Goal: Task Accomplishment & Management: Complete application form

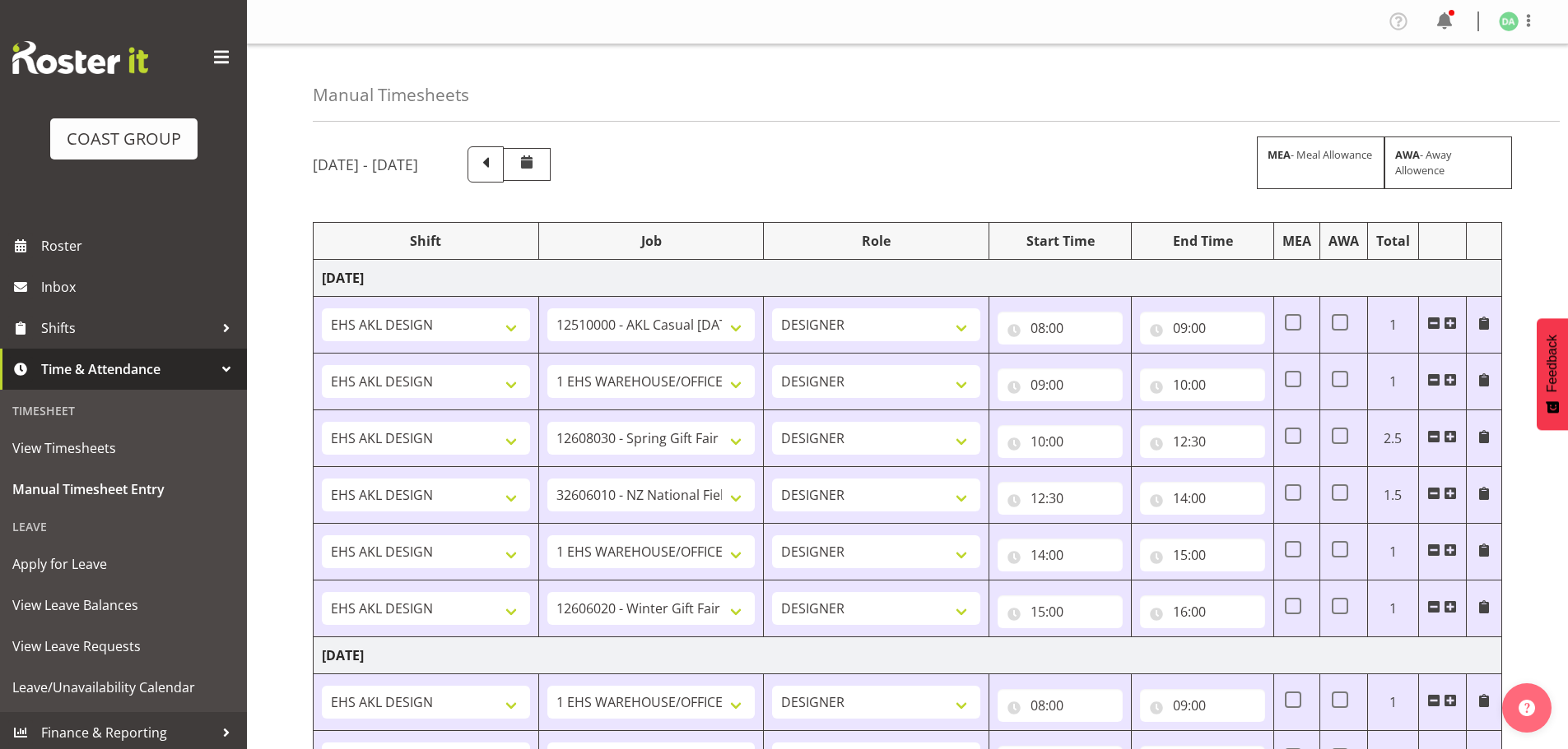
select select "8654"
select select "69"
select select "10754"
select select "10581"
select select "69"
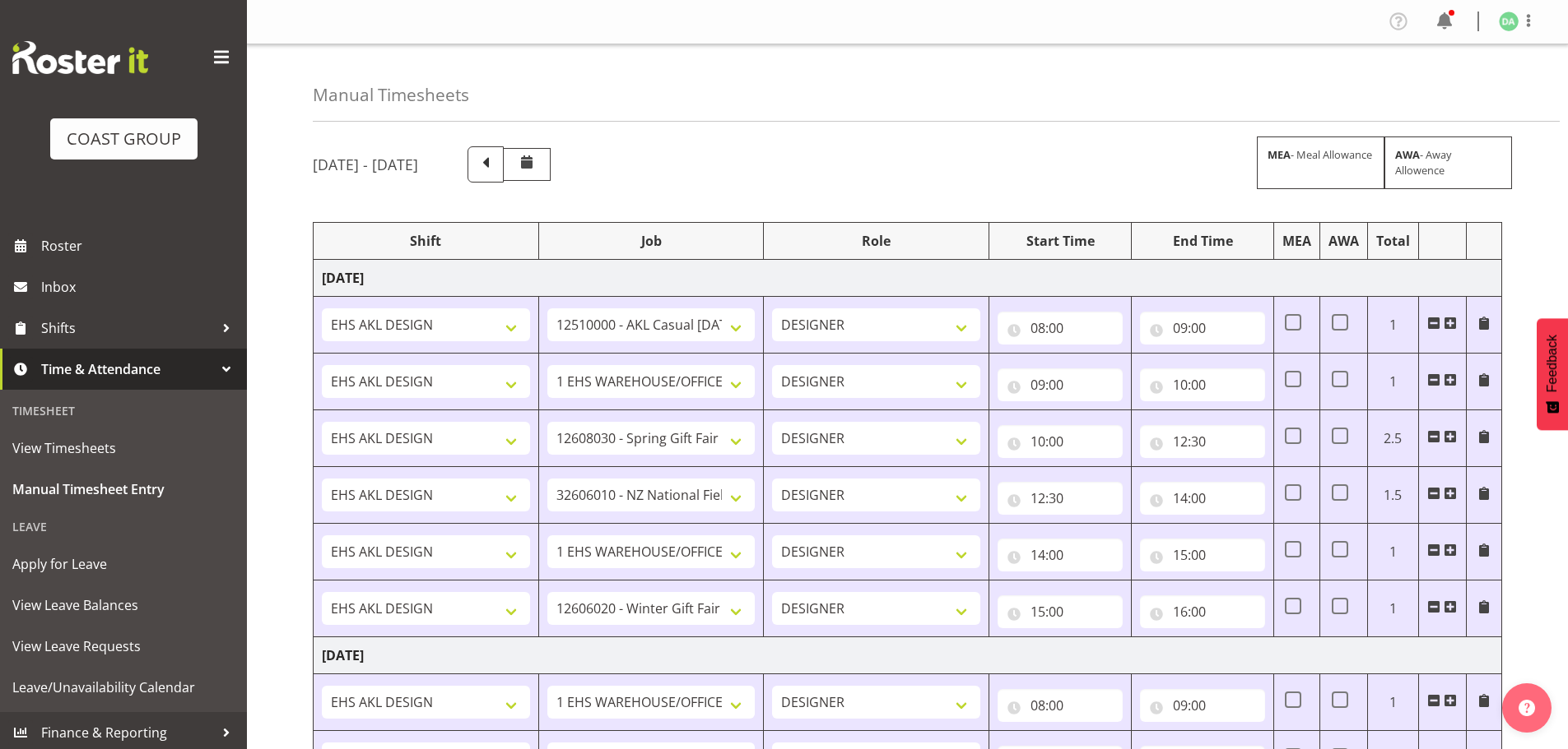
select select "10749"
select select "69"
select select "10774"
select select "10746"
select select "8934"
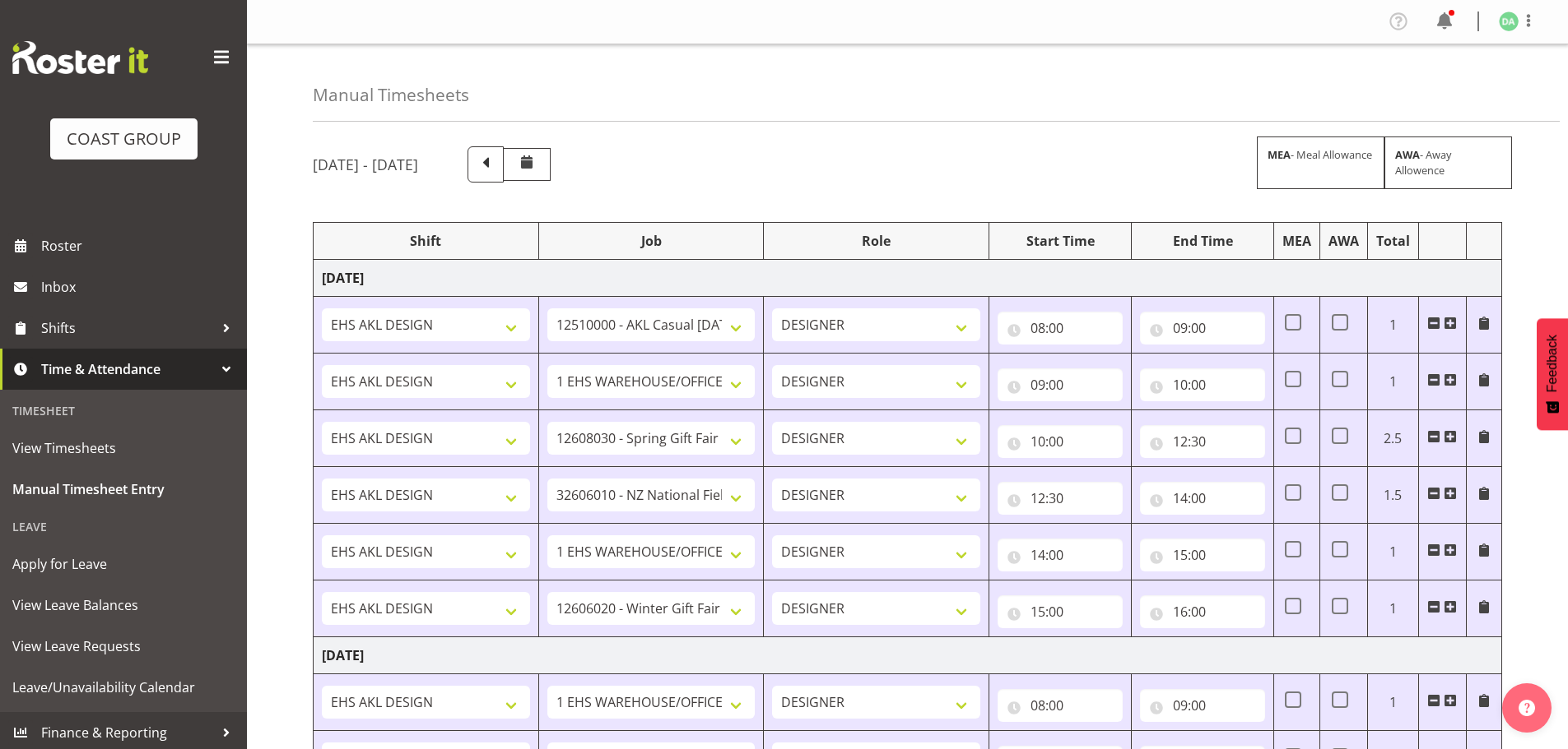
select select "10754"
select select "10744"
select select "9735"
select select "69"
select select "9735"
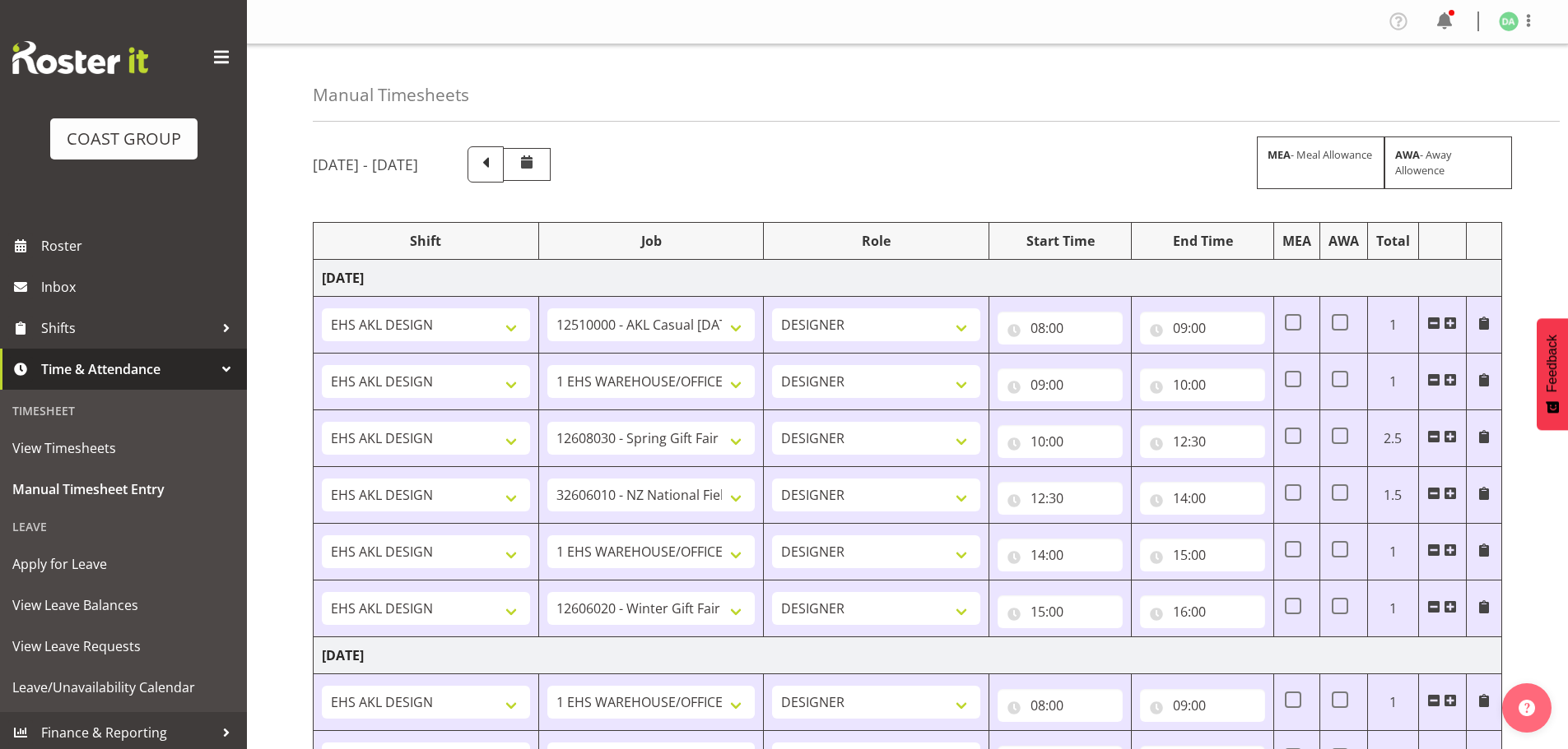
select select "9296"
select select "9023"
select select "3040"
select select "10750"
select select "10489"
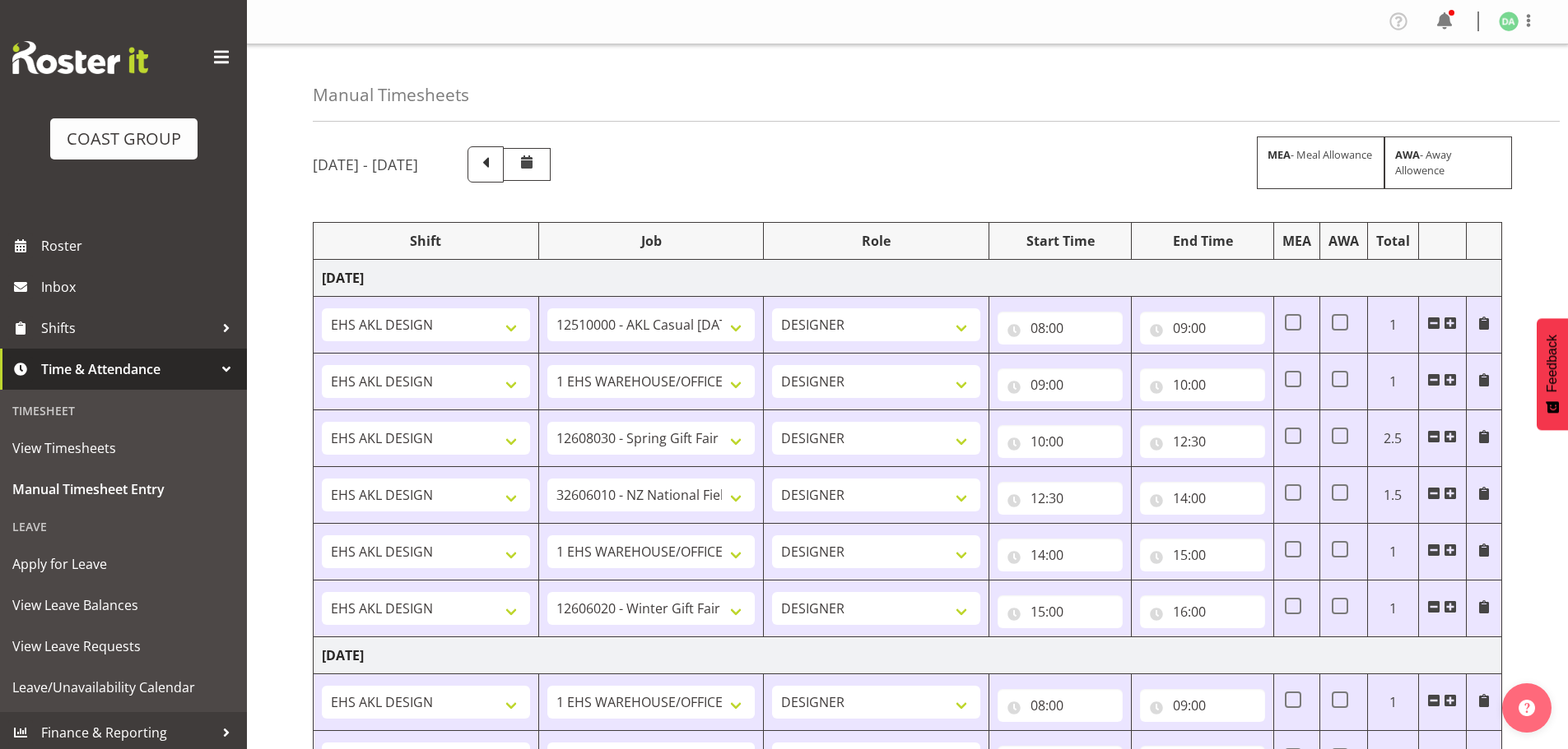
scroll to position [1236, 0]
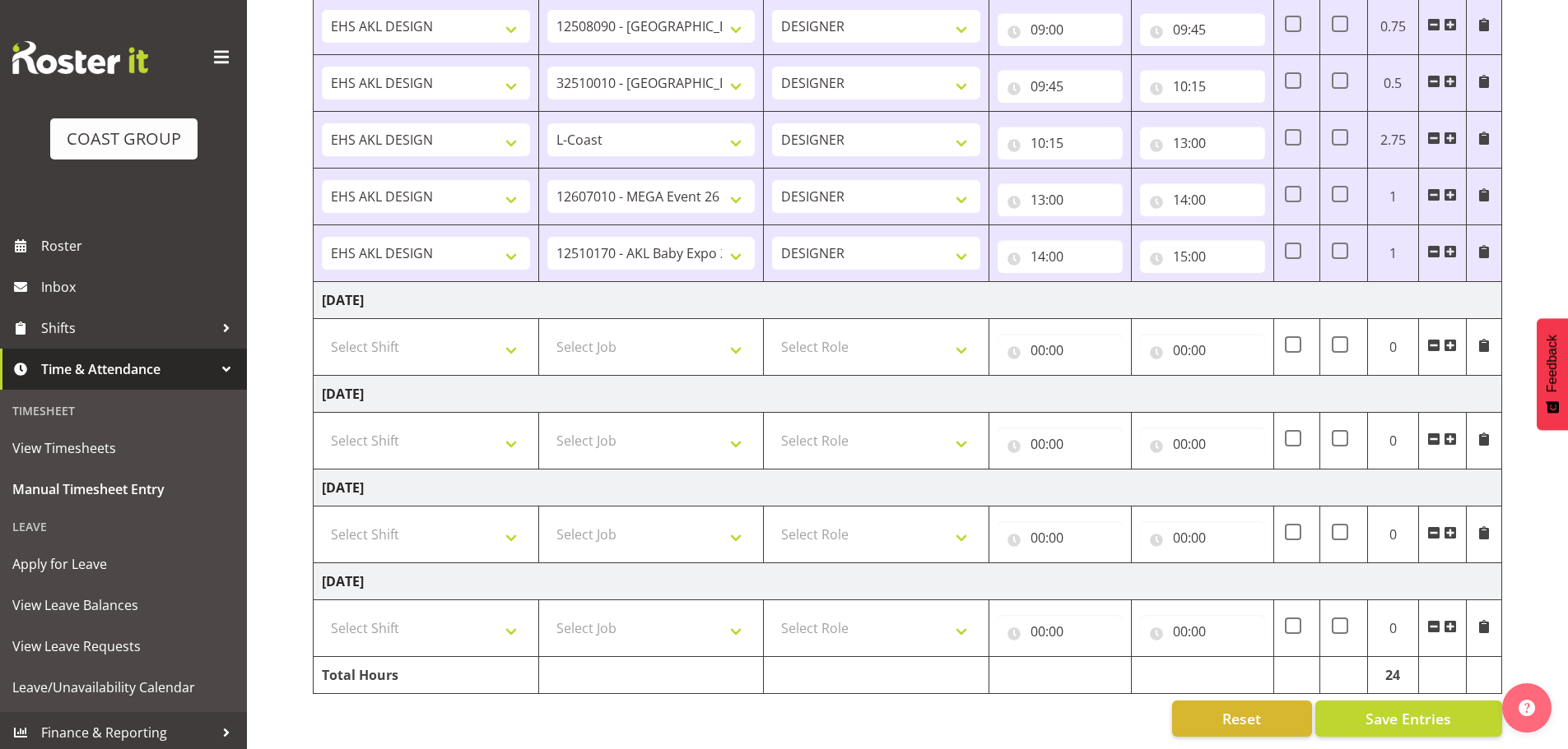
click at [456, 546] on td "Select Shift EHS AKL DESIGN" at bounding box center [426, 535] width 225 height 56
click at [462, 532] on select "Select Shift EHS AKL DESIGN" at bounding box center [425, 534] width 209 height 33
select select "1321"
click at [321, 518] on select "Select Shift EHS AKL DESIGN" at bounding box center [425, 534] width 209 height 33
click at [1447, 527] on span at bounding box center [1449, 533] width 13 height 13
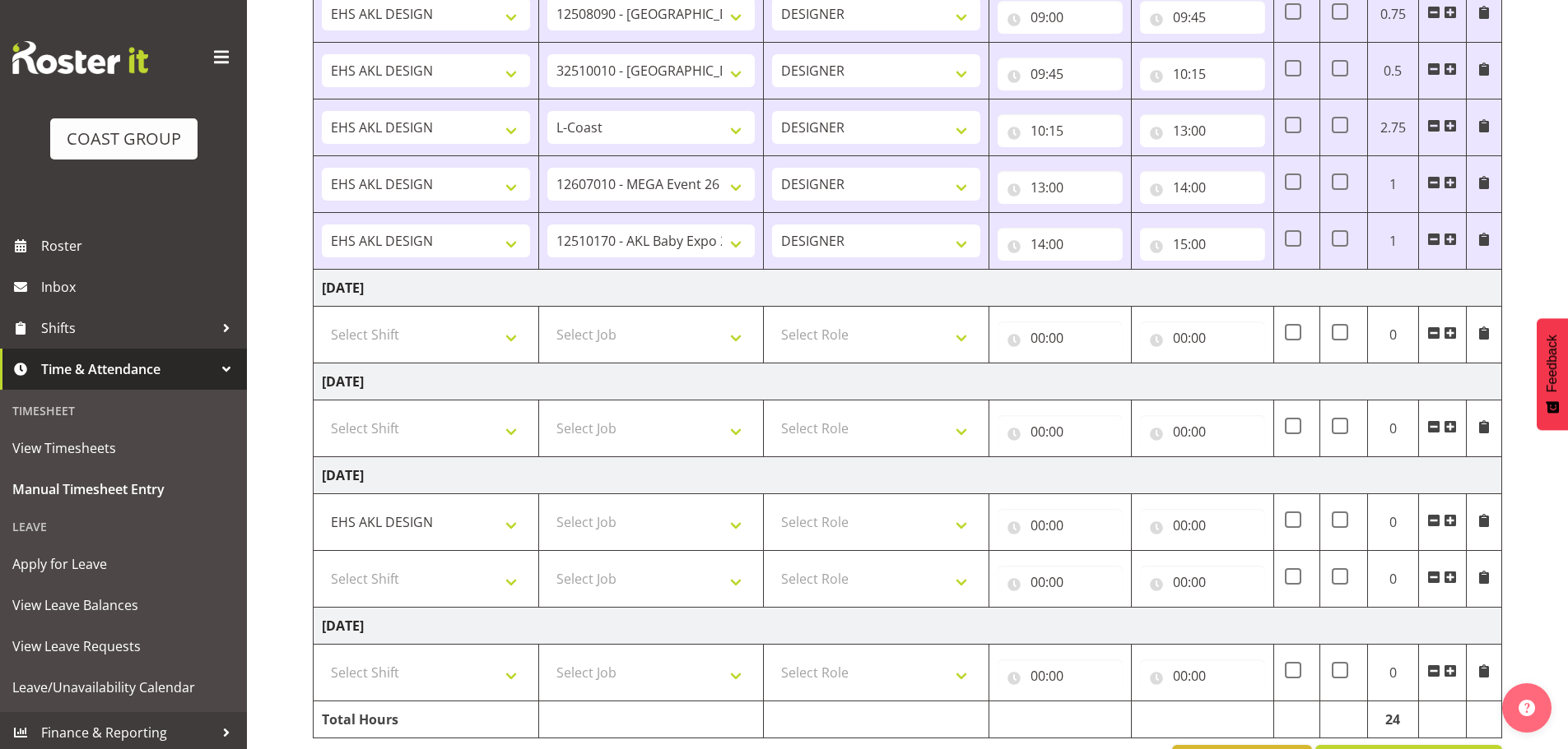
click at [1447, 518] on span at bounding box center [1449, 520] width 13 height 13
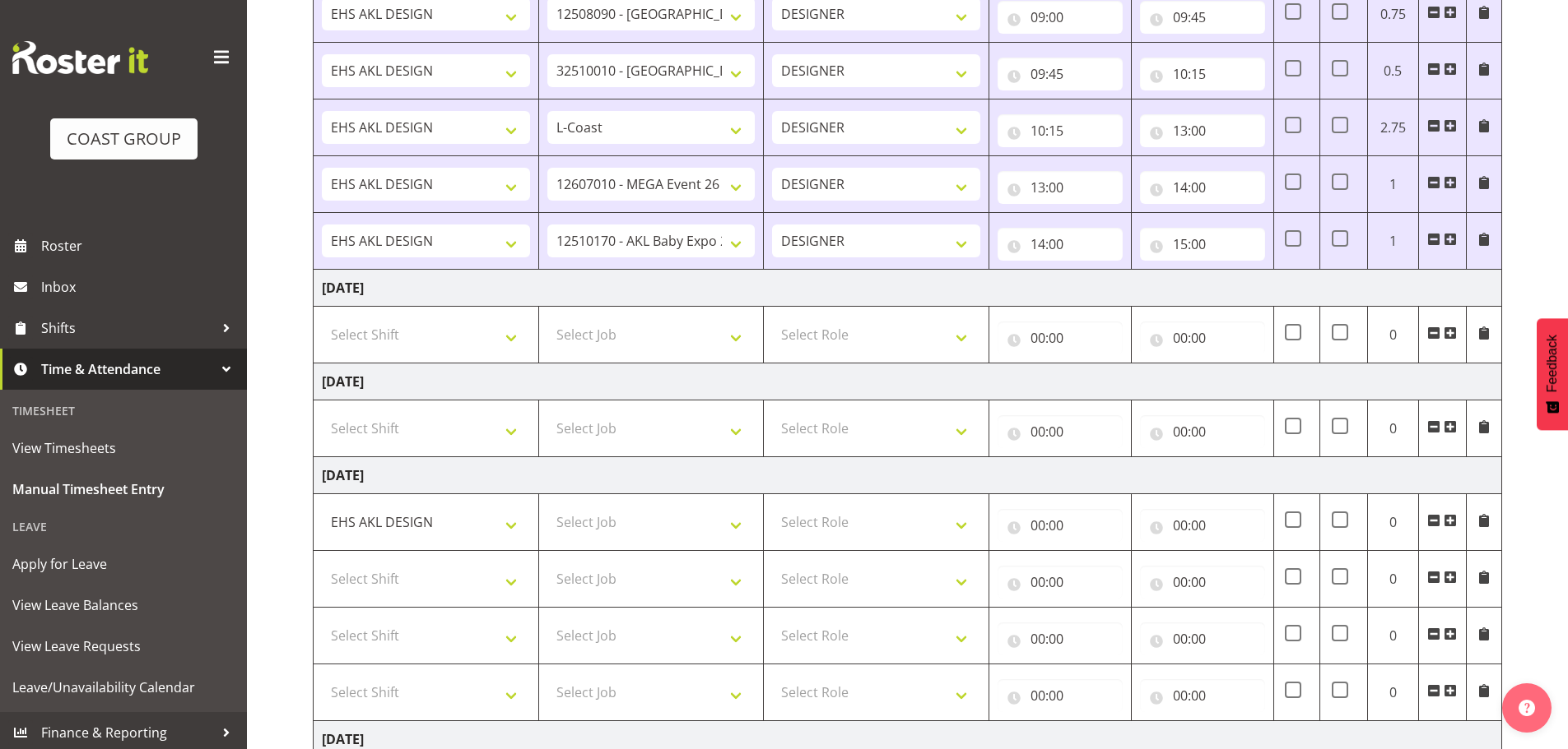
click at [1447, 518] on span at bounding box center [1449, 520] width 13 height 13
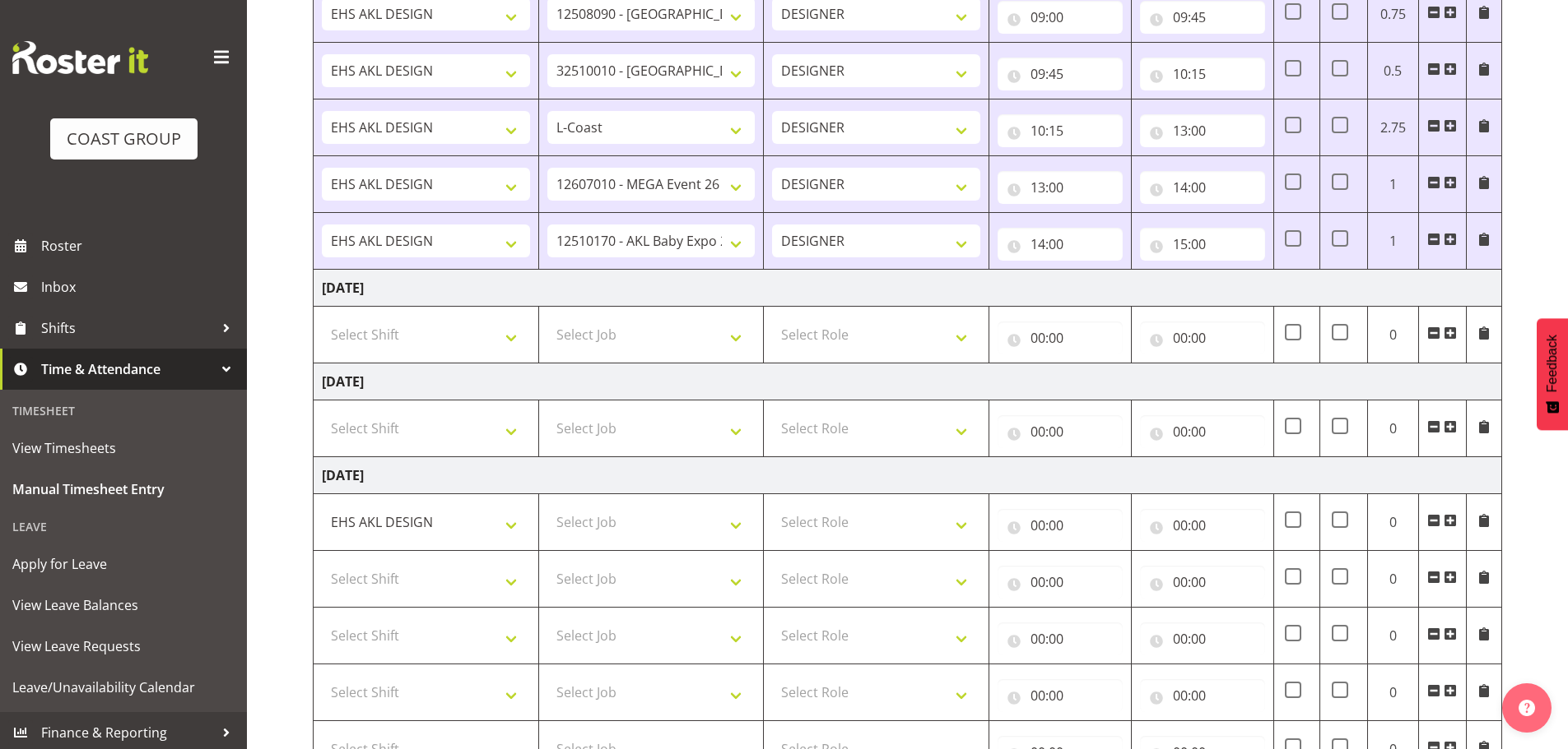
click at [1447, 518] on span at bounding box center [1449, 520] width 13 height 13
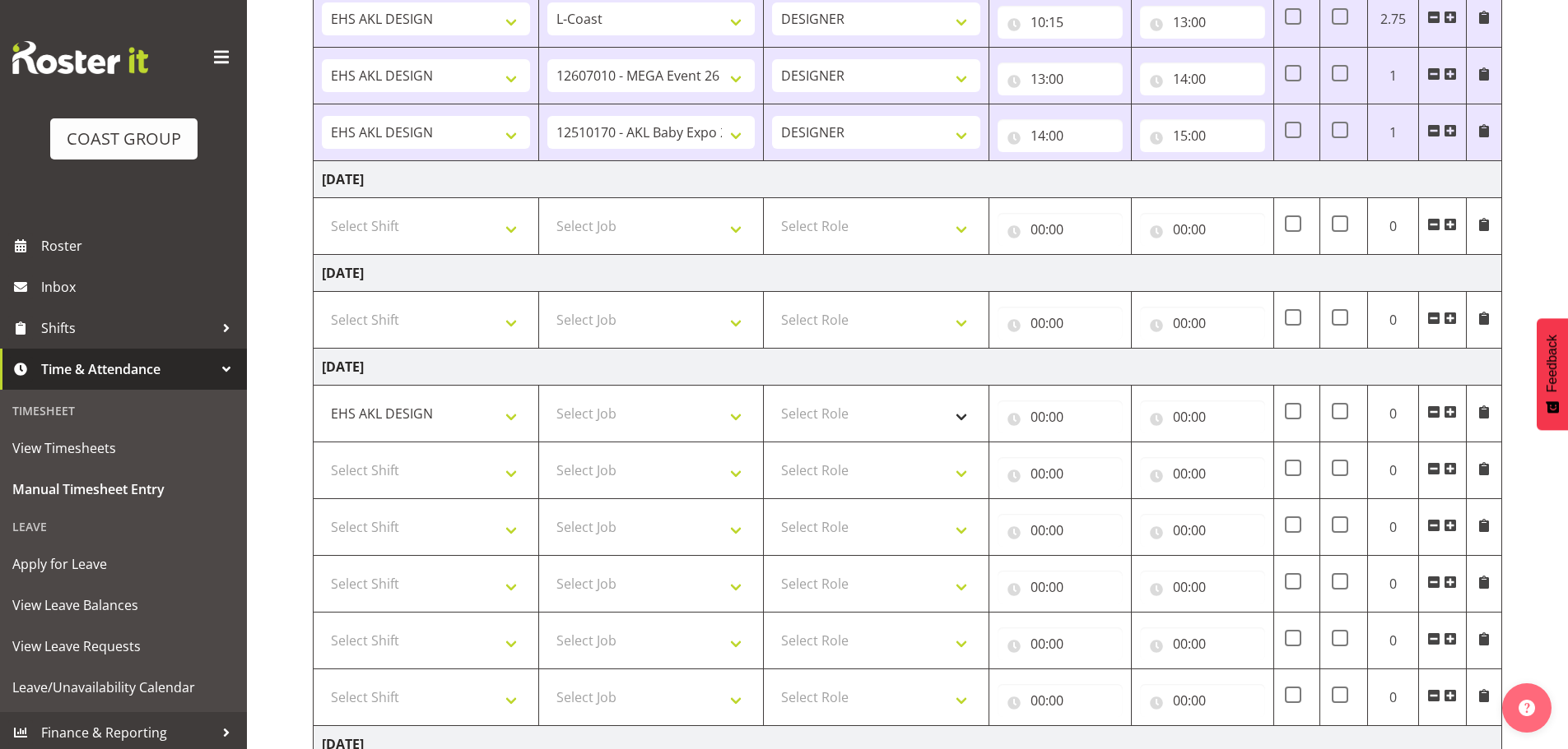
scroll to position [1520, 0]
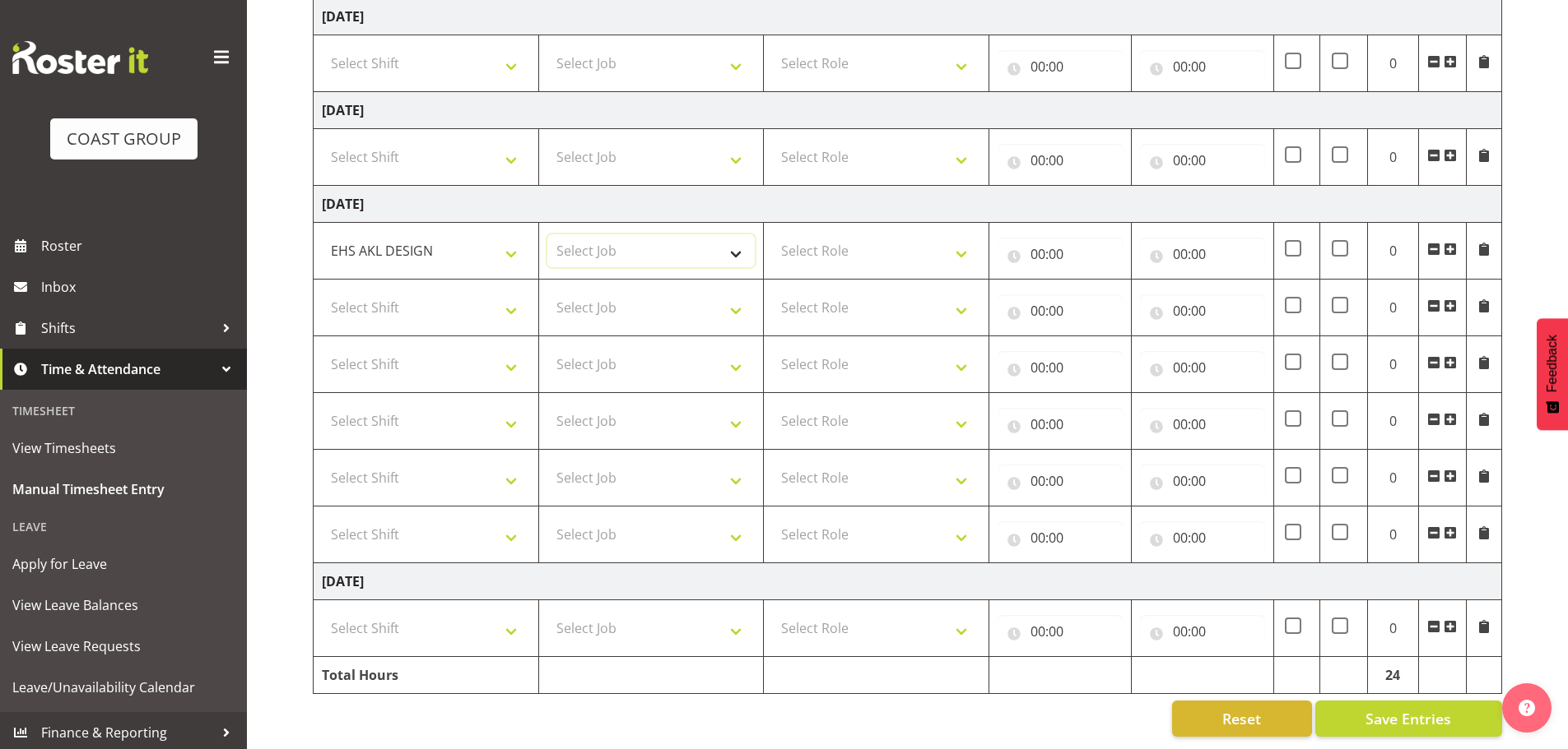
click at [586, 234] on select "Select Job 1 Carlton Events 1 [PERSON_NAME][GEOGRAPHIC_DATA] 1 [PERSON_NAME][GE…" at bounding box center [652, 250] width 209 height 33
select select "69"
click at [548, 234] on select "Select Job 1 Carlton Events 1 [PERSON_NAME][GEOGRAPHIC_DATA] 1 [PERSON_NAME][GE…" at bounding box center [652, 250] width 209 height 33
click at [782, 249] on select "Select Role DESIGNER Designer" at bounding box center [876, 250] width 209 height 33
select select "38"
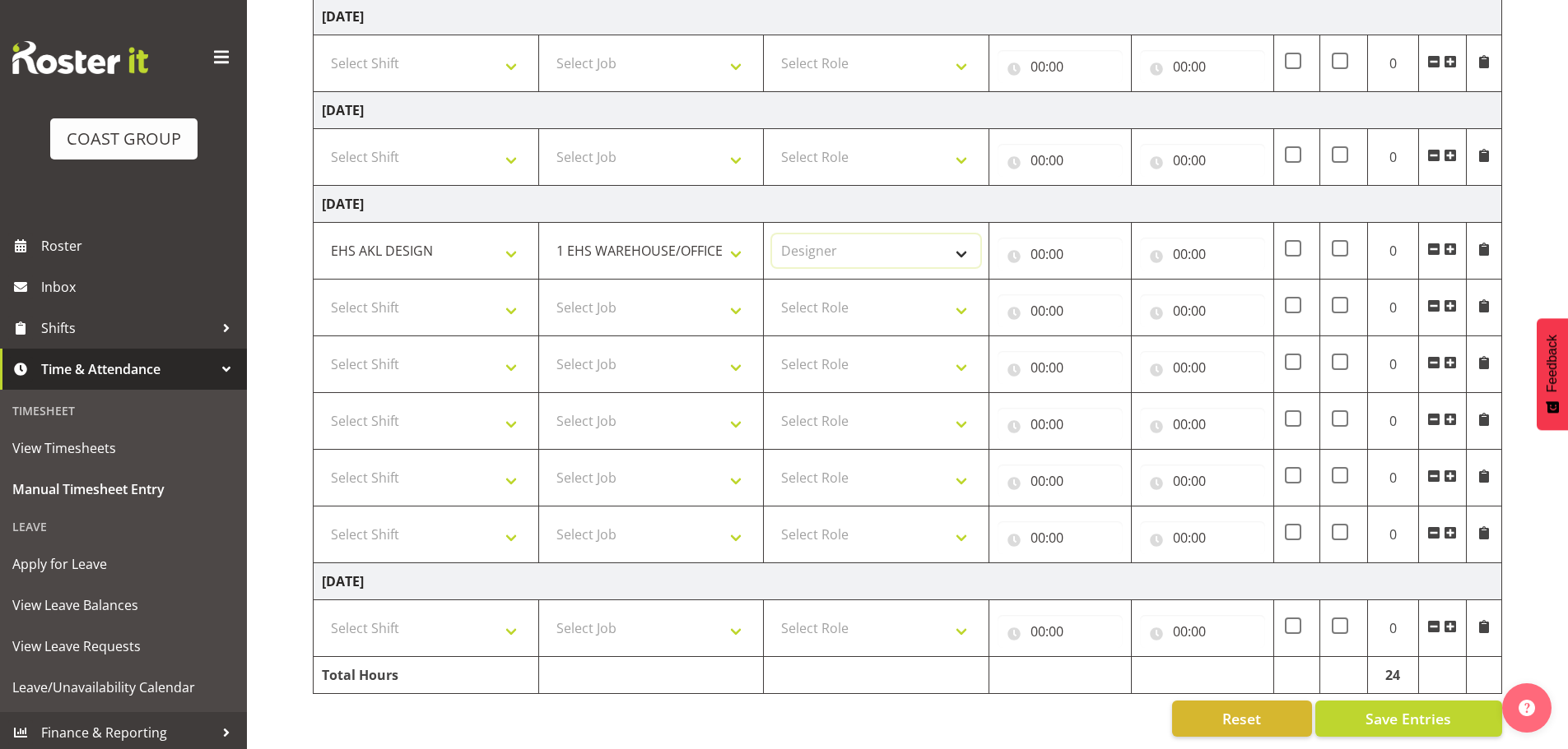
click at [772, 234] on select "Select Role DESIGNER Designer" at bounding box center [876, 250] width 209 height 33
click at [1045, 231] on div "00:00 00 01 02 03 04 05 06 07 08 09 10 11 12 13 14 15 16 17 18 19 20 21 22 23 :…" at bounding box center [1060, 251] width 126 height 40
click at [1067, 238] on input "00:00" at bounding box center [1060, 254] width 126 height 33
drag, startPoint x: 1103, startPoint y: 287, endPoint x: 1111, endPoint y: 294, distance: 10.6
click at [1103, 287] on select "00 01 02 03 04 05 06 07 08 09 10 11 12 13 14 15 16 17 18 19 20 21 22 23" at bounding box center [1109, 296] width 37 height 33
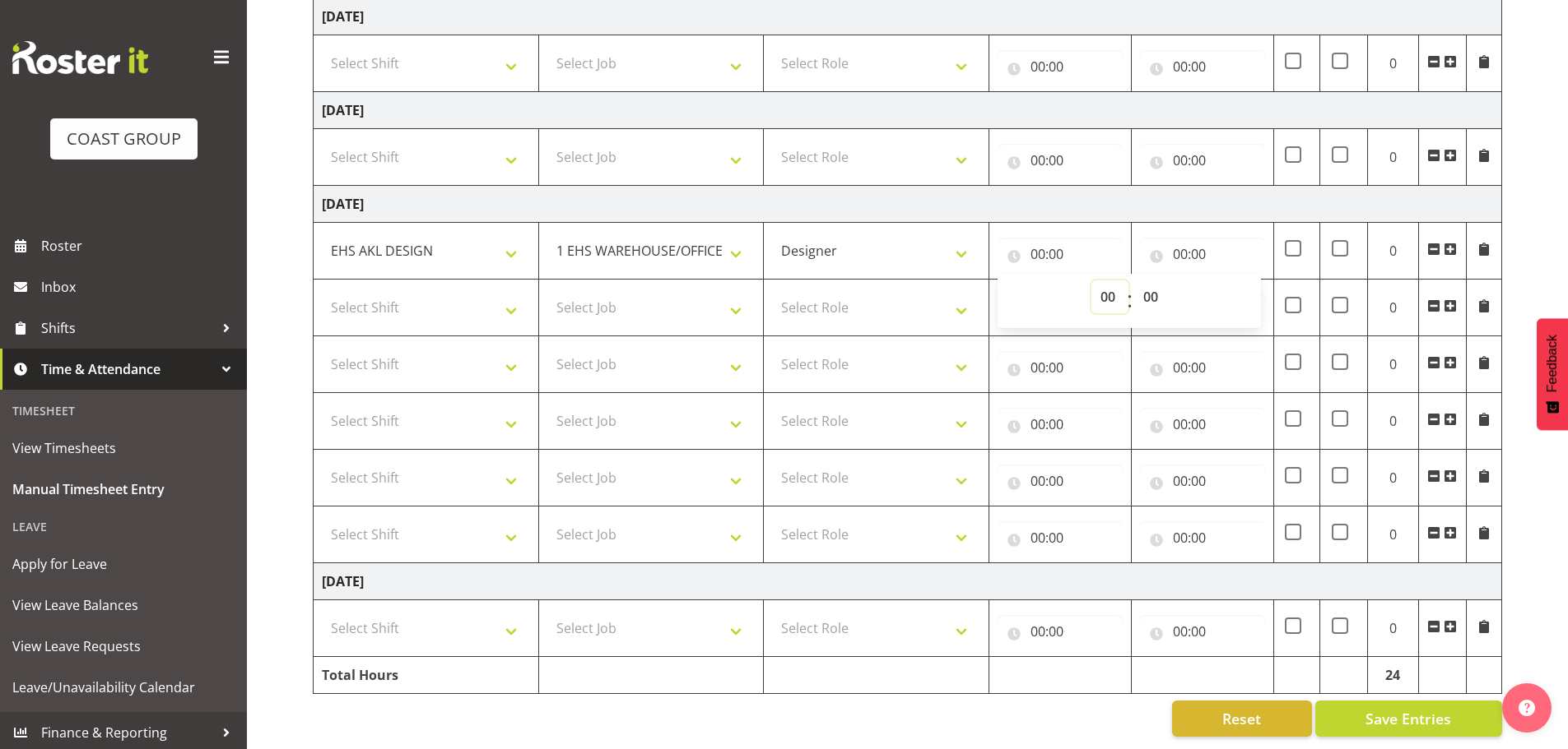
select select "8"
click at [1091, 281] on select "00 01 02 03 04 05 06 07 08 09 10 11 12 13 14 15 16 17 18 19 20 21 22 23" at bounding box center [1109, 296] width 37 height 33
type input "08:00"
click at [1193, 238] on input "00:00" at bounding box center [1202, 254] width 126 height 33
click at [1242, 286] on select "00 01 02 03 04 05 06 07 08 09 10 11 12 13 14 15 16 17 18 19 20 21 22 23" at bounding box center [1252, 296] width 37 height 33
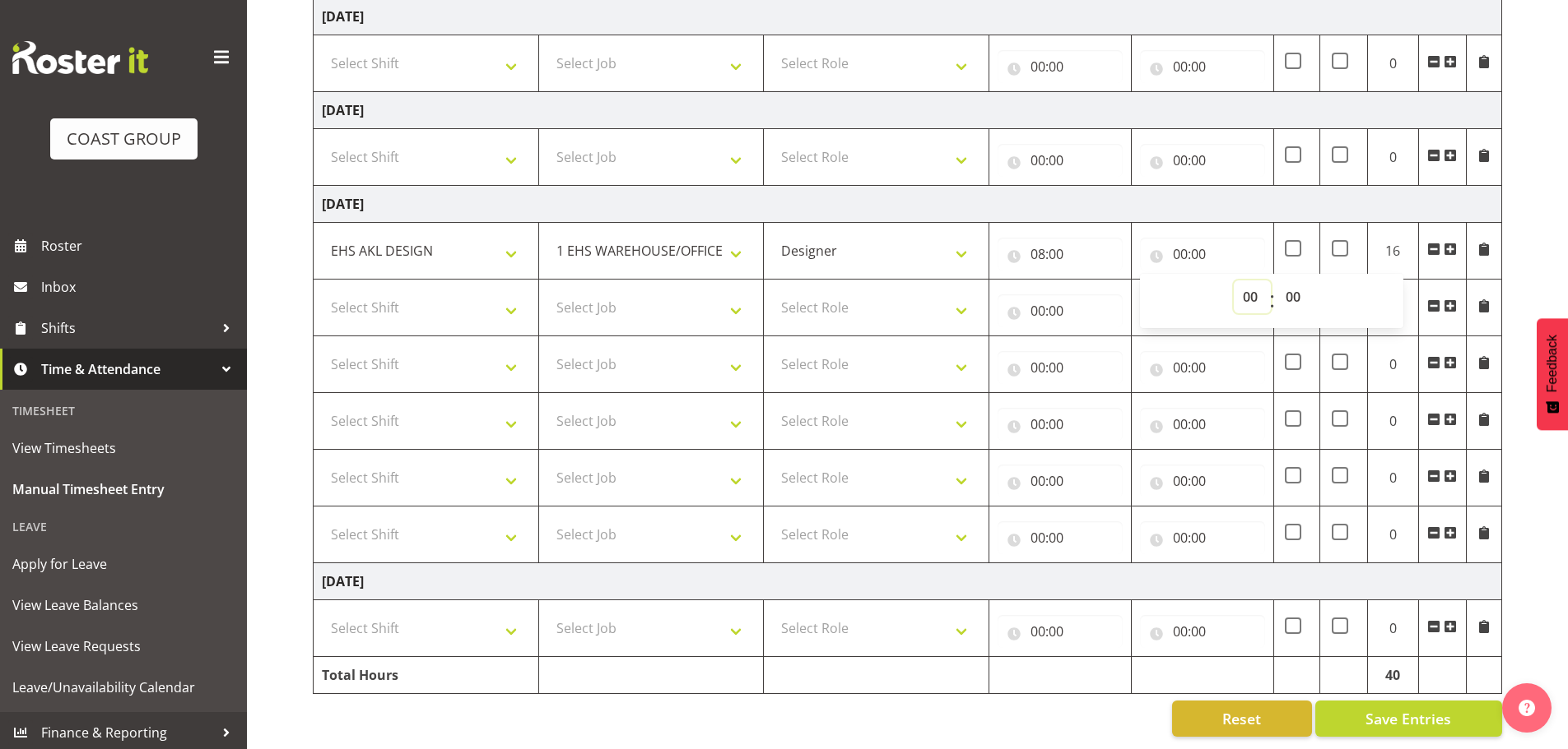
select select "8"
click at [1234, 281] on select "00 01 02 03 04 05 06 07 08 09 10 11 12 13 14 15 16 17 18 19 20 21 22 23" at bounding box center [1252, 296] width 37 height 33
type input "08:00"
click at [1293, 281] on select "00 01 02 03 04 05 06 07 08 09 10 11 12 13 14 15 16 17 18 19 20 21 22 23 24 25 2…" at bounding box center [1294, 296] width 37 height 33
select select "30"
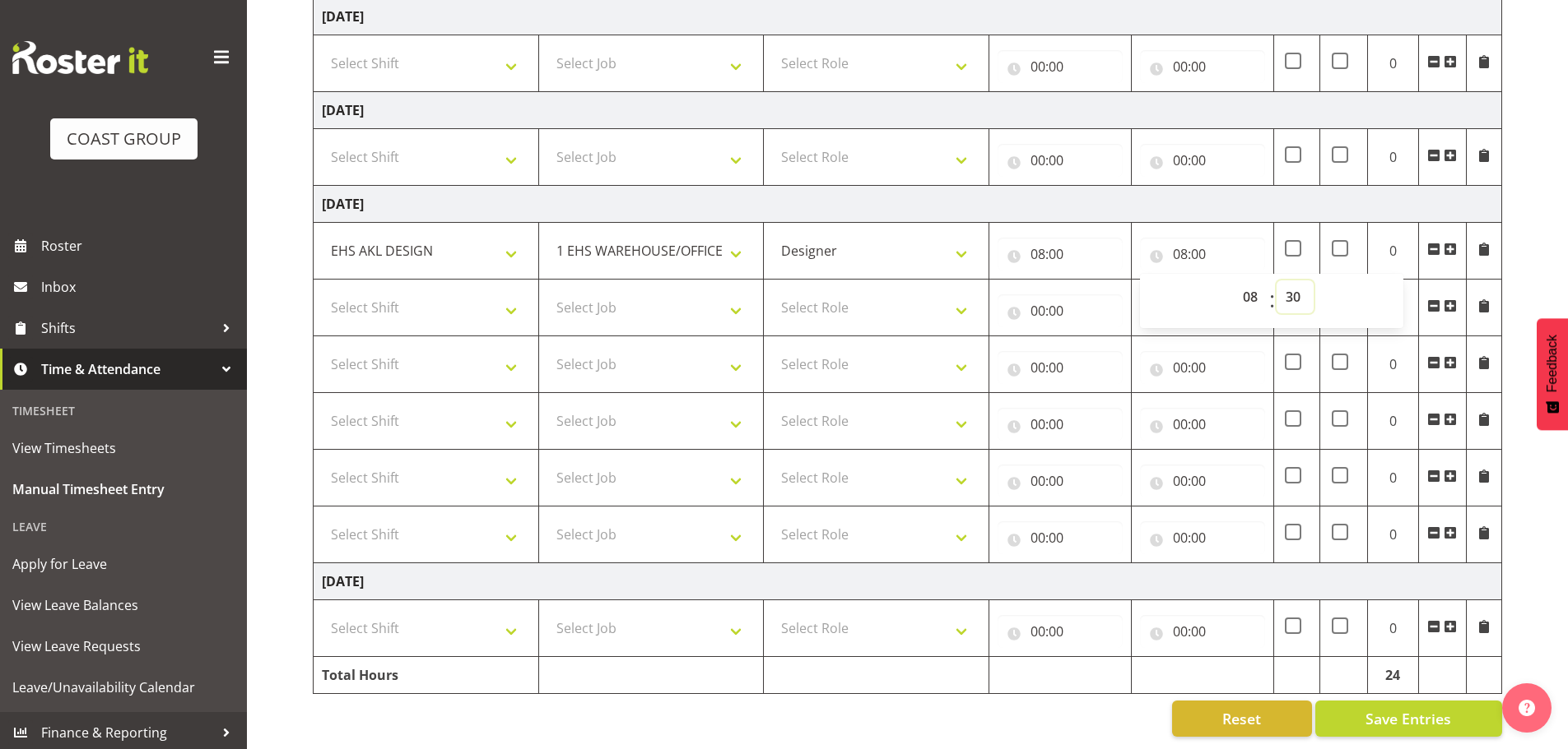
click at [1276, 281] on select "00 01 02 03 04 05 06 07 08 09 10 11 12 13 14 15 16 17 18 19 20 21 22 23 24 25 2…" at bounding box center [1294, 296] width 37 height 33
type input "08:30"
click at [417, 296] on select "Select Shift EHS AKL DESIGN" at bounding box center [425, 307] width 209 height 33
select select "1321"
click at [321, 291] on select "Select Shift EHS AKL DESIGN" at bounding box center [425, 307] width 209 height 33
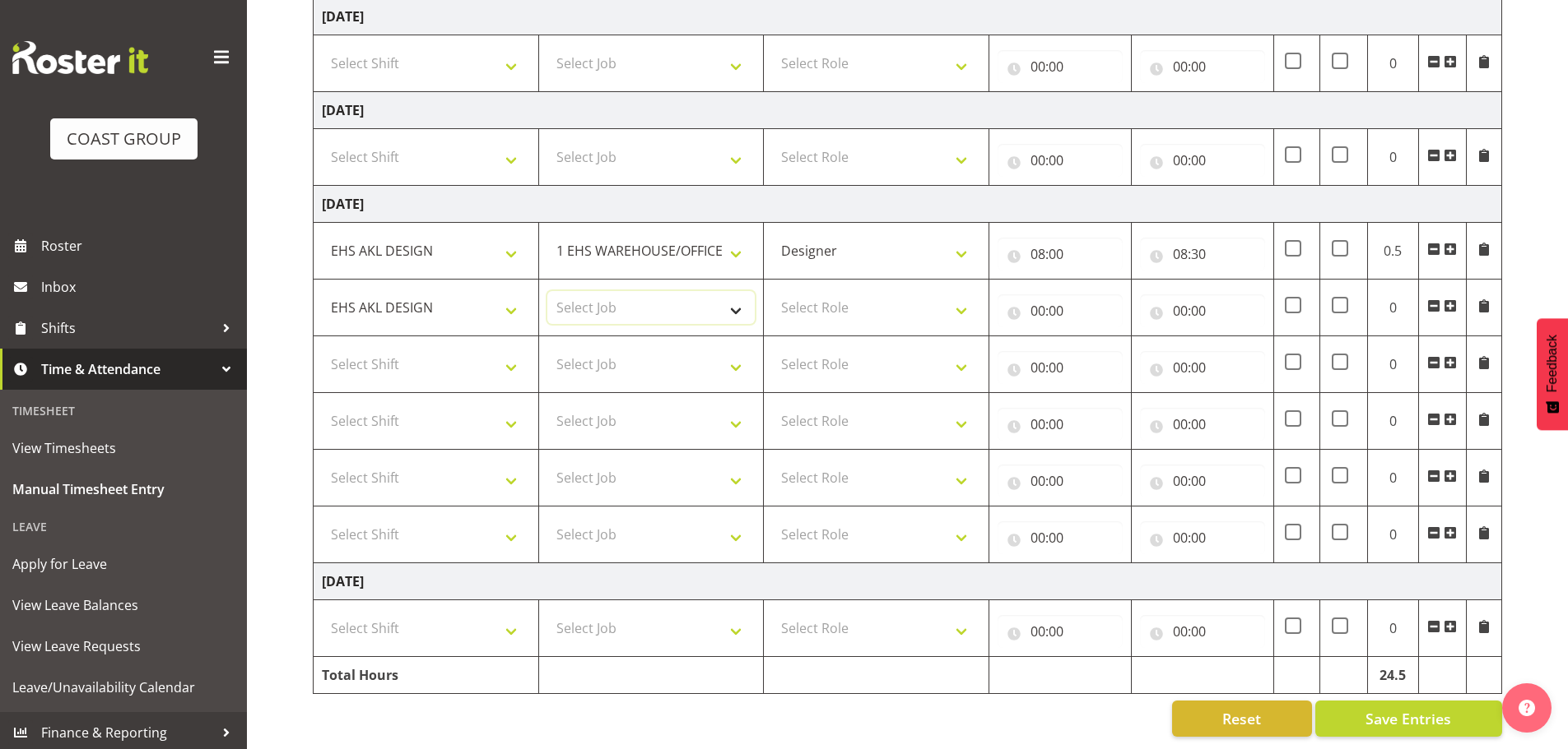
drag, startPoint x: 621, startPoint y: 291, endPoint x: 646, endPoint y: 304, distance: 28.2
click at [621, 291] on select "Select Job 1 Carlton Events 1 [PERSON_NAME][GEOGRAPHIC_DATA] 1 [PERSON_NAME][GE…" at bounding box center [652, 307] width 209 height 33
select select "9082"
click at [548, 291] on select "Select Job 1 Carlton Events 1 [PERSON_NAME][GEOGRAPHIC_DATA] 1 [PERSON_NAME][GE…" at bounding box center [652, 307] width 209 height 33
drag, startPoint x: 865, startPoint y: 308, endPoint x: 876, endPoint y: 309, distance: 11.0
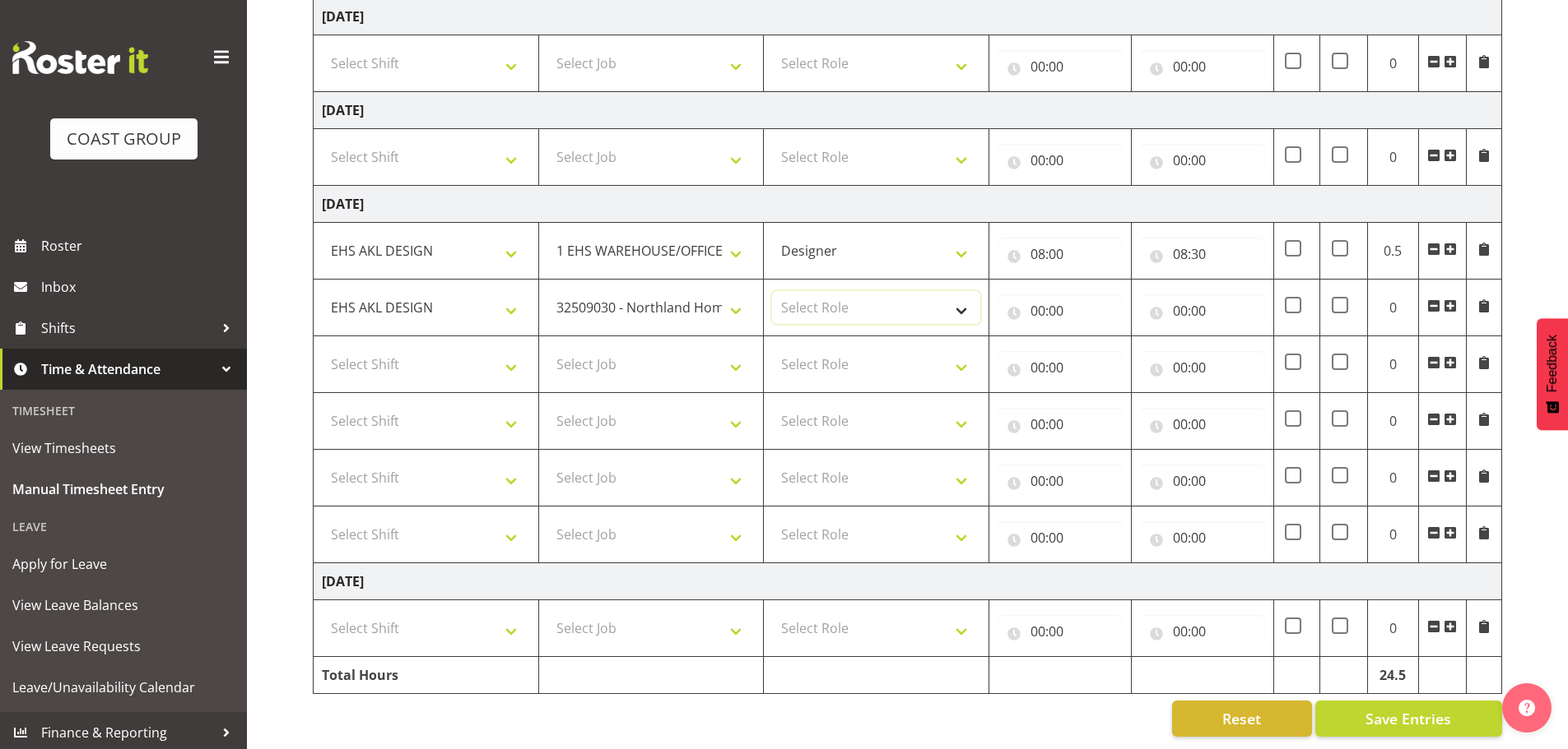
click at [865, 308] on select "Select Role DESIGNER Designer" at bounding box center [876, 307] width 209 height 33
select select "215"
click at [772, 291] on select "Select Role DESIGNER Designer" at bounding box center [876, 307] width 209 height 33
drag, startPoint x: 1028, startPoint y: 301, endPoint x: 1063, endPoint y: 339, distance: 51.7
click at [1029, 301] on input "00:00" at bounding box center [1060, 310] width 126 height 33
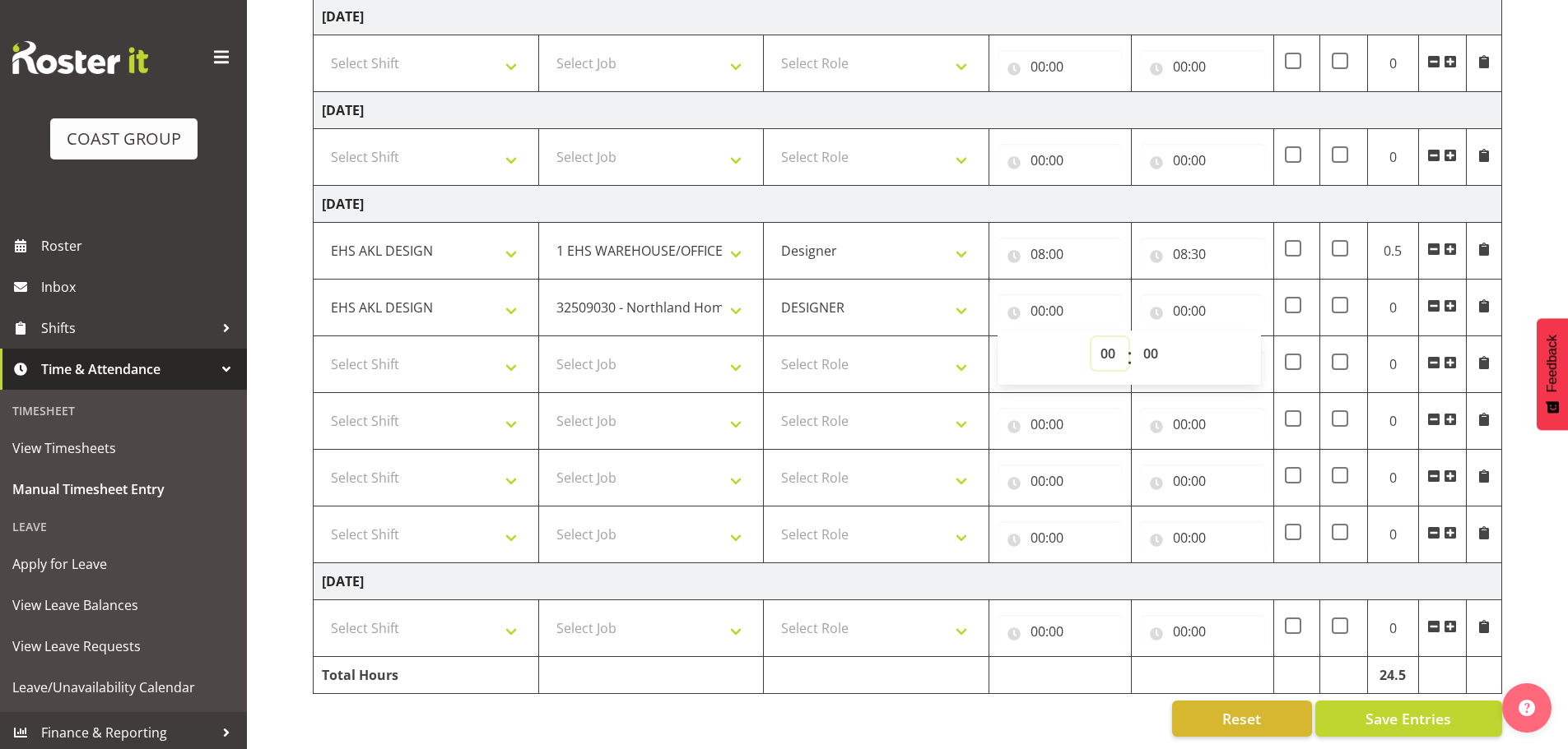
click at [1092, 345] on select "00 01 02 03 04 05 06 07 08 09 10 11 12 13 14 15 16 17 18 19 20 21 22 23" at bounding box center [1109, 353] width 37 height 33
select select "8"
click at [1091, 337] on select "00 01 02 03 04 05 06 07 08 09 10 11 12 13 14 15 16 17 18 19 20 21 22 23" at bounding box center [1109, 353] width 37 height 33
type input "08:00"
click at [1142, 344] on select "00 01 02 03 04 05 06 07 08 09 10 11 12 13 14 15 16 17 18 19 20 21 22 23 24 25 2…" at bounding box center [1152, 353] width 37 height 33
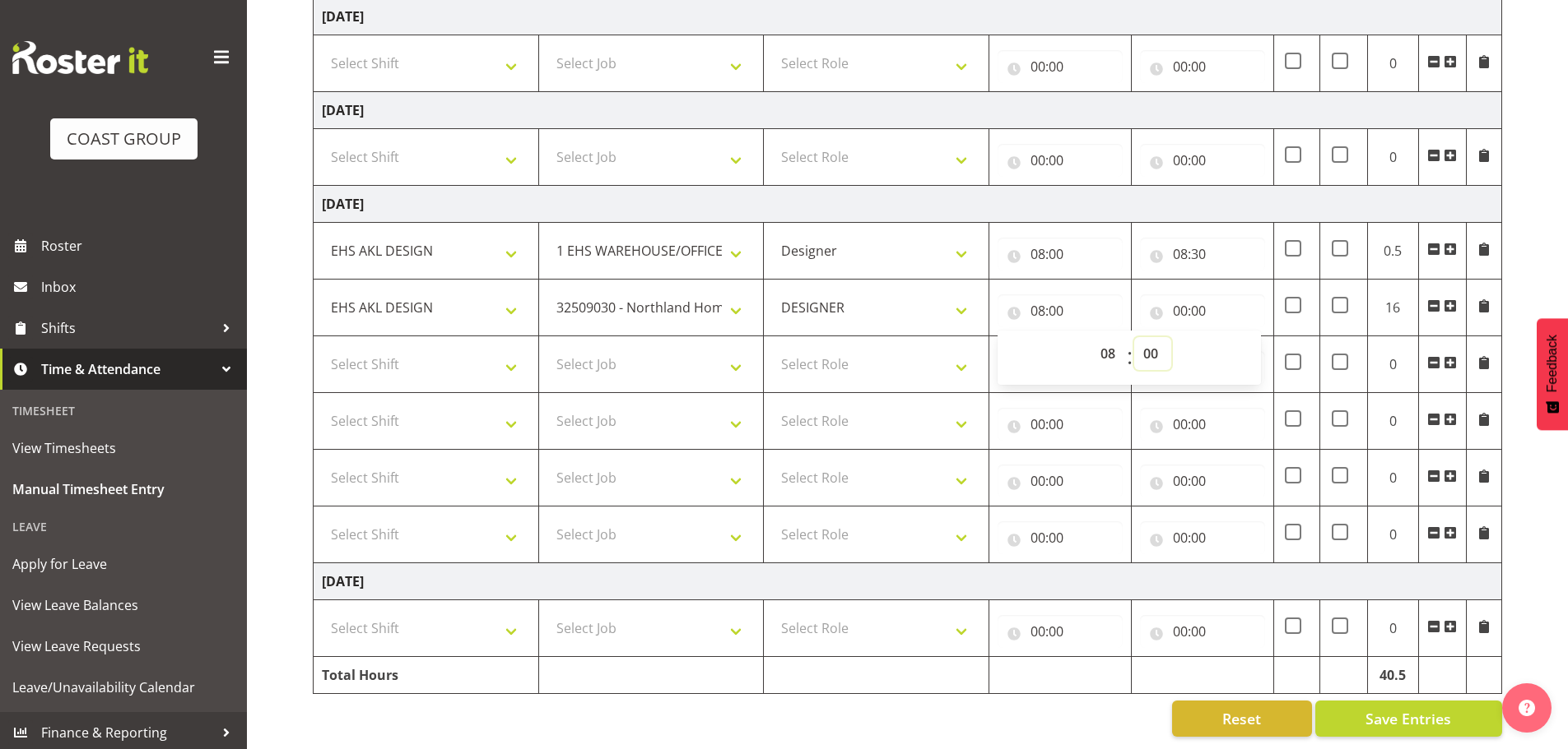
select select "30"
click at [1134, 337] on select "00 01 02 03 04 05 06 07 08 09 10 11 12 13 14 15 16 17 18 19 20 21 22 23 24 25 2…" at bounding box center [1152, 353] width 37 height 33
type input "08:30"
click at [1211, 327] on div "00 01 02 03 04 05 06 07 08 09 10 11 12 13 14 15 16 17 18 19 20 21 22 23 : 00 01…" at bounding box center [1129, 356] width 263 height 57
click at [1208, 298] on input "00:00" at bounding box center [1202, 310] width 126 height 33
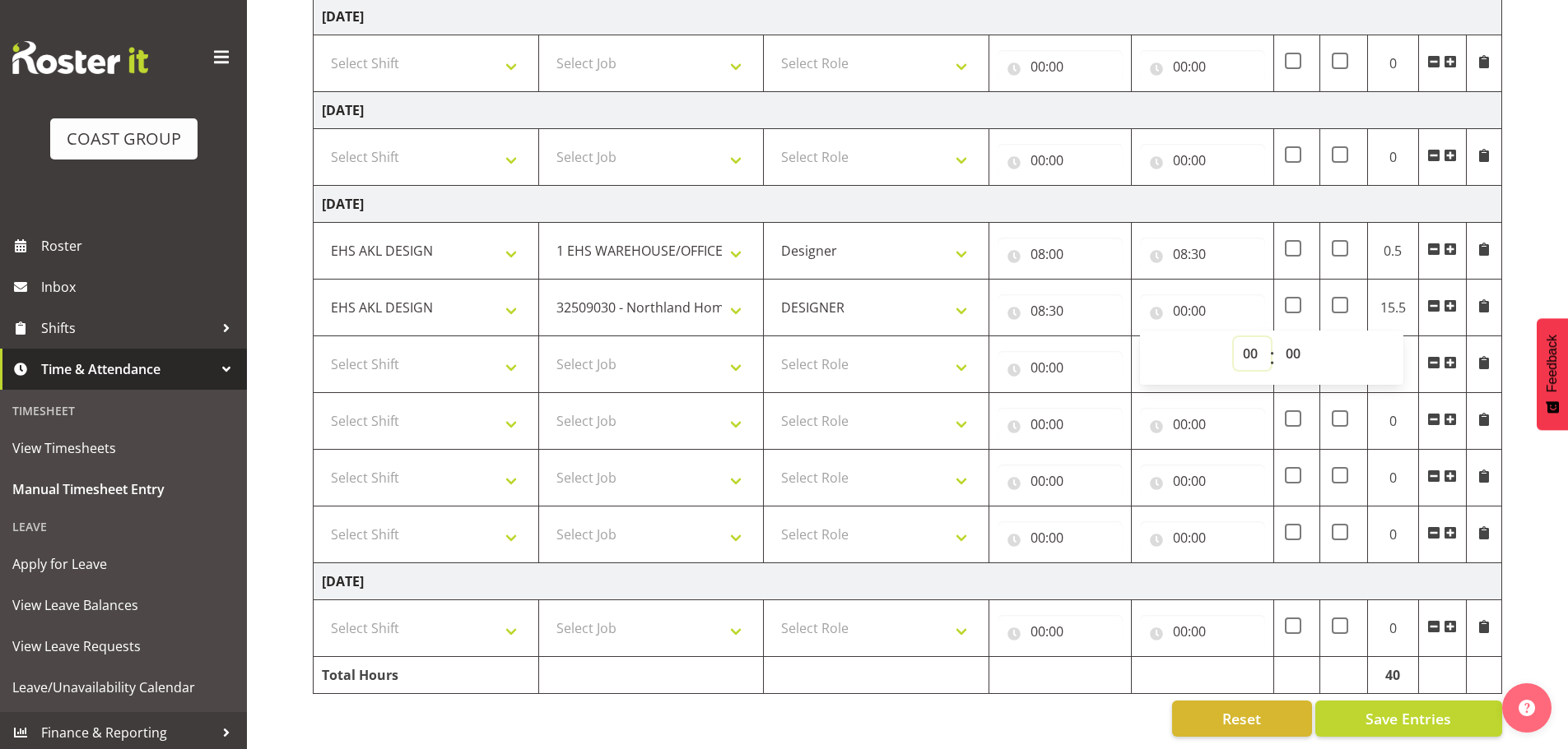
click at [1250, 341] on select "00 01 02 03 04 05 06 07 08 09 10 11 12 13 14 15 16 17 18 19 20 21 22 23" at bounding box center [1252, 353] width 37 height 33
select select "9"
click at [1234, 337] on select "00 01 02 03 04 05 06 07 08 09 10 11 12 13 14 15 16 17 18 19 20 21 22 23" at bounding box center [1252, 353] width 37 height 33
type input "09:00"
drag, startPoint x: 446, startPoint y: 343, endPoint x: 444, endPoint y: 368, distance: 25.1
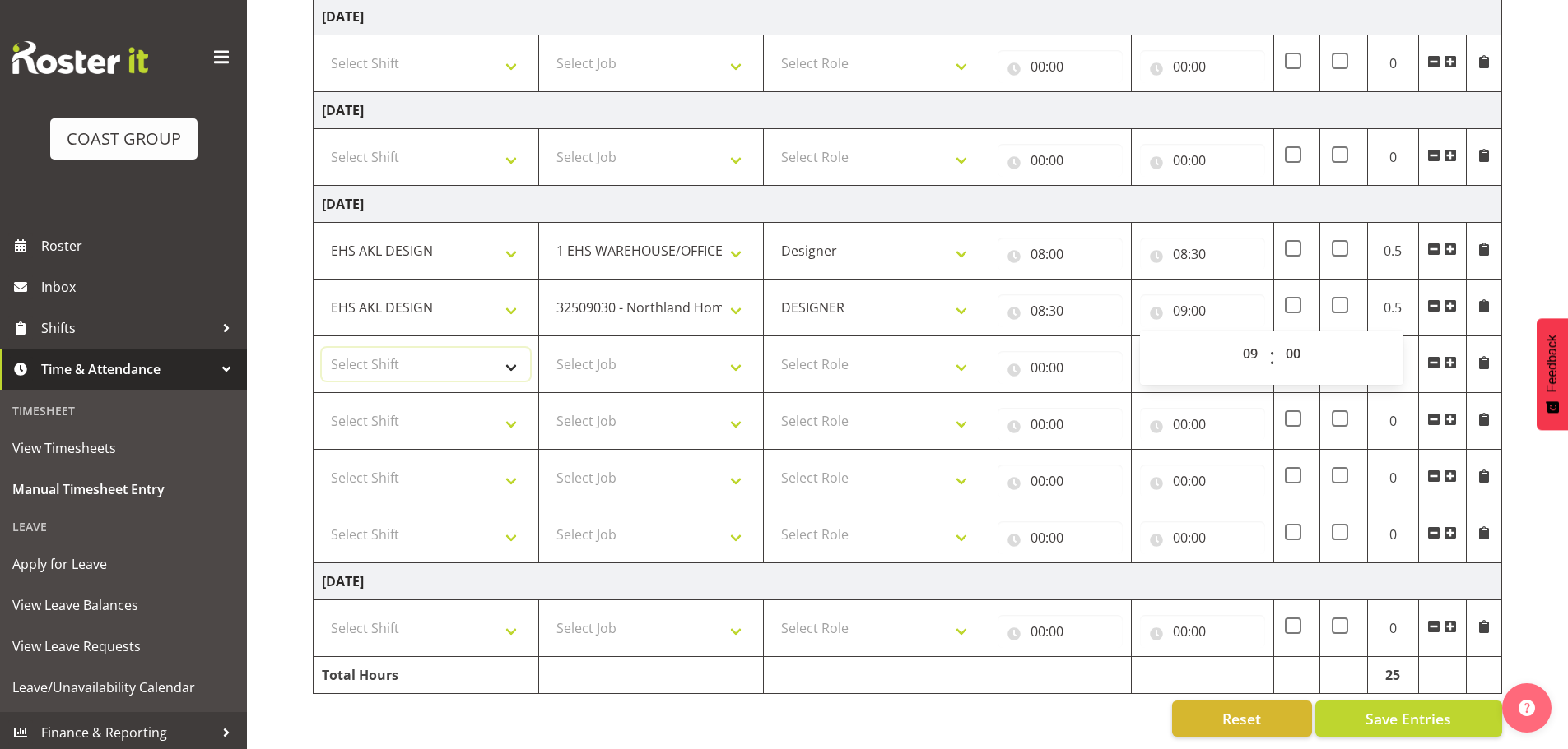
click at [446, 348] on select "Select Shift EHS AKL DESIGN" at bounding box center [425, 364] width 209 height 33
select select "1321"
click at [321, 348] on select "Select Shift EHS AKL DESIGN" at bounding box center [425, 364] width 209 height 33
click at [670, 357] on select "Select Job 1 Carlton Events 1 [PERSON_NAME][GEOGRAPHIC_DATA] 1 [PERSON_NAME][GE…" at bounding box center [652, 364] width 209 height 33
click at [677, 356] on select "Select Job 1 Carlton Events 1 [PERSON_NAME][GEOGRAPHIC_DATA] 1 [PERSON_NAME][GE…" at bounding box center [652, 364] width 209 height 33
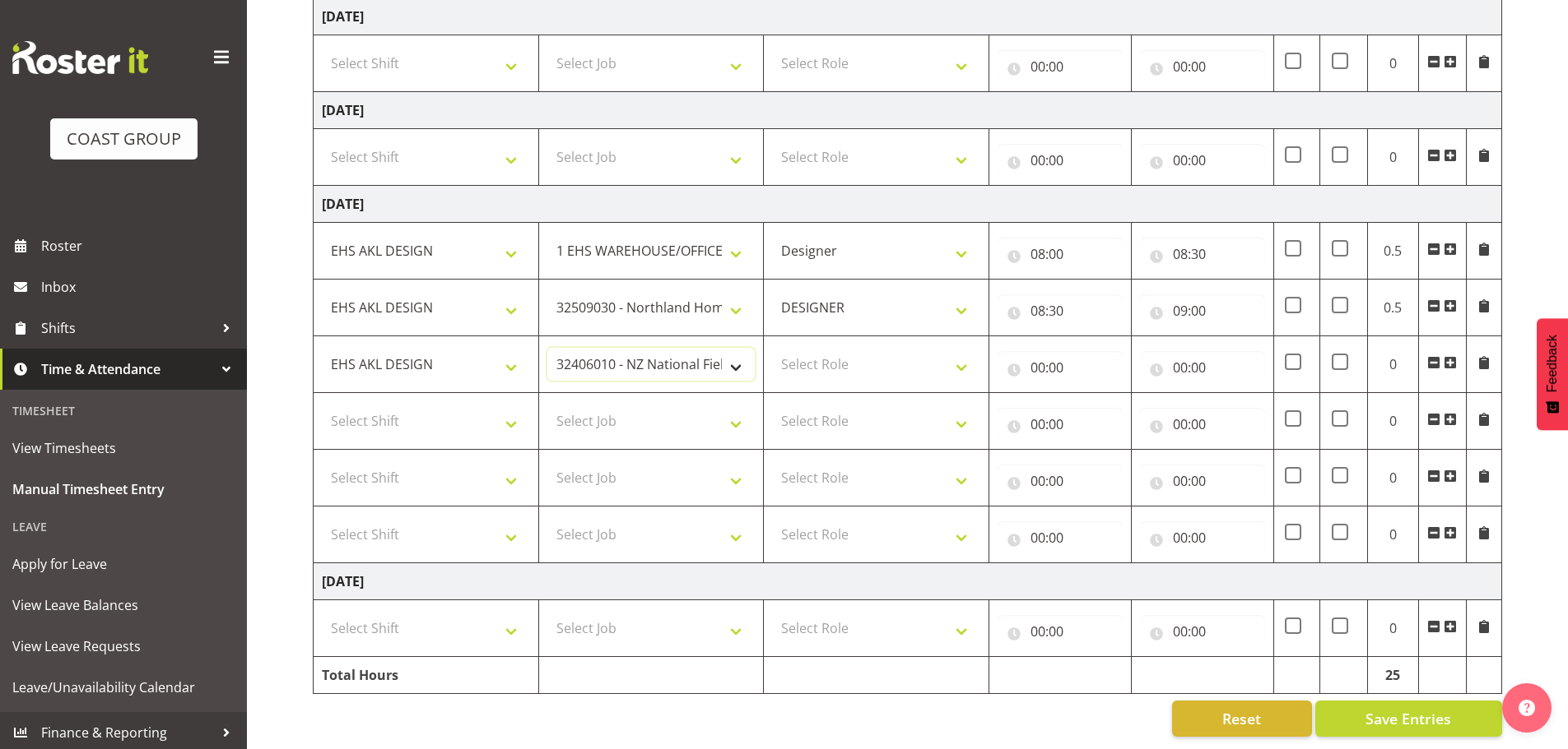
click at [687, 356] on select "1 Carlton Events 1 [PERSON_NAME] 1 [PERSON_NAME][GEOGRAPHIC_DATA] 1 EHS WAREHOU…" at bounding box center [652, 364] width 209 height 33
click at [670, 356] on select "1 Carlton Events 1 [PERSON_NAME] 1 [PERSON_NAME][GEOGRAPHIC_DATA] 1 EHS WAREHOU…" at bounding box center [652, 364] width 209 height 33
click at [642, 358] on select "1 Carlton Events 1 [PERSON_NAME] 1 [PERSON_NAME][GEOGRAPHIC_DATA] 1 EHS WAREHOU…" at bounding box center [652, 364] width 209 height 33
select select "8666"
click at [548, 348] on select "1 Carlton Events 1 [PERSON_NAME] 1 [PERSON_NAME][GEOGRAPHIC_DATA] 1 EHS WAREHOU…" at bounding box center [652, 364] width 209 height 33
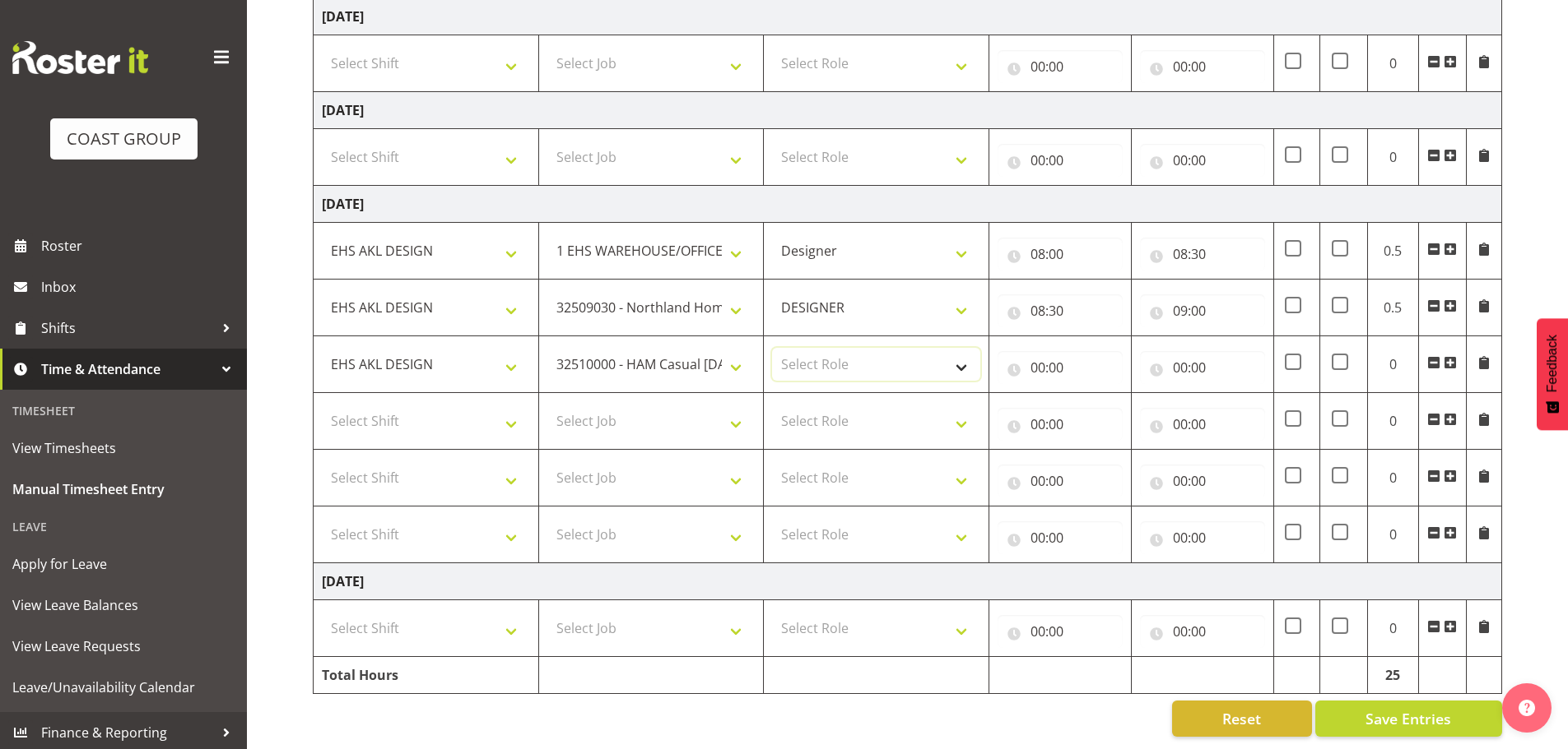
click at [807, 353] on select "Select Role DESIGNER Designer" at bounding box center [876, 364] width 209 height 33
select select "215"
click at [772, 348] on select "Select Role DESIGNER Designer" at bounding box center [876, 364] width 209 height 33
click at [1044, 351] on input "00:00" at bounding box center [1060, 367] width 126 height 33
drag, startPoint x: 1105, startPoint y: 402, endPoint x: 1108, endPoint y: 383, distance: 19.2
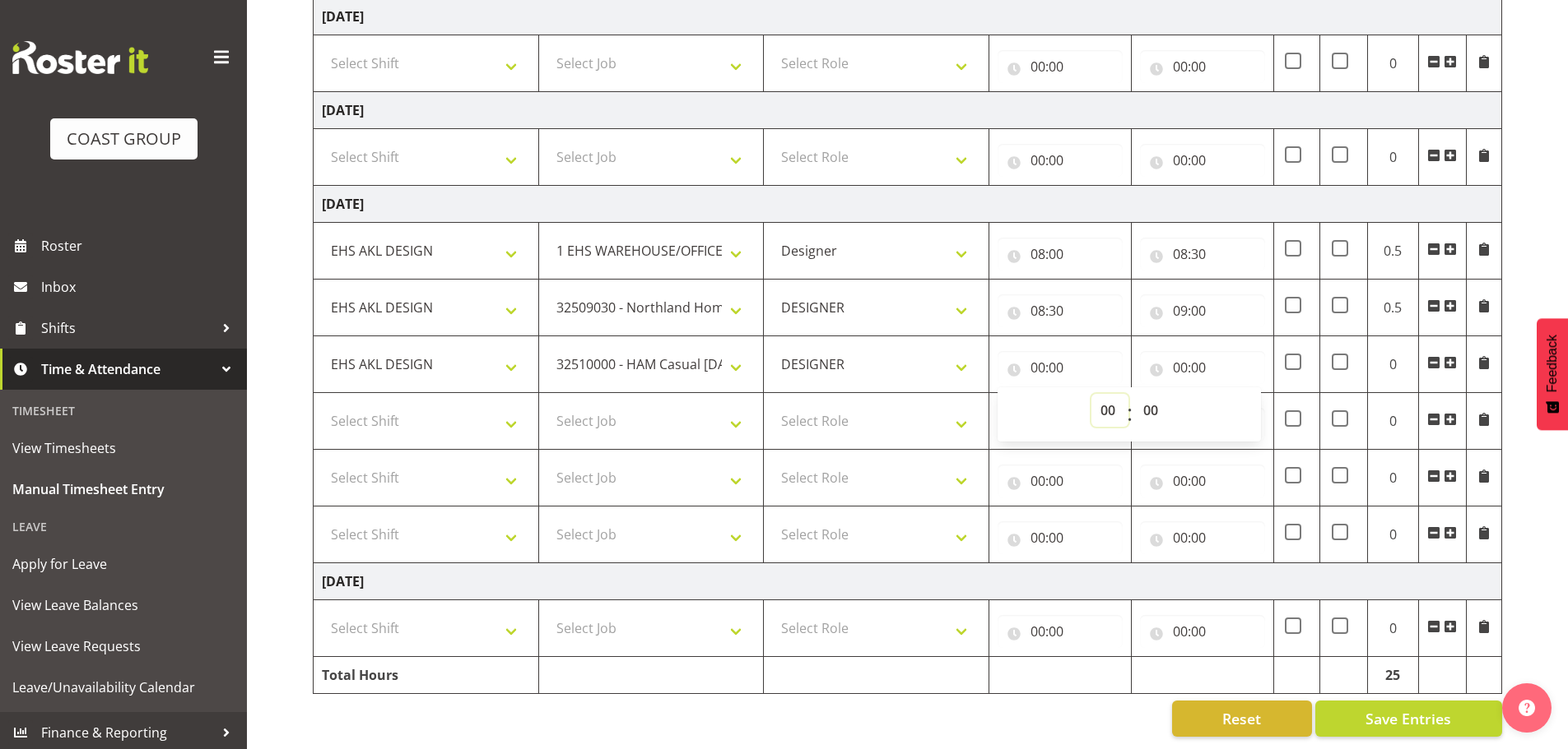
click at [1105, 402] on select "00 01 02 03 04 05 06 07 08 09 10 11 12 13 14 15 16 17 18 19 20 21 22 23" at bounding box center [1109, 410] width 37 height 33
select select "9"
click at [1091, 394] on select "00 01 02 03 04 05 06 07 08 09 10 11 12 13 14 15 16 17 18 19 20 21 22 23" at bounding box center [1109, 410] width 37 height 33
type input "09:00"
click at [1173, 371] on input "00:00" at bounding box center [1202, 367] width 126 height 33
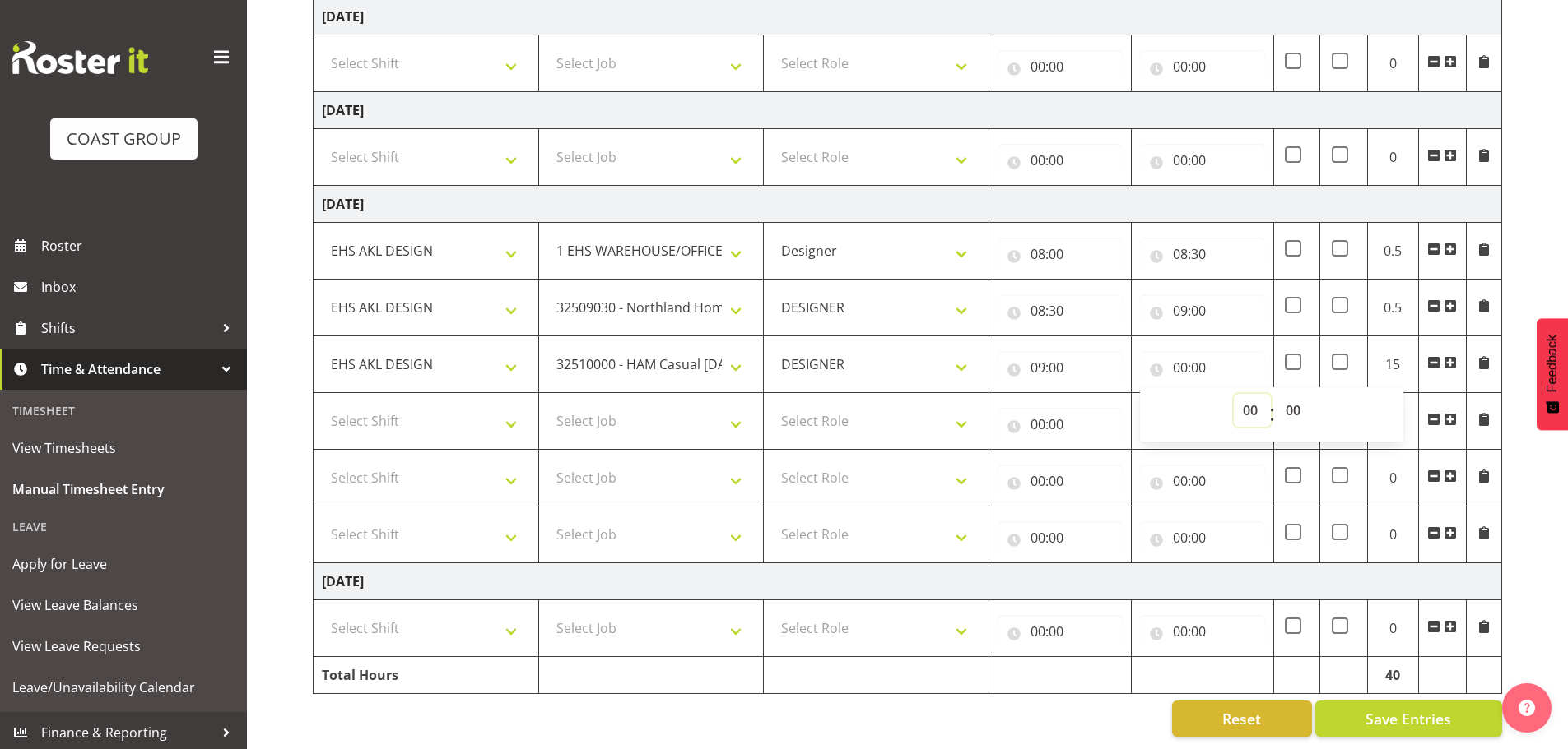
click at [1241, 401] on select "00 01 02 03 04 05 06 07 08 09 10 11 12 13 14 15 16 17 18 19 20 21 22 23" at bounding box center [1252, 410] width 37 height 33
select select "9"
click at [1234, 394] on select "00 01 02 03 04 05 06 07 08 09 10 11 12 13 14 15 16 17 18 19 20 21 22 23" at bounding box center [1252, 410] width 37 height 33
type input "09:00"
click at [1292, 394] on select "00 01 02 03 04 05 06 07 08 09 10 11 12 13 14 15 16 17 18 19 20 21 22 23 24 25 2…" at bounding box center [1294, 410] width 37 height 33
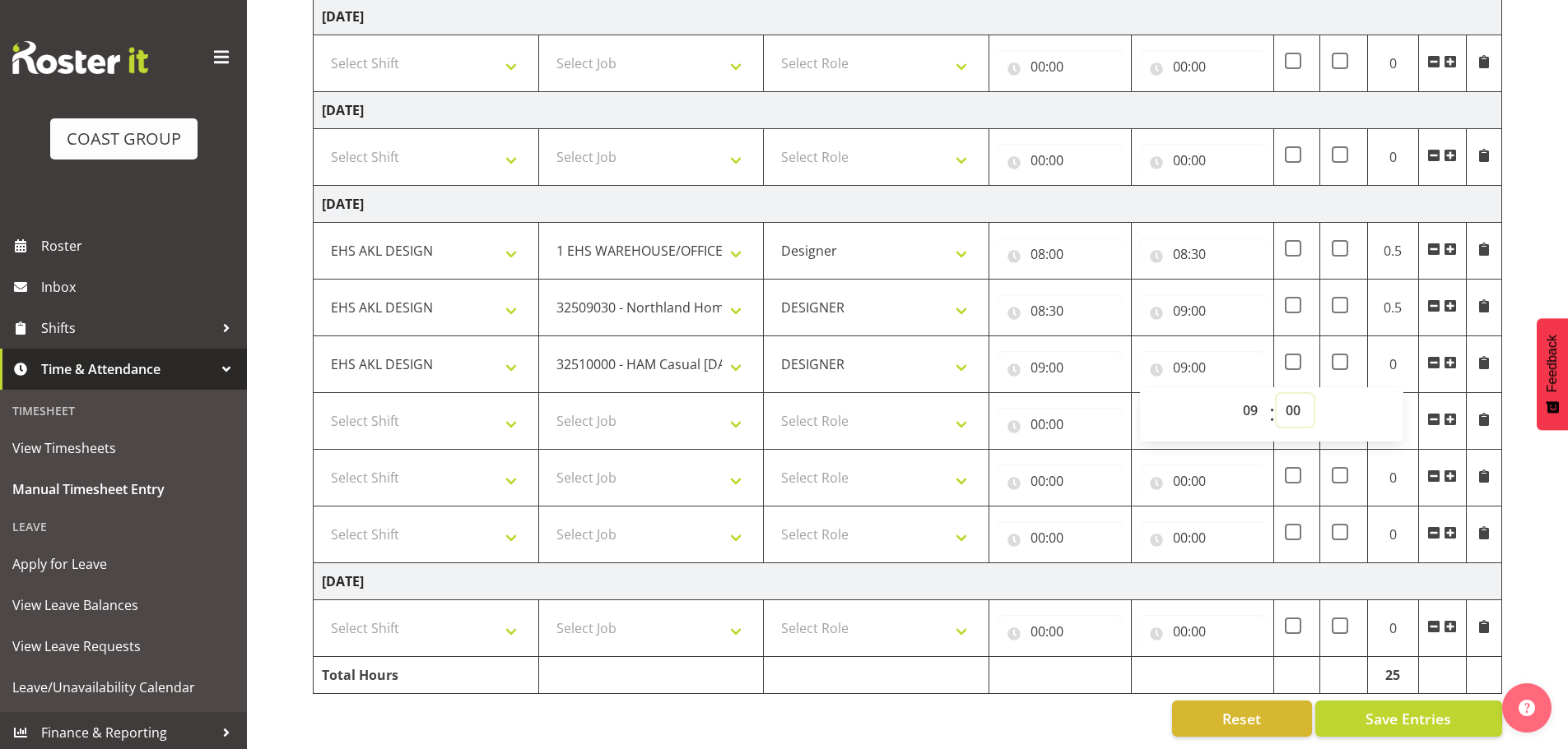
select select "30"
click at [1276, 394] on select "00 01 02 03 04 05 06 07 08 09 10 11 12 13 14 15 16 17 18 19 20 21 22 23 24 25 2…" at bounding box center [1294, 410] width 37 height 33
type input "09:30"
drag, startPoint x: 400, startPoint y: 395, endPoint x: 401, endPoint y: 412, distance: 17.0
click at [400, 405] on select "Select Shift EHS AKL DESIGN" at bounding box center [425, 421] width 209 height 33
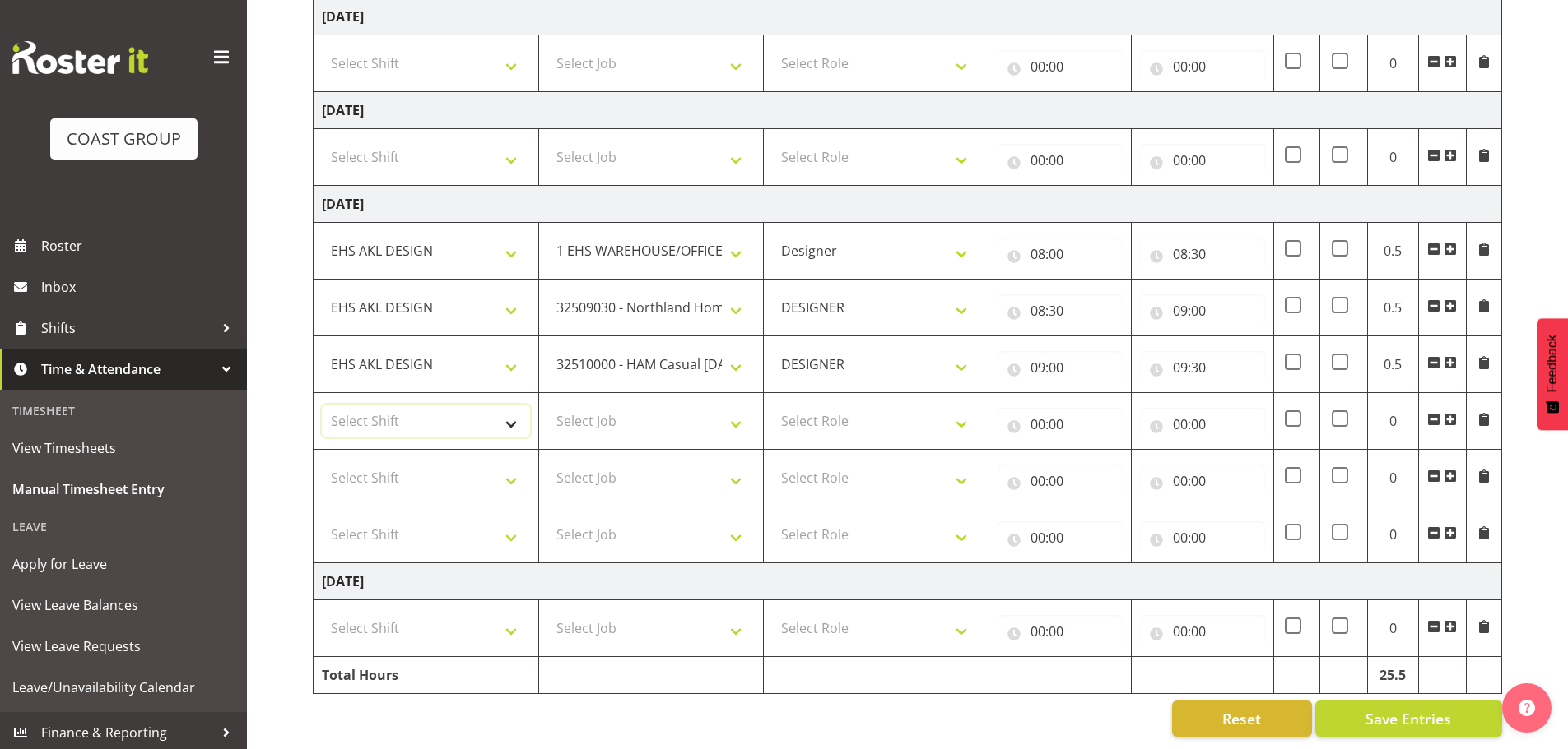
select select "1321"
click at [321, 405] on select "Select Shift EHS AKL DESIGN" at bounding box center [425, 421] width 209 height 33
click at [624, 405] on select "Select Job 1 Carlton Events 1 [PERSON_NAME][GEOGRAPHIC_DATA] 1 [PERSON_NAME][GE…" at bounding box center [652, 421] width 209 height 33
select select "9023"
click at [548, 405] on select "Select Job 1 Carlton Events 1 [PERSON_NAME][GEOGRAPHIC_DATA] 1 [PERSON_NAME][GE…" at bounding box center [652, 421] width 209 height 33
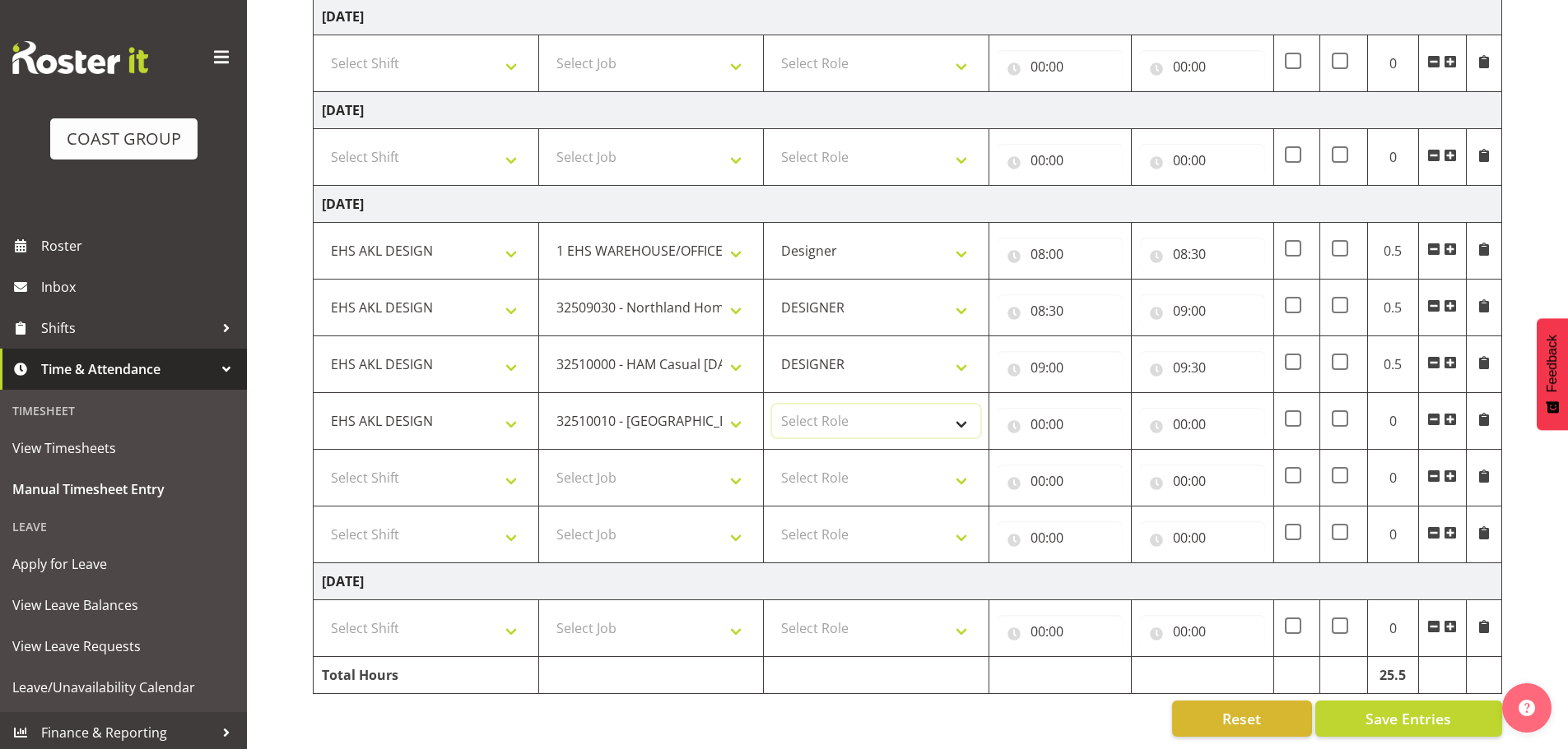
click at [839, 408] on select "Select Role DESIGNER Designer" at bounding box center [876, 421] width 209 height 33
select select "215"
click at [772, 405] on select "Select Role DESIGNER Designer" at bounding box center [876, 421] width 209 height 33
click at [1027, 418] on input "00:00" at bounding box center [1060, 424] width 126 height 33
click at [1120, 453] on select "00 01 02 03 04 05 06 07 08 09 10 11 12 13 14 15 16 17 18 19 20 21 22 23" at bounding box center [1109, 466] width 37 height 33
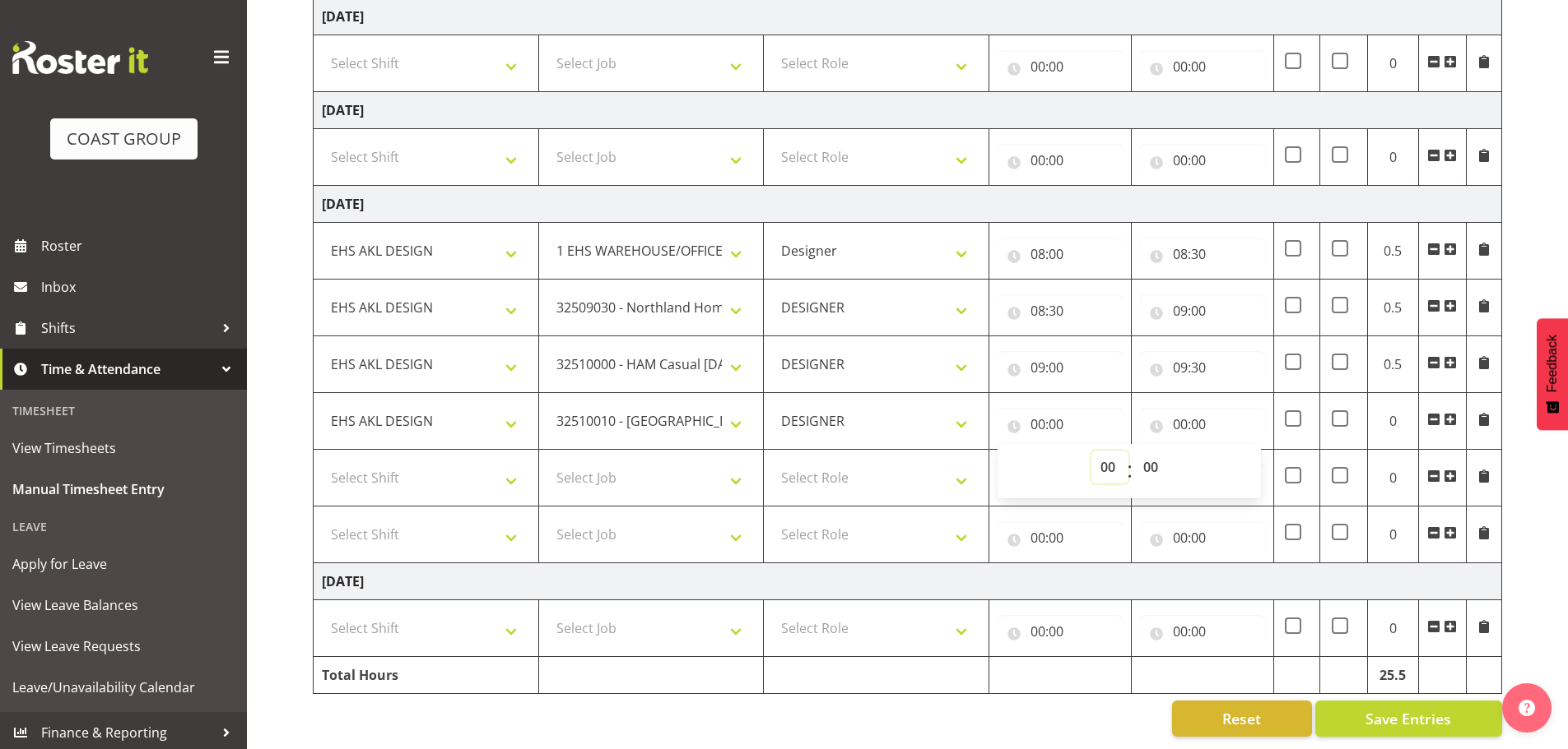
select select "9"
click at [1091, 451] on select "00 01 02 03 04 05 06 07 08 09 10 11 12 13 14 15 16 17 18 19 20 21 22 23" at bounding box center [1109, 466] width 37 height 33
type input "09:00"
drag, startPoint x: 1148, startPoint y: 460, endPoint x: 1156, endPoint y: 449, distance: 13.6
click at [1148, 460] on select "00 01 02 03 04 05 06 07 08 09 10 11 12 13 14 15 16 17 18 19 20 21 22 23 24 25 2…" at bounding box center [1152, 466] width 37 height 33
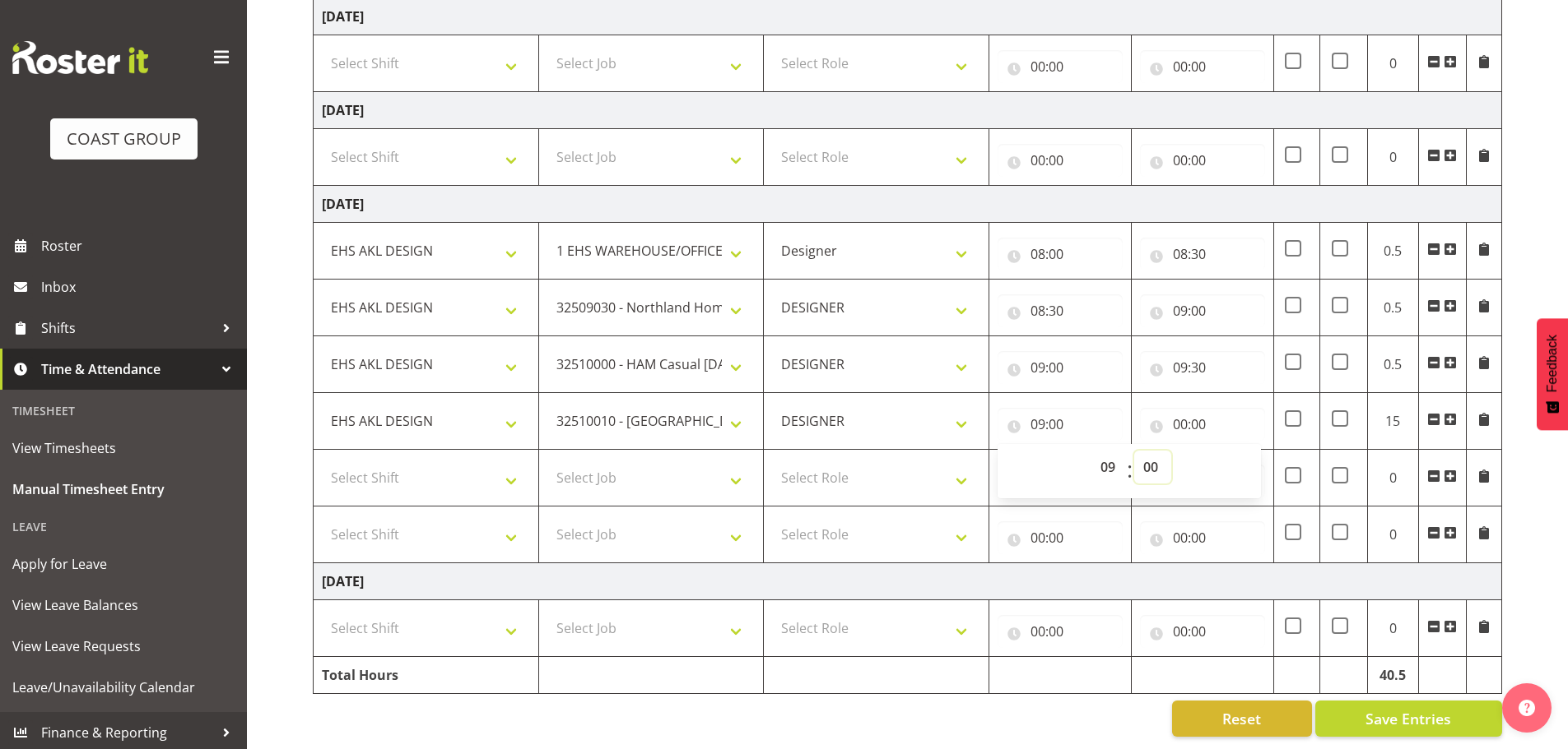
select select "30"
click at [1134, 451] on select "00 01 02 03 04 05 06 07 08 09 10 11 12 13 14 15 16 17 18 19 20 21 22 23 24 25 2…" at bounding box center [1152, 466] width 37 height 33
type input "09:30"
click at [1195, 427] on input "00:00" at bounding box center [1202, 424] width 126 height 33
click at [1248, 451] on select "00 01 02 03 04 05 06 07 08 09 10 11 12 13 14 15 16 17 18 19 20 21 22 23" at bounding box center [1252, 466] width 37 height 33
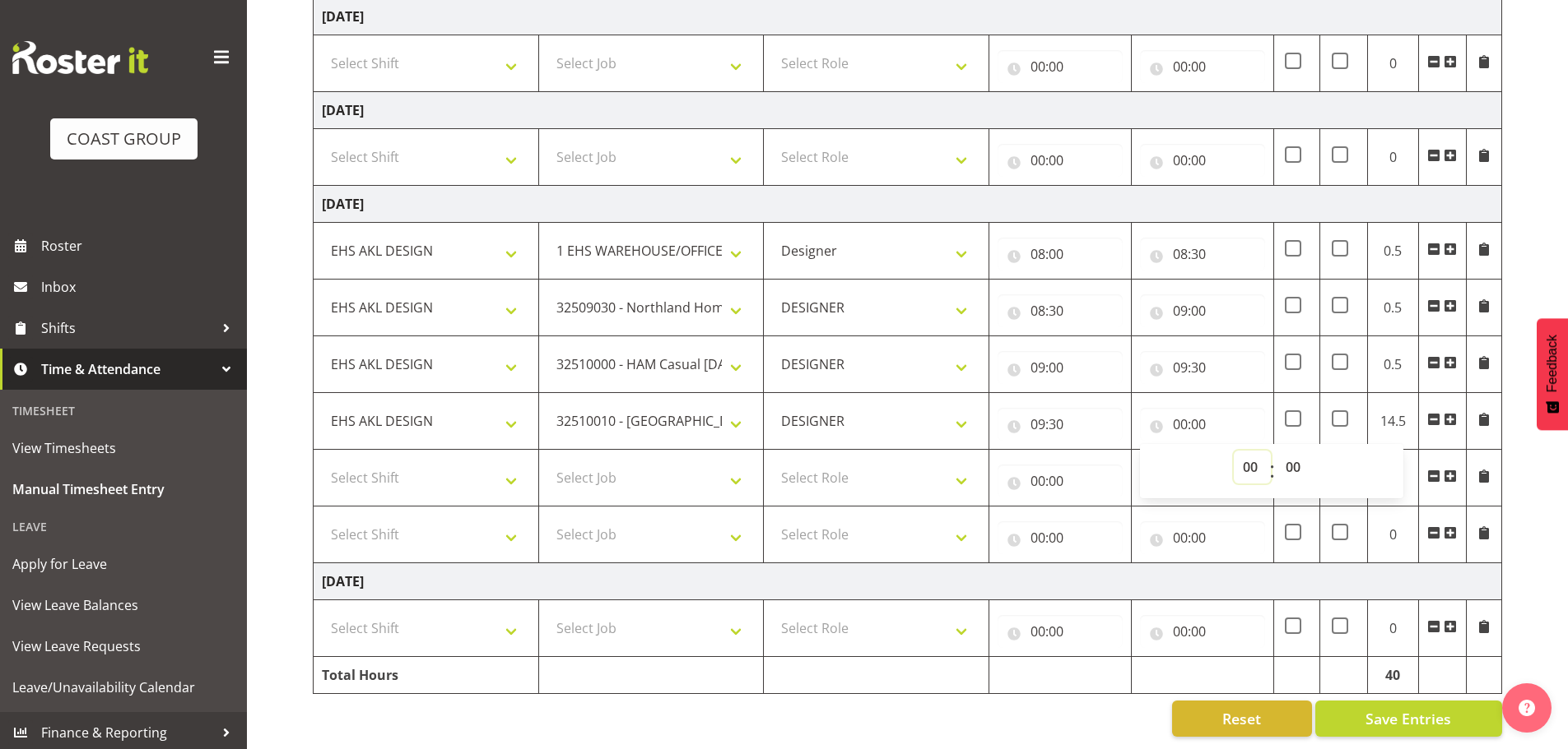
select select "11"
click at [1234, 451] on select "00 01 02 03 04 05 06 07 08 09 10 11 12 13 14 15 16 17 18 19 20 21 22 23" at bounding box center [1252, 466] width 37 height 33
type input "11:00"
click at [429, 477] on select "Select Shift EHS AKL DESIGN" at bounding box center [425, 477] width 209 height 33
select select "1321"
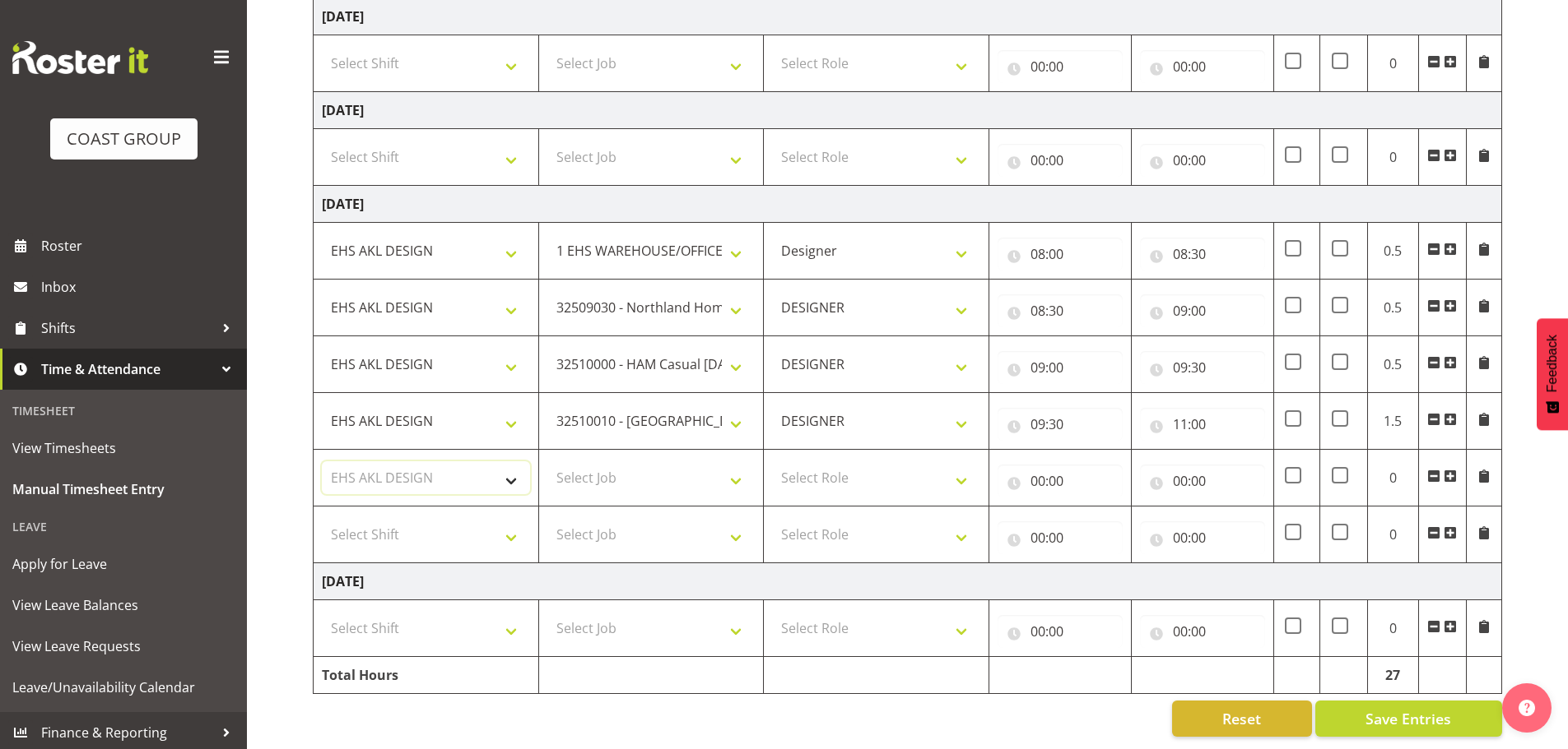
click at [321, 461] on select "Select Shift EHS AKL DESIGN" at bounding box center [425, 477] width 209 height 33
click at [609, 468] on select "Select Job 1 Carlton Events 1 [PERSON_NAME][GEOGRAPHIC_DATA] 1 [PERSON_NAME][GE…" at bounding box center [652, 477] width 209 height 33
select select "8654"
click at [548, 461] on select "Select Job 1 Carlton Events 1 [PERSON_NAME][GEOGRAPHIC_DATA] 1 [PERSON_NAME][GE…" at bounding box center [652, 477] width 209 height 33
click at [927, 492] on td "Select Role DESIGNER Designer" at bounding box center [876, 477] width 225 height 56
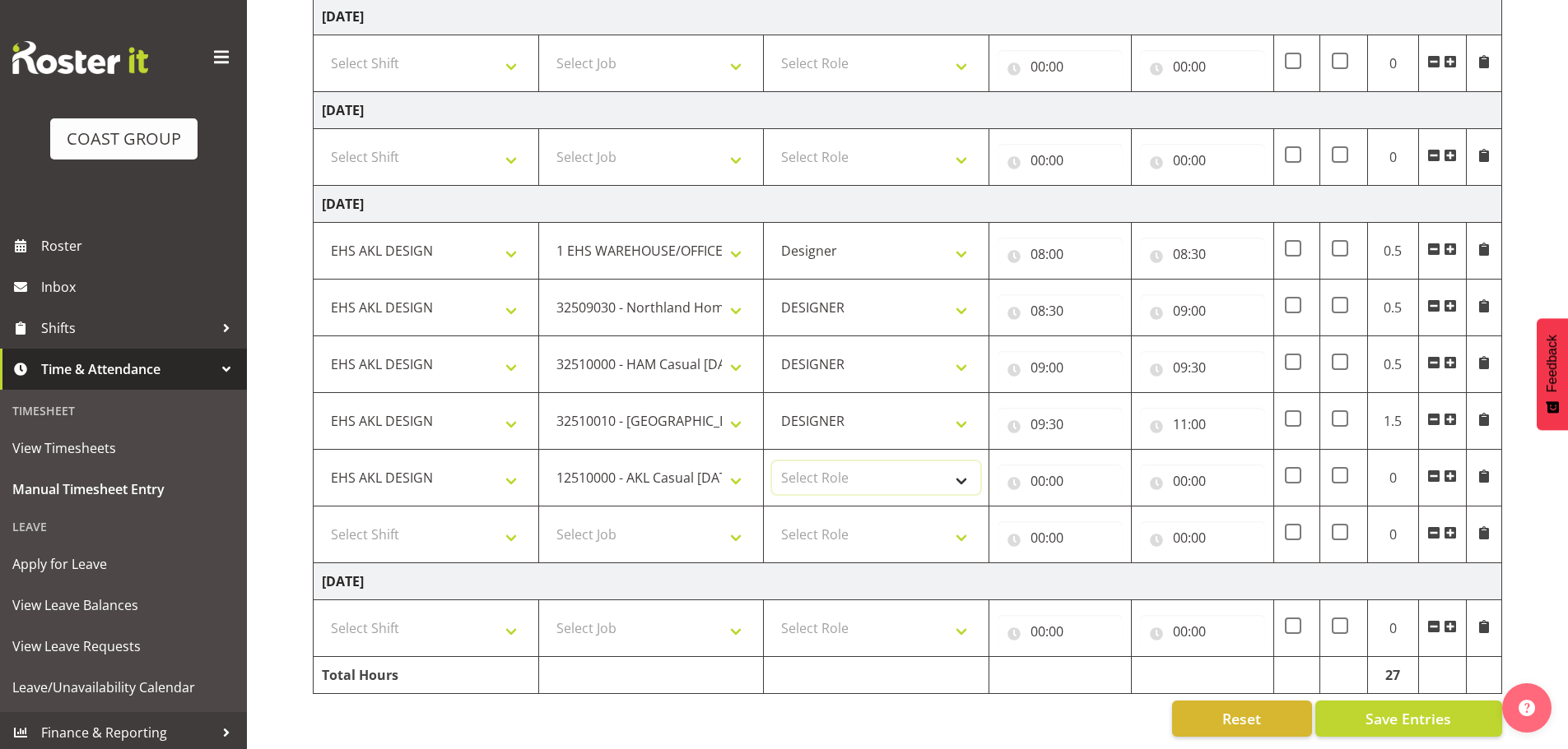
click at [930, 482] on select "Select Role DESIGNER Designer" at bounding box center [876, 477] width 209 height 33
select select "215"
click at [772, 461] on select "Select Role DESIGNER Designer" at bounding box center [876, 477] width 209 height 33
click at [1042, 467] on input "00:00" at bounding box center [1060, 480] width 126 height 33
click at [1098, 508] on select "00 01 02 03 04 05 06 07 08 09 10 11 12 13 14 15 16 17 18 19 20 21 22 23" at bounding box center [1109, 524] width 37 height 33
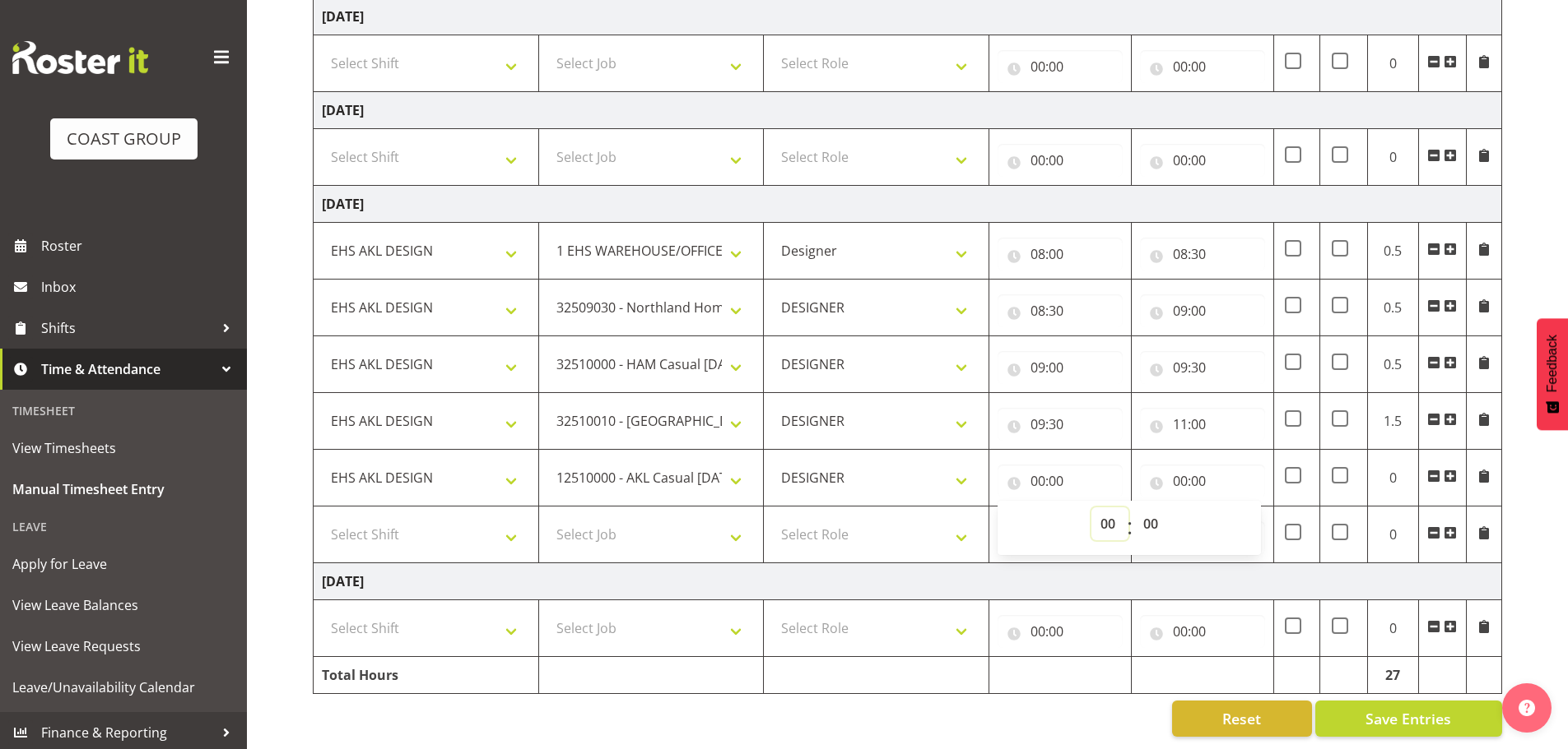
select select "11"
click at [1091, 508] on select "00 01 02 03 04 05 06 07 08 09 10 11 12 13 14 15 16 17 18 19 20 21 22 23" at bounding box center [1109, 524] width 37 height 33
type input "11:00"
click at [1190, 464] on input "00:00" at bounding box center [1202, 480] width 126 height 33
click at [1242, 508] on select "00 01 02 03 04 05 06 07 08 09 10 11 12 13 14 15 16 17 18 19 20 21 22 23" at bounding box center [1252, 524] width 37 height 33
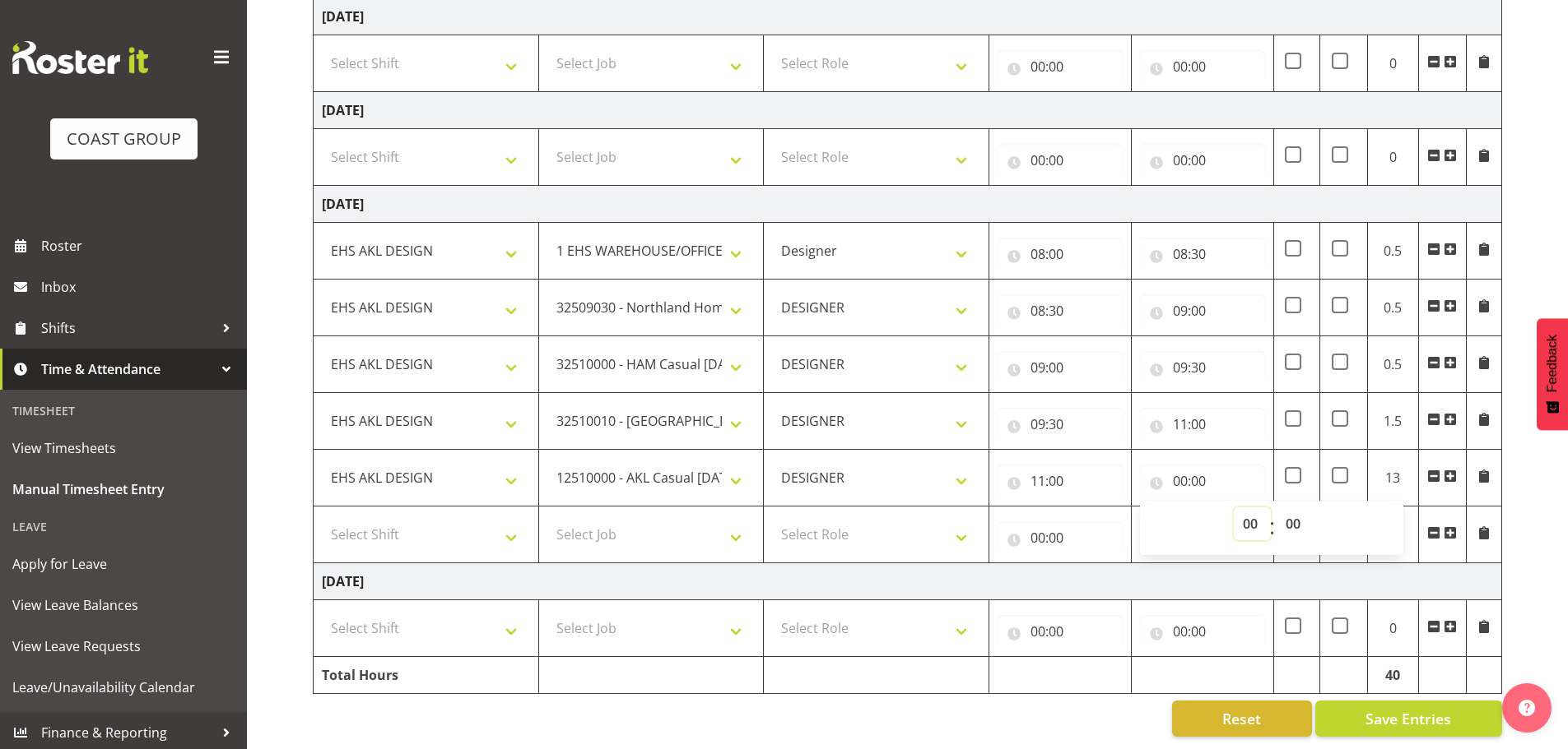
select select "12"
click at [1234, 508] on select "00 01 02 03 04 05 06 07 08 09 10 11 12 13 14 15 16 17 18 19 20 21 22 23" at bounding box center [1252, 524] width 37 height 33
type input "12:00"
drag, startPoint x: 445, startPoint y: 510, endPoint x: 449, endPoint y: 528, distance: 18.4
click at [445, 518] on select "Select Shift EHS AKL DESIGN" at bounding box center [425, 534] width 209 height 33
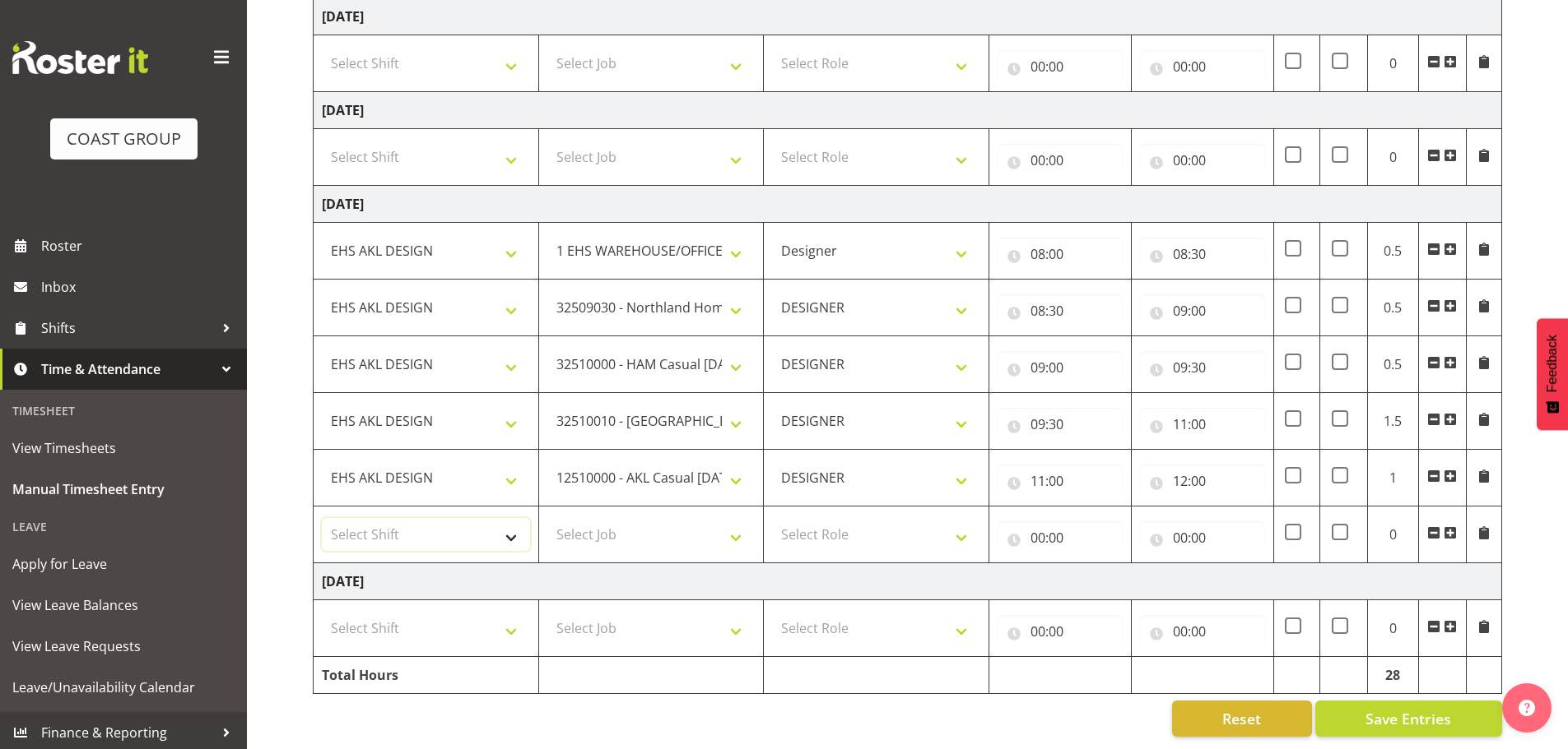
select select "1321"
click at [321, 518] on select "Select Shift EHS AKL DESIGN" at bounding box center [425, 534] width 209 height 33
click at [617, 538] on select "Select Job 1 Carlton Events 1 [PERSON_NAME][GEOGRAPHIC_DATA] 1 [PERSON_NAME][GE…" at bounding box center [652, 534] width 209 height 33
click at [709, 520] on select "Select Job 1 Carlton Events 1 [PERSON_NAME][GEOGRAPHIC_DATA] 1 [PERSON_NAME][GE…" at bounding box center [652, 534] width 209 height 33
click at [709, 521] on select "1 Carlton Events 1 [PERSON_NAME] 1 [PERSON_NAME][GEOGRAPHIC_DATA] 1 EHS WAREHOU…" at bounding box center [652, 534] width 209 height 33
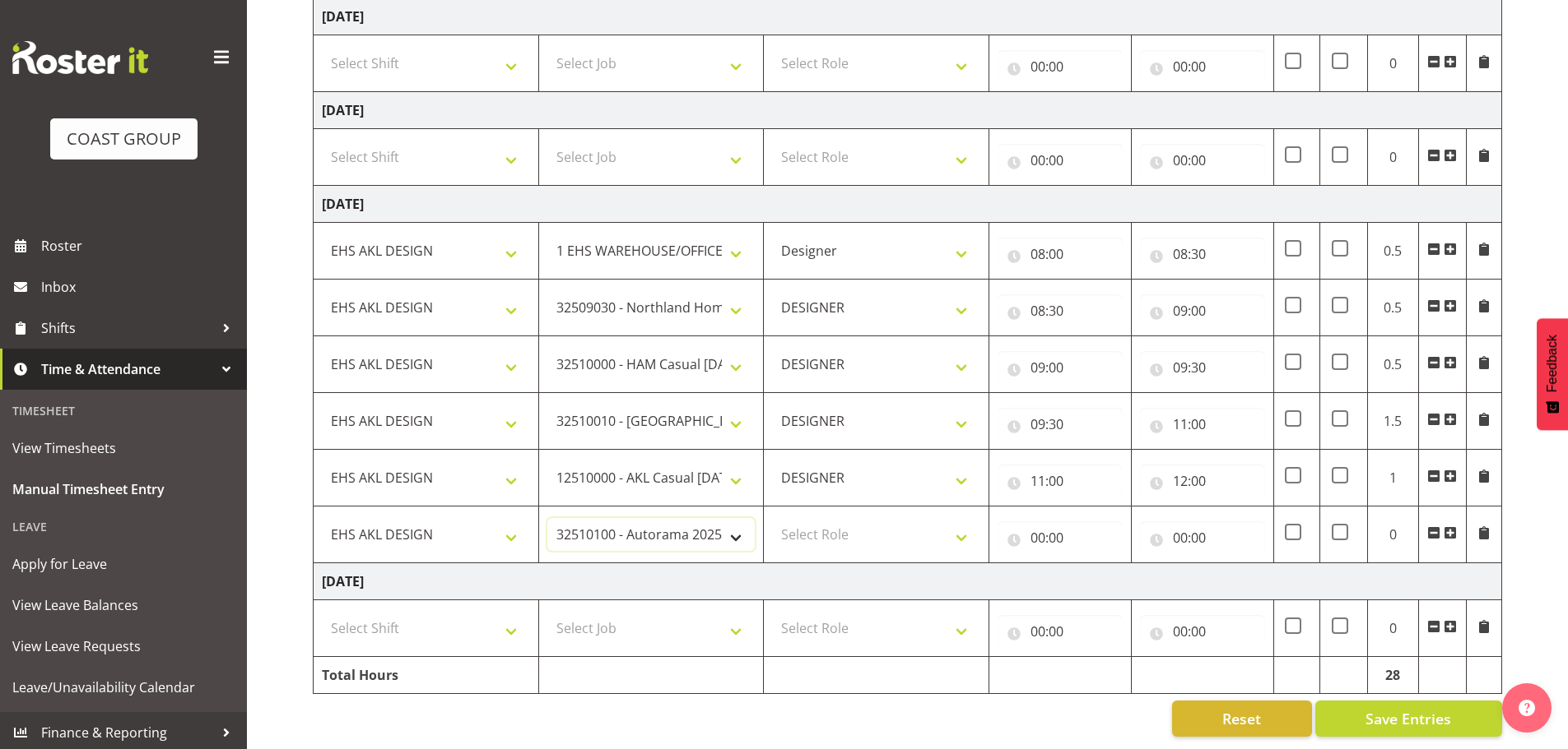
select select "9023"
click at [548, 518] on select "1 Carlton Events 1 [PERSON_NAME] 1 [PERSON_NAME][GEOGRAPHIC_DATA] 1 EHS WAREHOU…" at bounding box center [652, 534] width 209 height 33
click at [844, 518] on select "Select Role DESIGNER Designer" at bounding box center [876, 534] width 209 height 33
select select "215"
click at [772, 518] on select "Select Role DESIGNER Designer" at bounding box center [876, 534] width 209 height 33
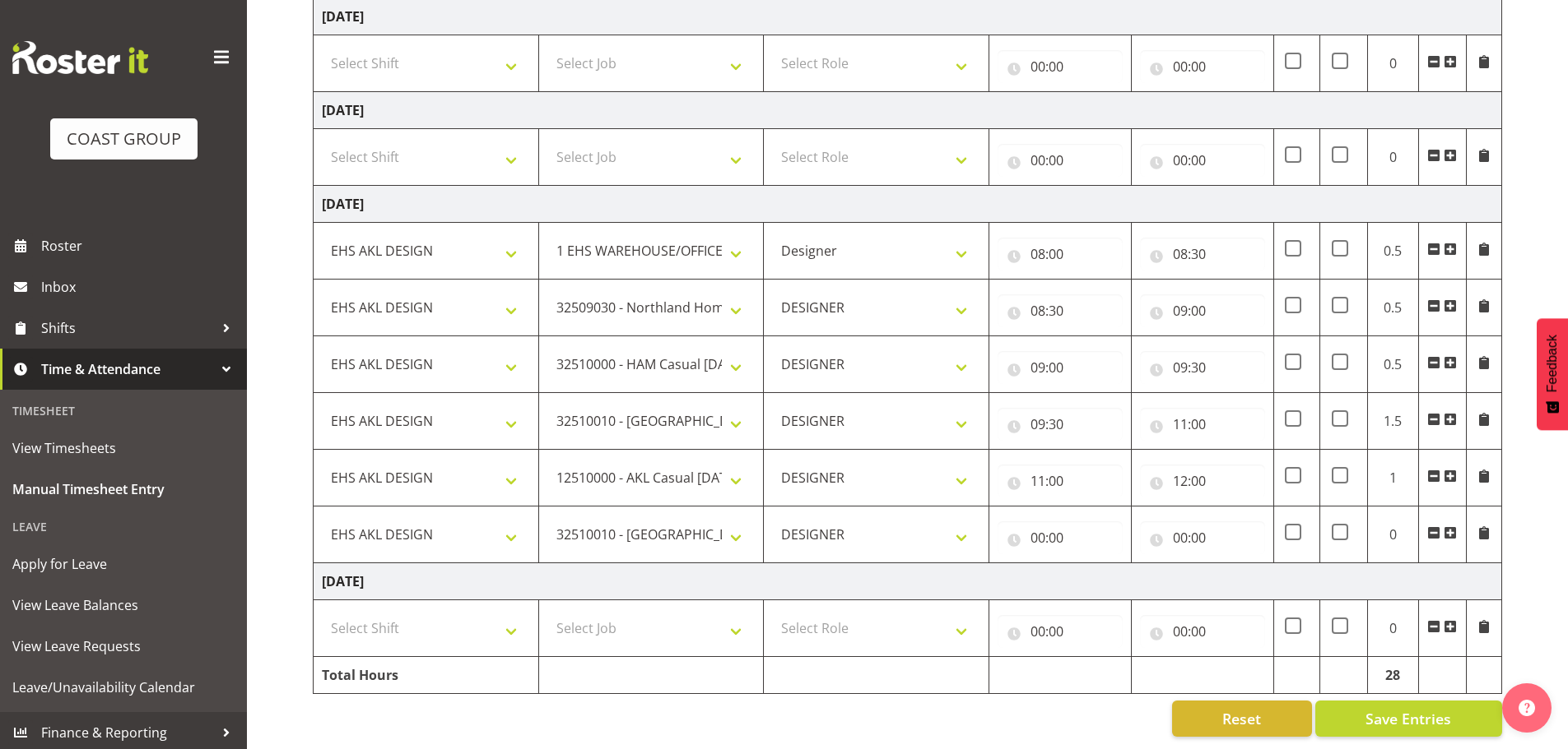
drag, startPoint x: 992, startPoint y: 531, endPoint x: 1053, endPoint y: 530, distance: 61.0
click at [993, 531] on td "00:00 00 01 02 03 04 05 06 07 08 09 10 11 12 13 14 15 16 17 18 19 20 21 22 23 :…" at bounding box center [1060, 535] width 142 height 56
click at [1057, 531] on input "00:00" at bounding box center [1060, 538] width 126 height 33
drag, startPoint x: 1104, startPoint y: 563, endPoint x: 1108, endPoint y: 553, distance: 10.8
click at [1104, 564] on select "00 01 02 03 04 05 06 07 08 09 10 11 12 13 14 15 16 17 18 19 20 21 22 23" at bounding box center [1109, 580] width 37 height 33
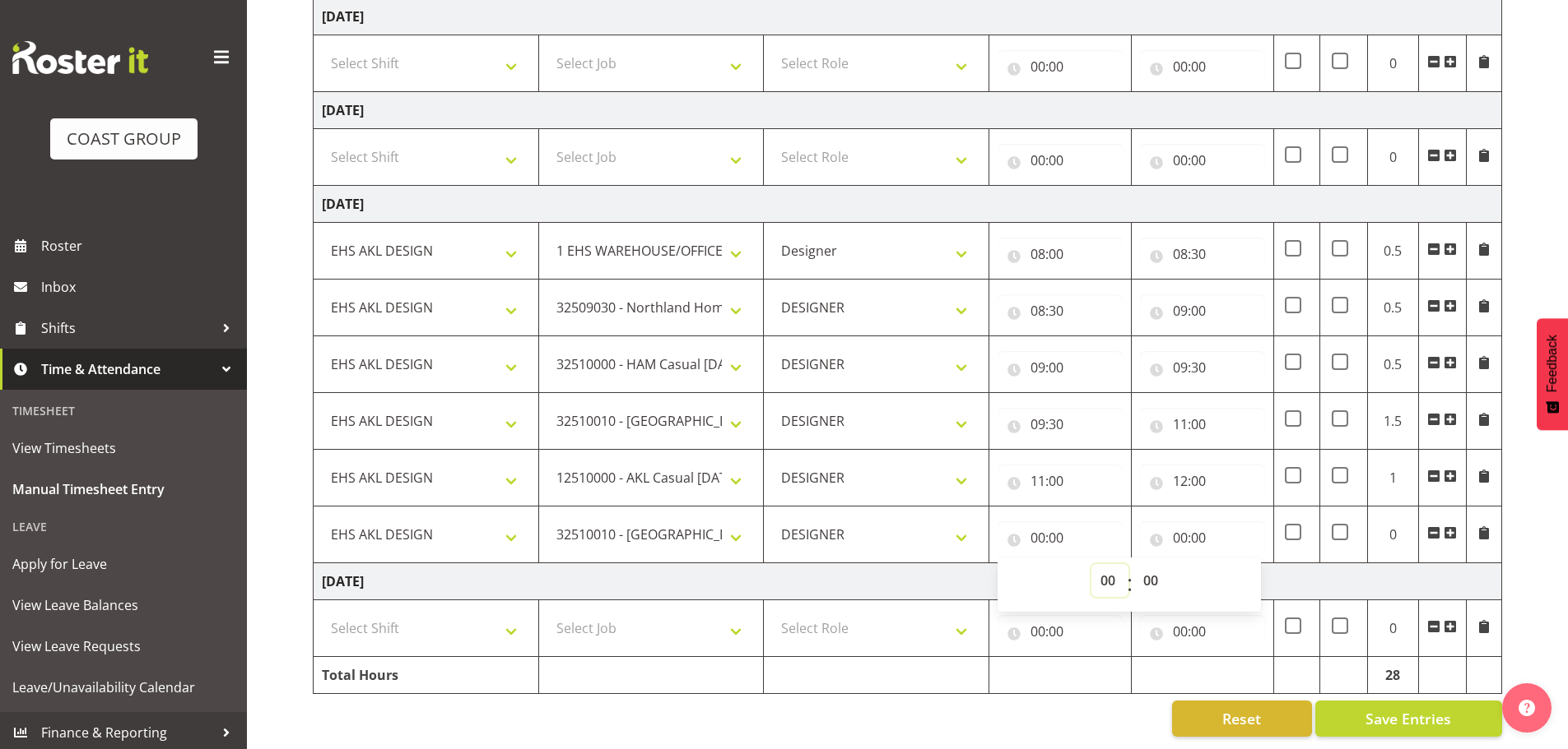
select select "12"
click at [1091, 564] on select "00 01 02 03 04 05 06 07 08 09 10 11 12 13 14 15 16 17 18 19 20 21 22 23" at bounding box center [1109, 580] width 37 height 33
type input "12:00"
click at [1190, 527] on input "00:00" at bounding box center [1202, 538] width 126 height 33
click at [1243, 564] on select "00 01 02 03 04 05 06 07 08 09 10 11 12 13 14 15 16 17 18 19 20 21 22 23" at bounding box center [1252, 580] width 37 height 33
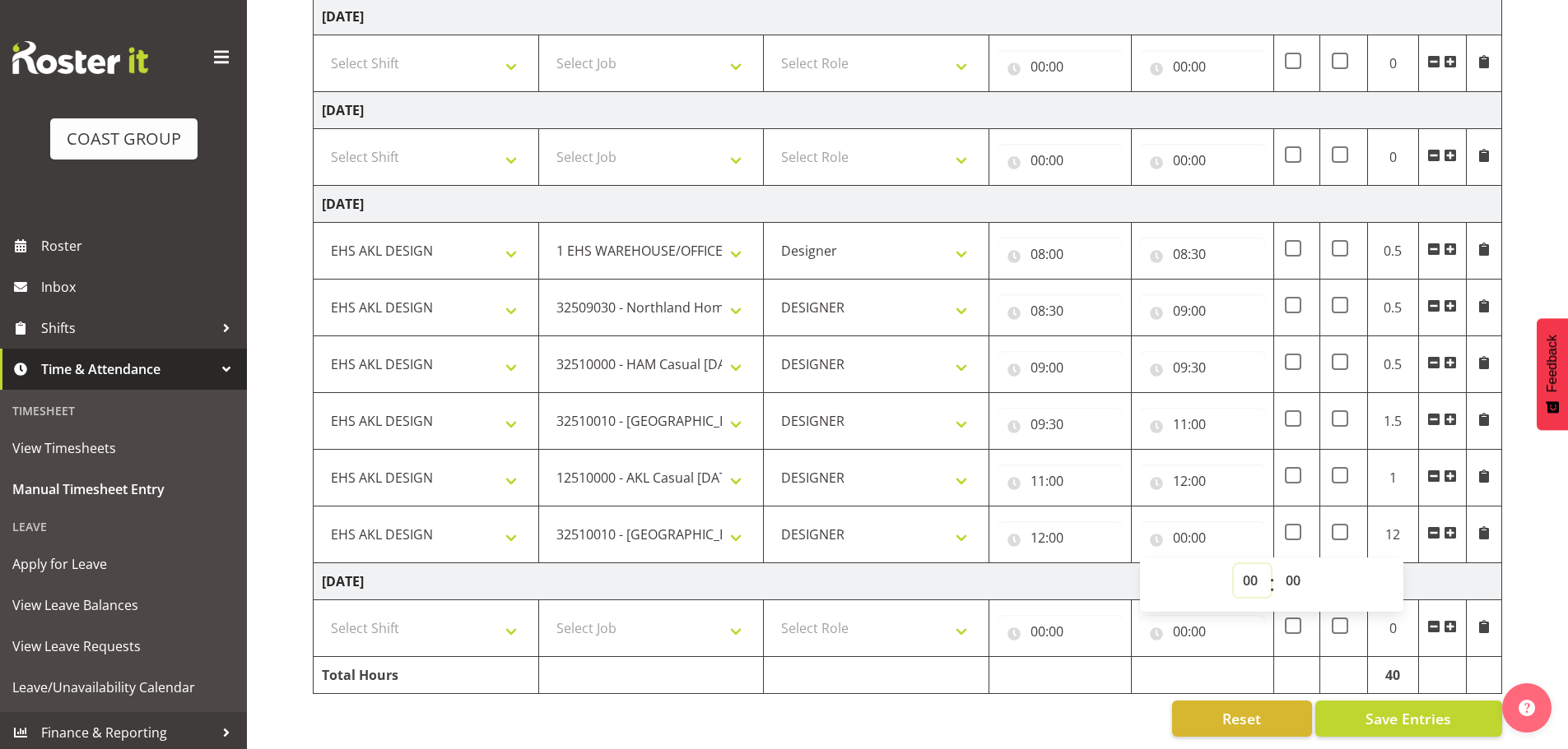
select select "12"
click at [1234, 564] on select "00 01 02 03 04 05 06 07 08 09 10 11 12 13 14 15 16 17 18 19 20 21 22 23" at bounding box center [1252, 580] width 37 height 33
type input "12:00"
click at [1288, 572] on select "00 01 02 03 04 05 06 07 08 09 10 11 12 13 14 15 16 17 18 19 20 21 22 23 24 25 2…" at bounding box center [1294, 580] width 37 height 33
select select "30"
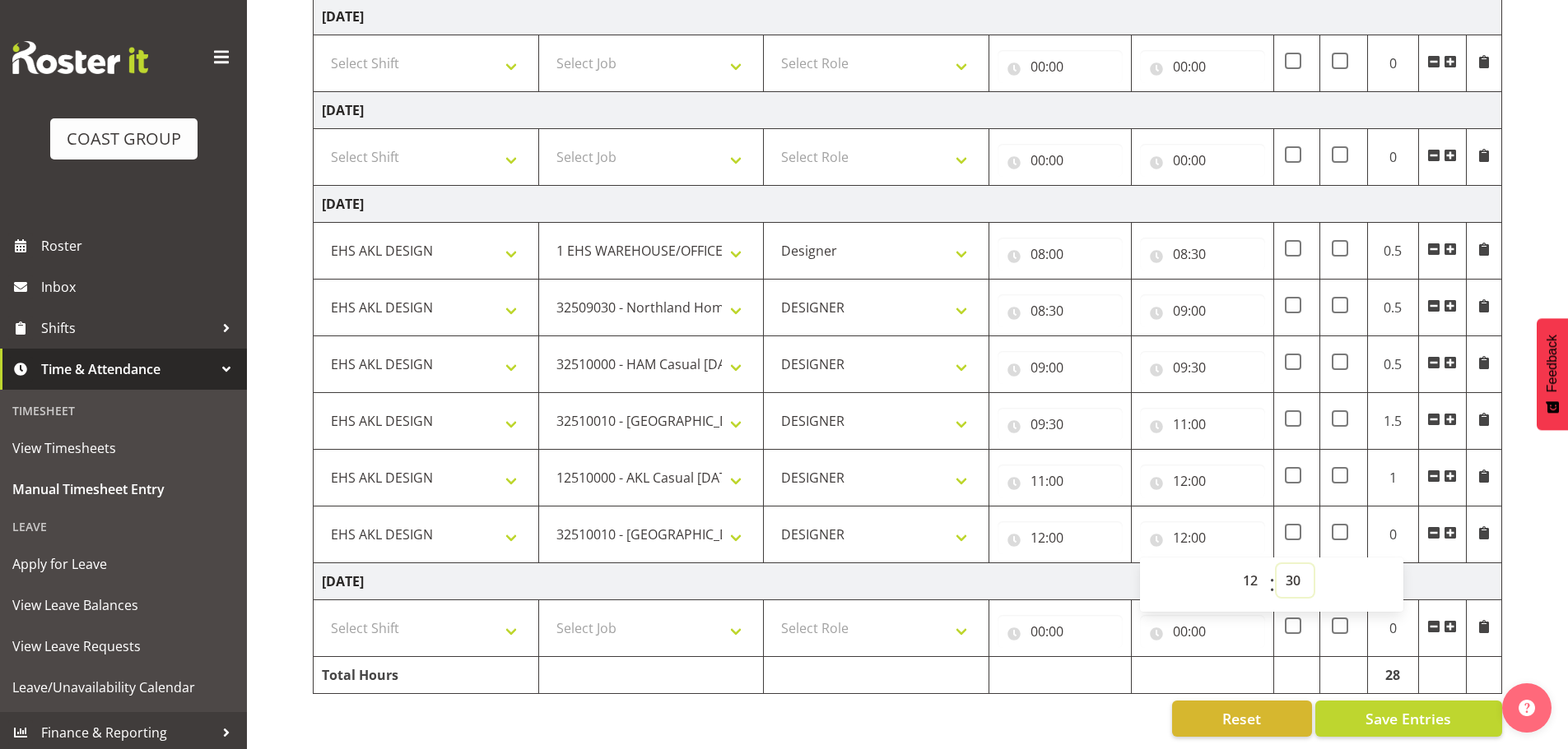
click at [1276, 564] on select "00 01 02 03 04 05 06 07 08 09 10 11 12 13 14 15 16 17 18 19 20 21 22 23 24 25 2…" at bounding box center [1294, 580] width 37 height 33
type input "12:30"
click at [1255, 573] on select "00 01 02 03 04 05 06 07 08 09 10 11 12 13 14 15 16 17 18 19 20 21 22 23" at bounding box center [1252, 580] width 37 height 33
select select "13"
click at [1234, 564] on select "00 01 02 03 04 05 06 07 08 09 10 11 12 13 14 15 16 17 18 19 20 21 22 23" at bounding box center [1252, 580] width 37 height 33
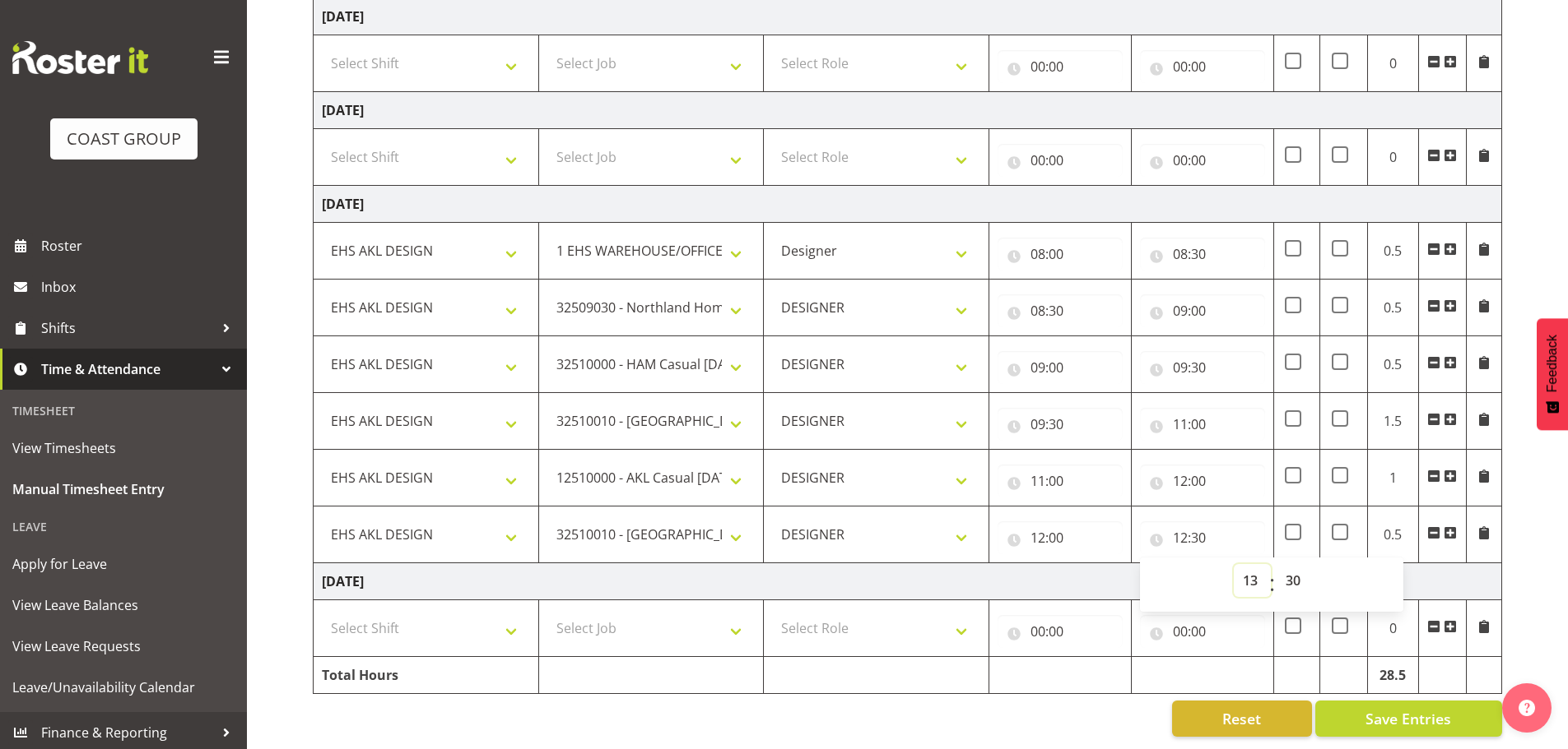
type input "13:30"
click at [1293, 566] on select "00 01 02 03 04 05 06 07 08 09 10 11 12 13 14 15 16 17 18 19 20 21 22 23 24 25 2…" at bounding box center [1294, 580] width 37 height 33
select select "0"
click at [1276, 564] on select "00 01 02 03 04 05 06 07 08 09 10 11 12 13 14 15 16 17 18 19 20 21 22 23 24 25 2…" at bounding box center [1294, 580] width 37 height 33
type input "13:00"
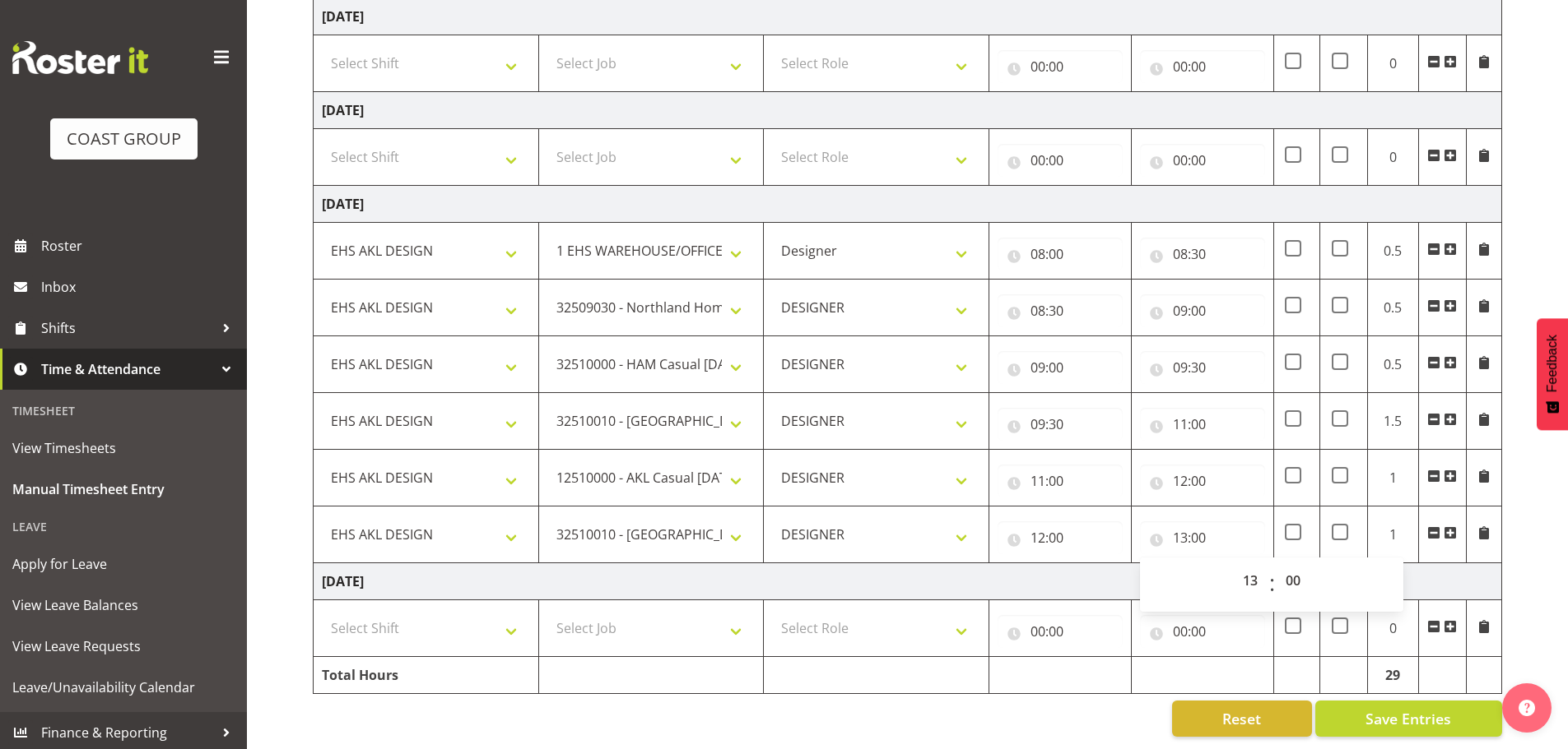
click at [1453, 527] on span at bounding box center [1449, 533] width 13 height 13
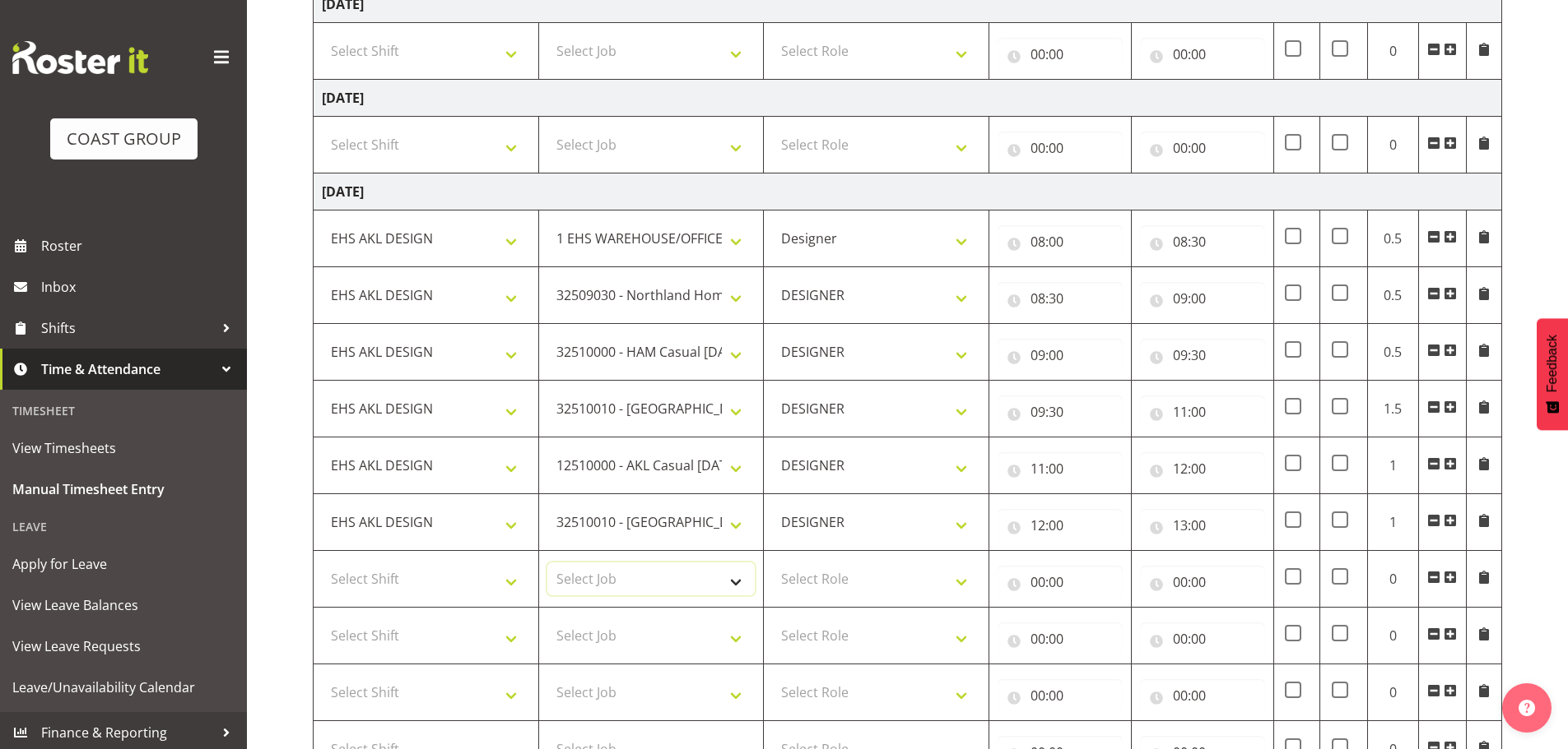
click at [665, 592] on select "Select Job 1 Carlton Events 1 [PERSON_NAME][GEOGRAPHIC_DATA] 1 [PERSON_NAME][GE…" at bounding box center [652, 578] width 209 height 33
select select "10750"
click at [548, 562] on select "Select Job 1 Carlton Events 1 [PERSON_NAME][GEOGRAPHIC_DATA] 1 [PERSON_NAME][GE…" at bounding box center [652, 578] width 209 height 33
click at [479, 576] on select "Select Shift EHS AKL DESIGN" at bounding box center [425, 578] width 209 height 33
select select "1321"
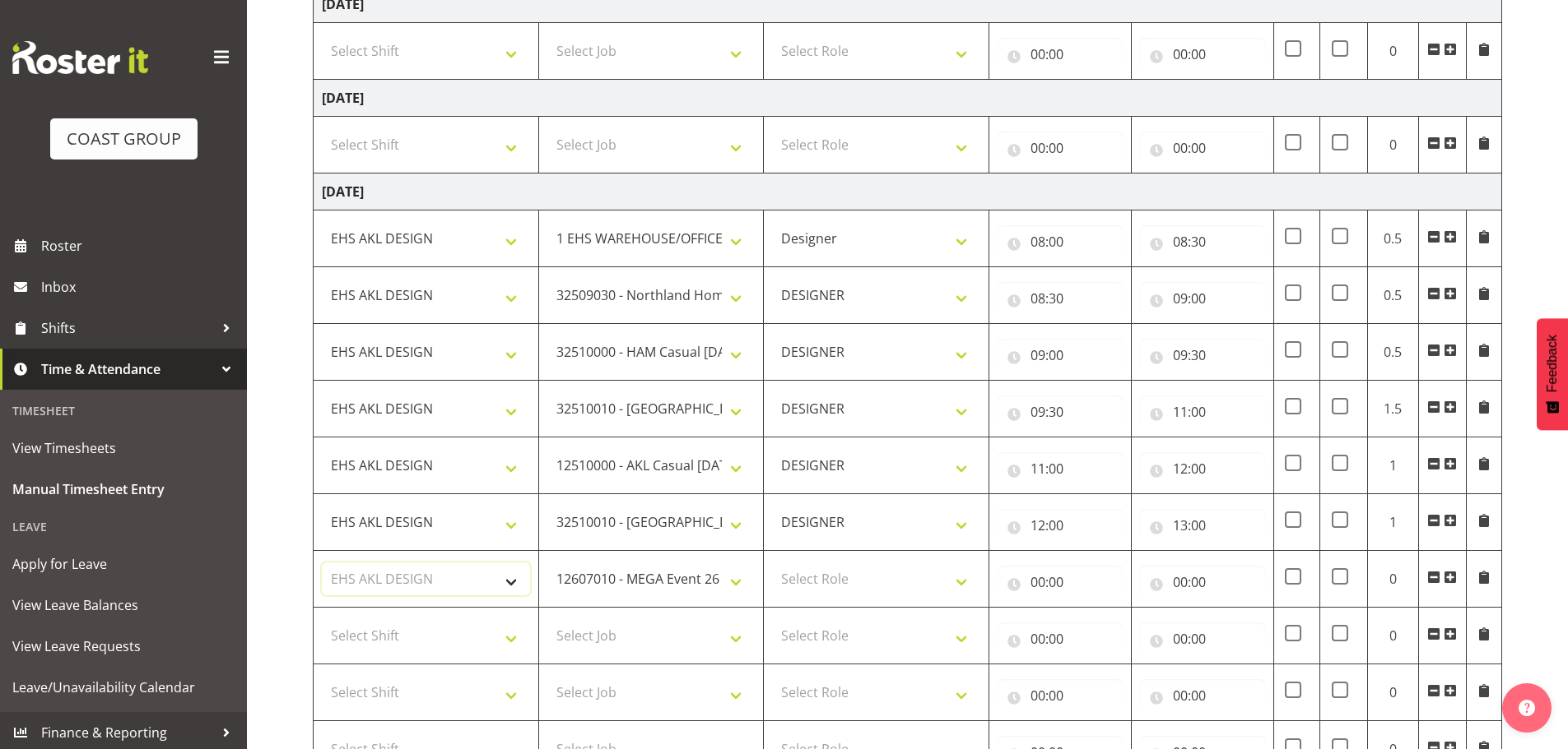
click at [321, 562] on select "Select Shift EHS AKL DESIGN" at bounding box center [425, 578] width 209 height 33
drag, startPoint x: 915, startPoint y: 573, endPoint x: 915, endPoint y: 586, distance: 13.0
click at [915, 573] on select "Select Role DESIGNER Designer" at bounding box center [876, 578] width 209 height 33
select select "215"
click at [772, 562] on select "Select Role DESIGNER Designer" at bounding box center [876, 578] width 209 height 33
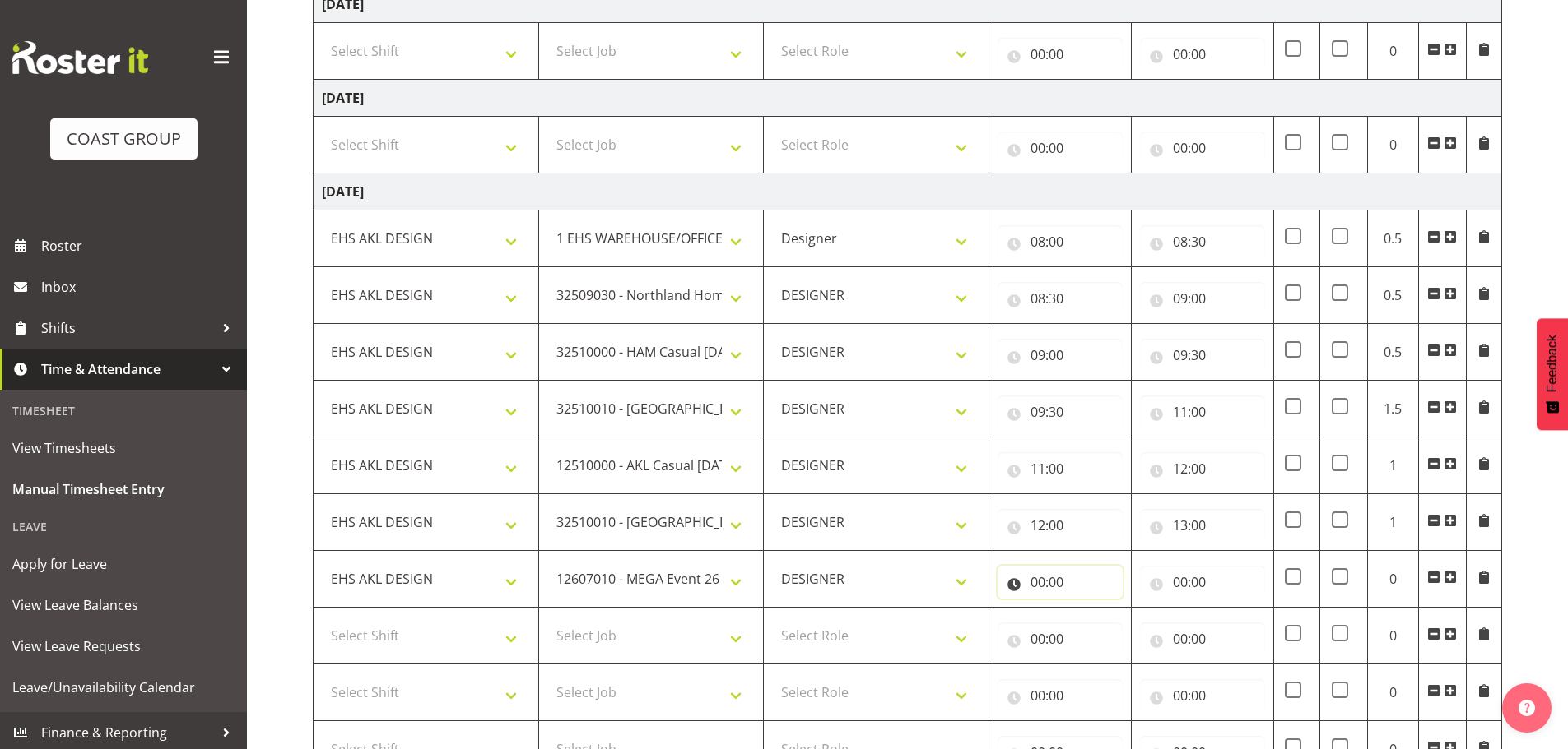
click at [1048, 596] on input "00:00" at bounding box center [1060, 582] width 126 height 33
drag, startPoint x: 1101, startPoint y: 619, endPoint x: 1099, endPoint y: 610, distance: 9.2
click at [1101, 619] on select "00 01 02 03 04 05 06 07 08 09 10 11 12 13 14 15 16 17 18 19 20 21 22 23" at bounding box center [1109, 624] width 37 height 33
select select "13"
click at [1091, 609] on select "00 01 02 03 04 05 06 07 08 09 10 11 12 13 14 15 16 17 18 19 20 21 22 23" at bounding box center [1109, 624] width 37 height 33
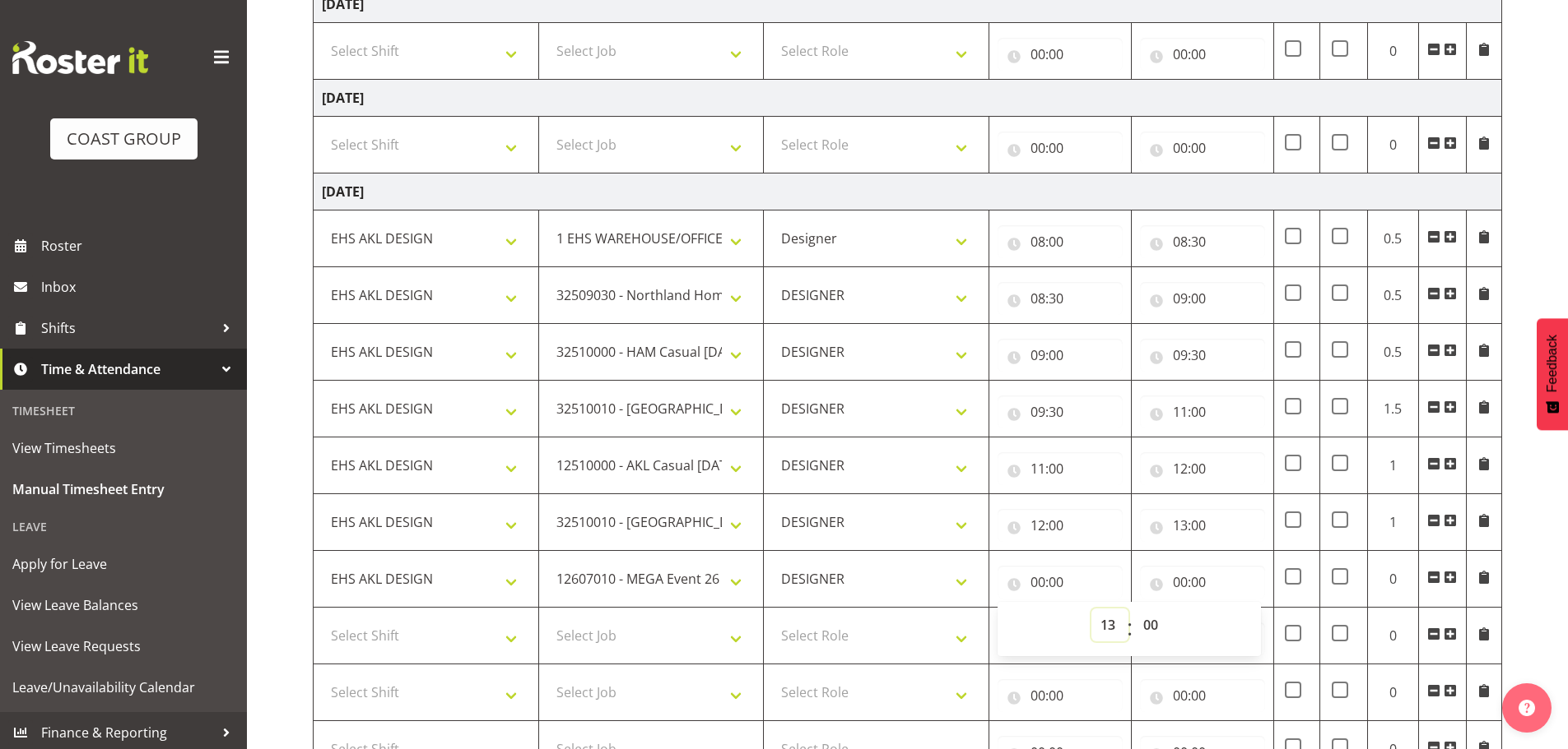
type input "13:00"
drag, startPoint x: 1175, startPoint y: 591, endPoint x: 1200, endPoint y: 601, distance: 26.9
click at [1176, 591] on input "00:00" at bounding box center [1202, 582] width 126 height 33
click at [1240, 621] on select "00 01 02 03 04 05 06 07 08 09 10 11 12 13 14 15 16 17 18 19 20 21 22 23" at bounding box center [1252, 624] width 37 height 33
select select "15"
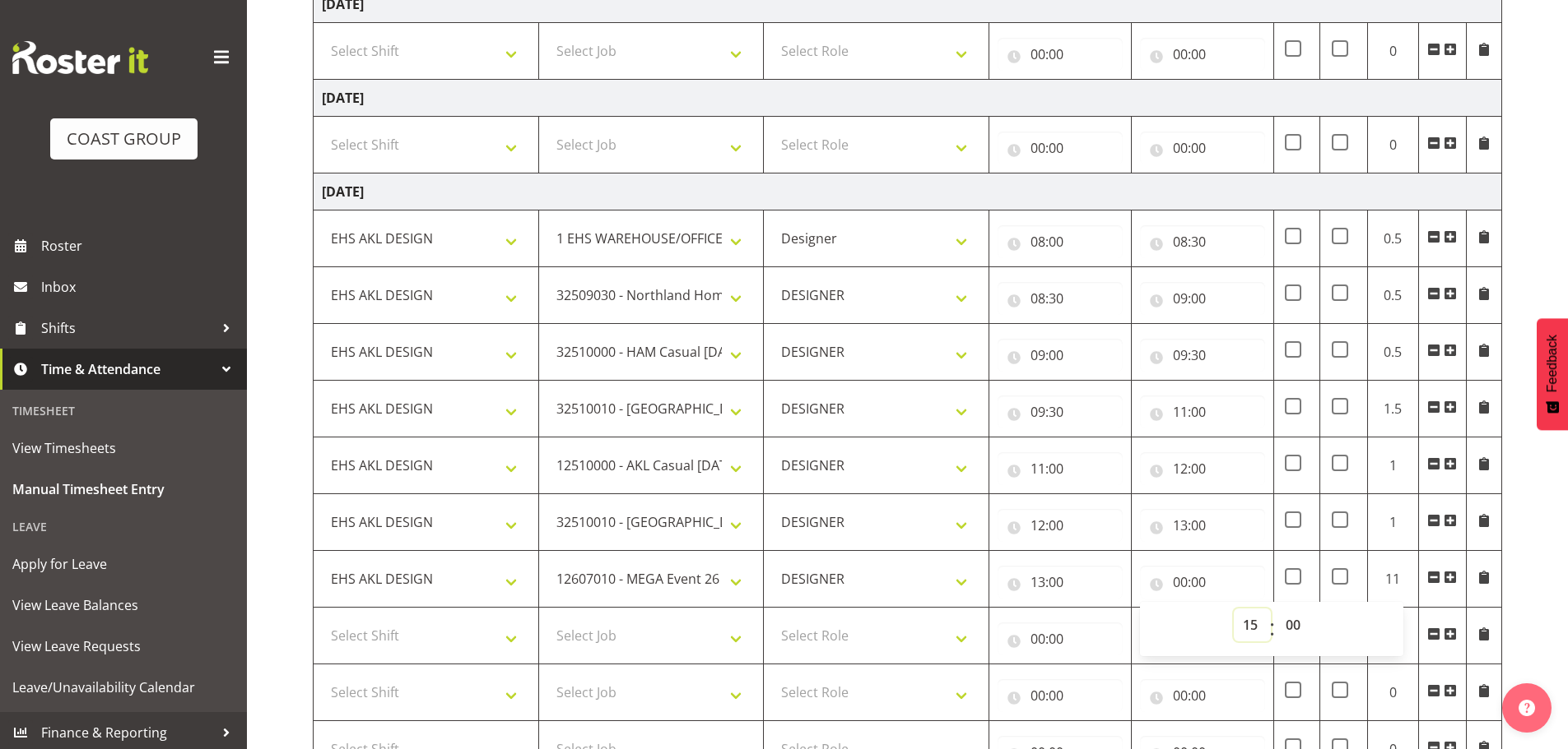
click at [1234, 609] on select "00 01 02 03 04 05 06 07 08 09 10 11 12 13 14 15 16 17 18 19 20 21 22 23" at bounding box center [1252, 624] width 37 height 33
type input "15:00"
click at [463, 630] on select "Select Shift EHS AKL DESIGN" at bounding box center [425, 635] width 209 height 33
select select "1321"
click at [321, 620] on select "Select Shift EHS AKL DESIGN" at bounding box center [425, 635] width 209 height 33
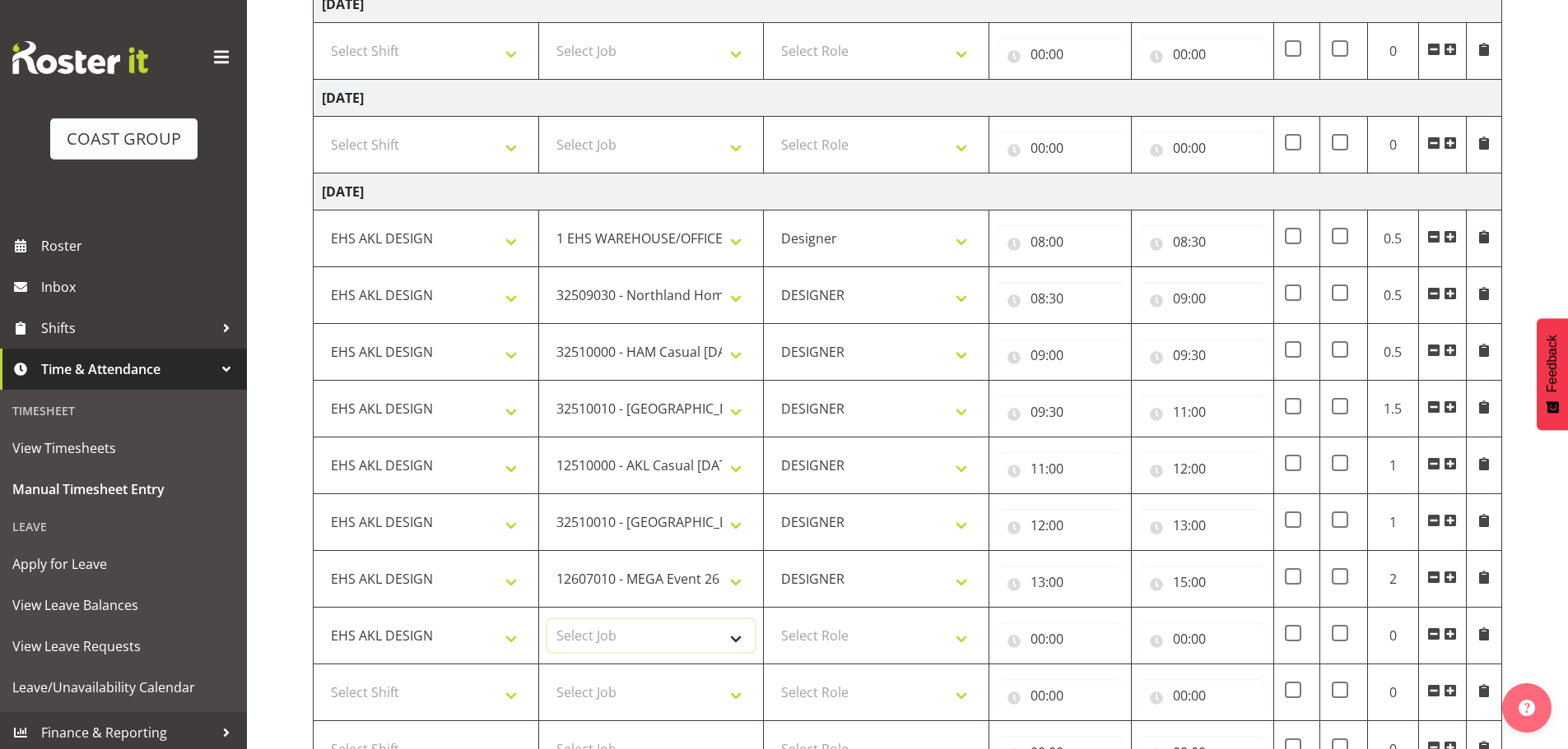
click at [640, 630] on select "Select Job 1 Carlton Events 1 [PERSON_NAME][GEOGRAPHIC_DATA] 1 [PERSON_NAME][GE…" at bounding box center [652, 635] width 209 height 33
select select "8666"
click at [548, 620] on select "Select Job 1 Carlton Events 1 [PERSON_NAME][GEOGRAPHIC_DATA] 1 [PERSON_NAME][GE…" at bounding box center [652, 635] width 209 height 33
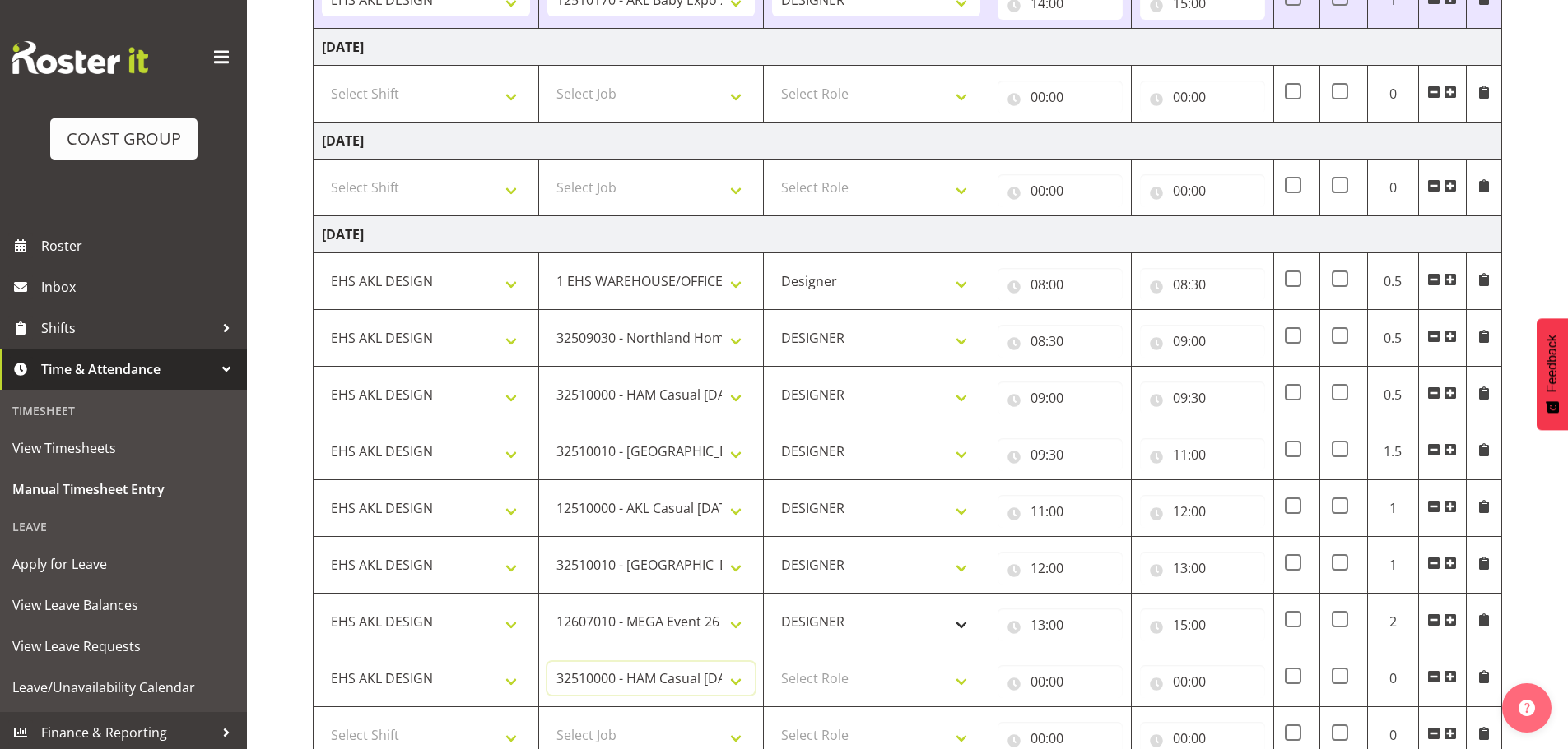
scroll to position [1438, 0]
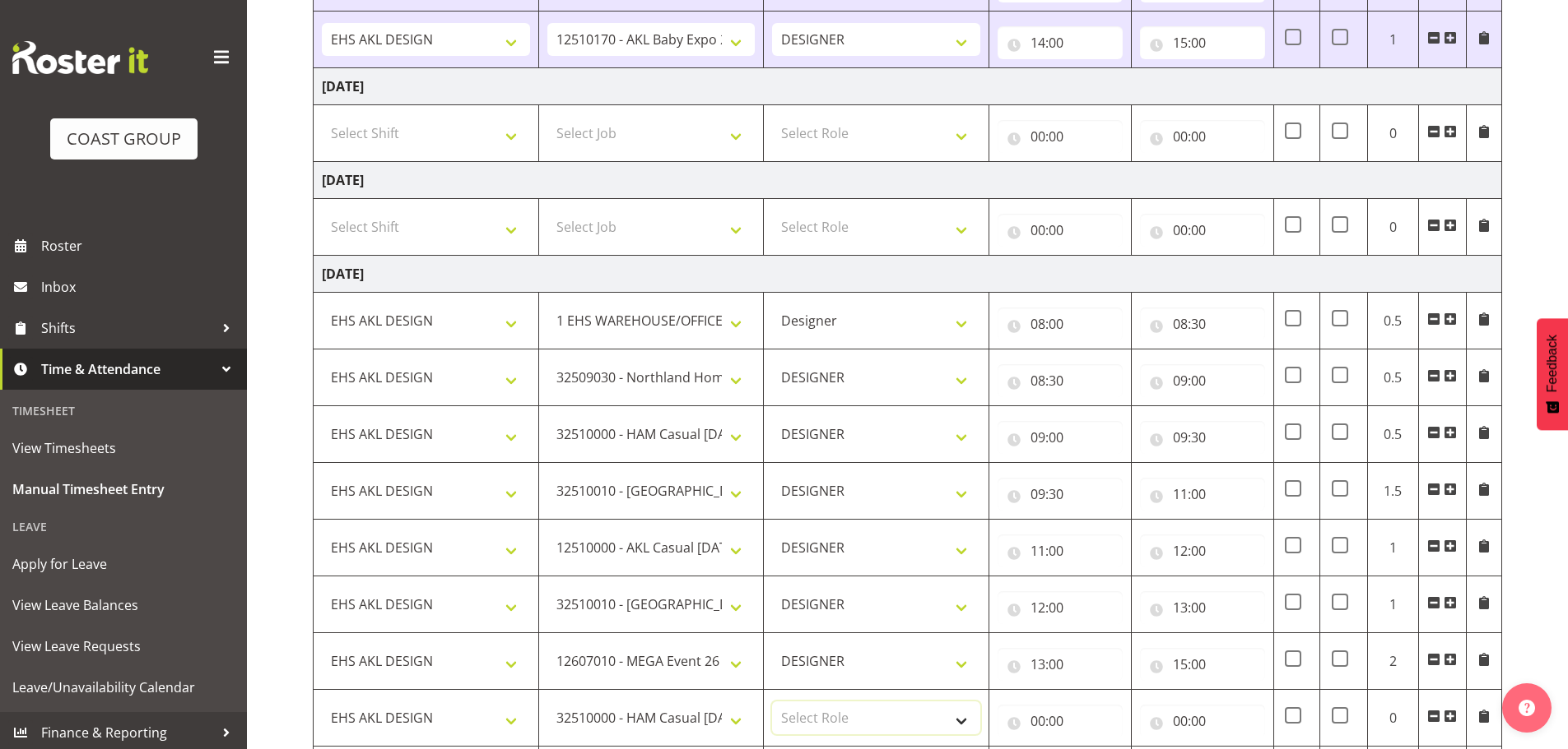
click at [890, 718] on select "Select Role DESIGNER Designer" at bounding box center [876, 717] width 209 height 33
select select "215"
click at [772, 702] on select "Select Role DESIGNER Designer" at bounding box center [876, 717] width 209 height 33
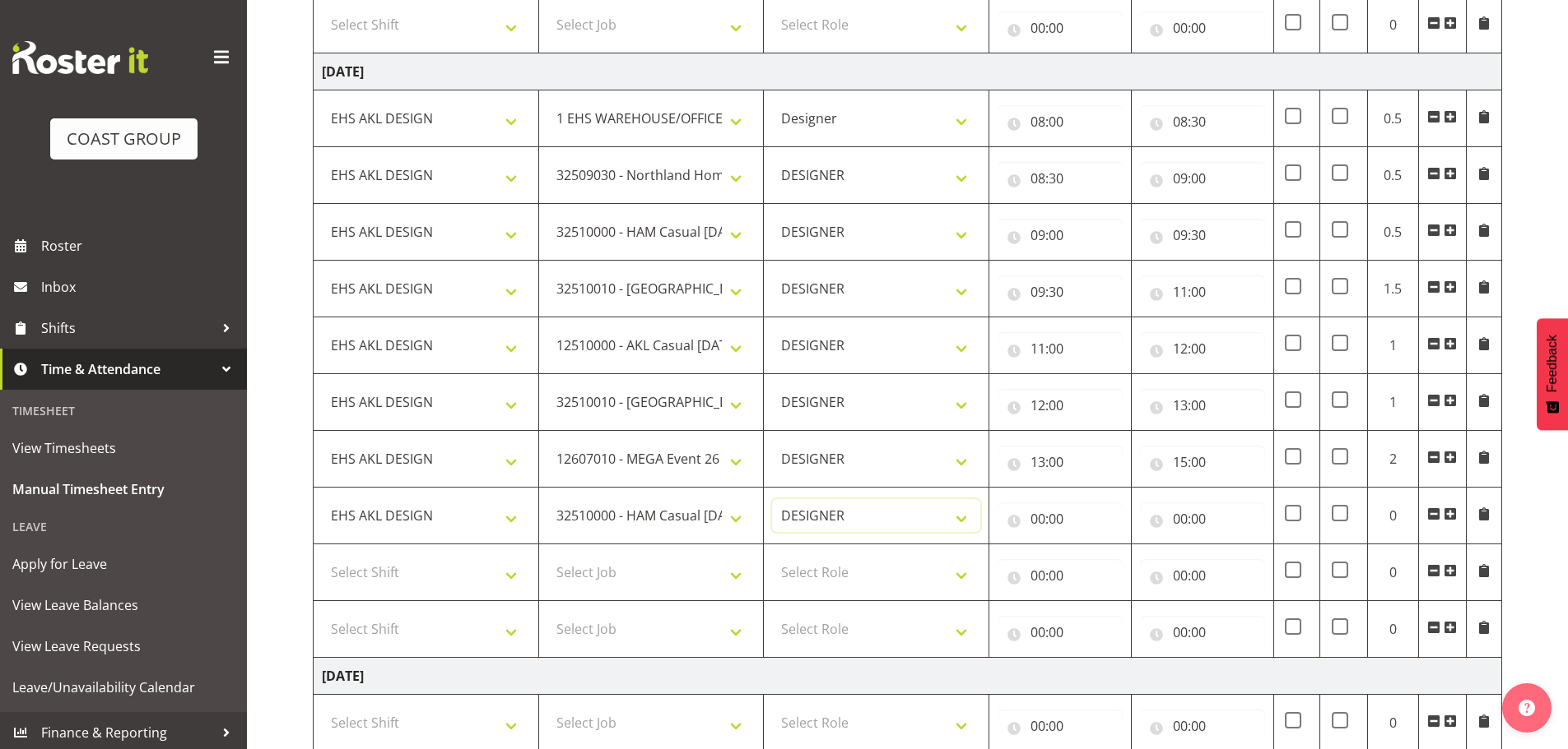
scroll to position [1685, 0]
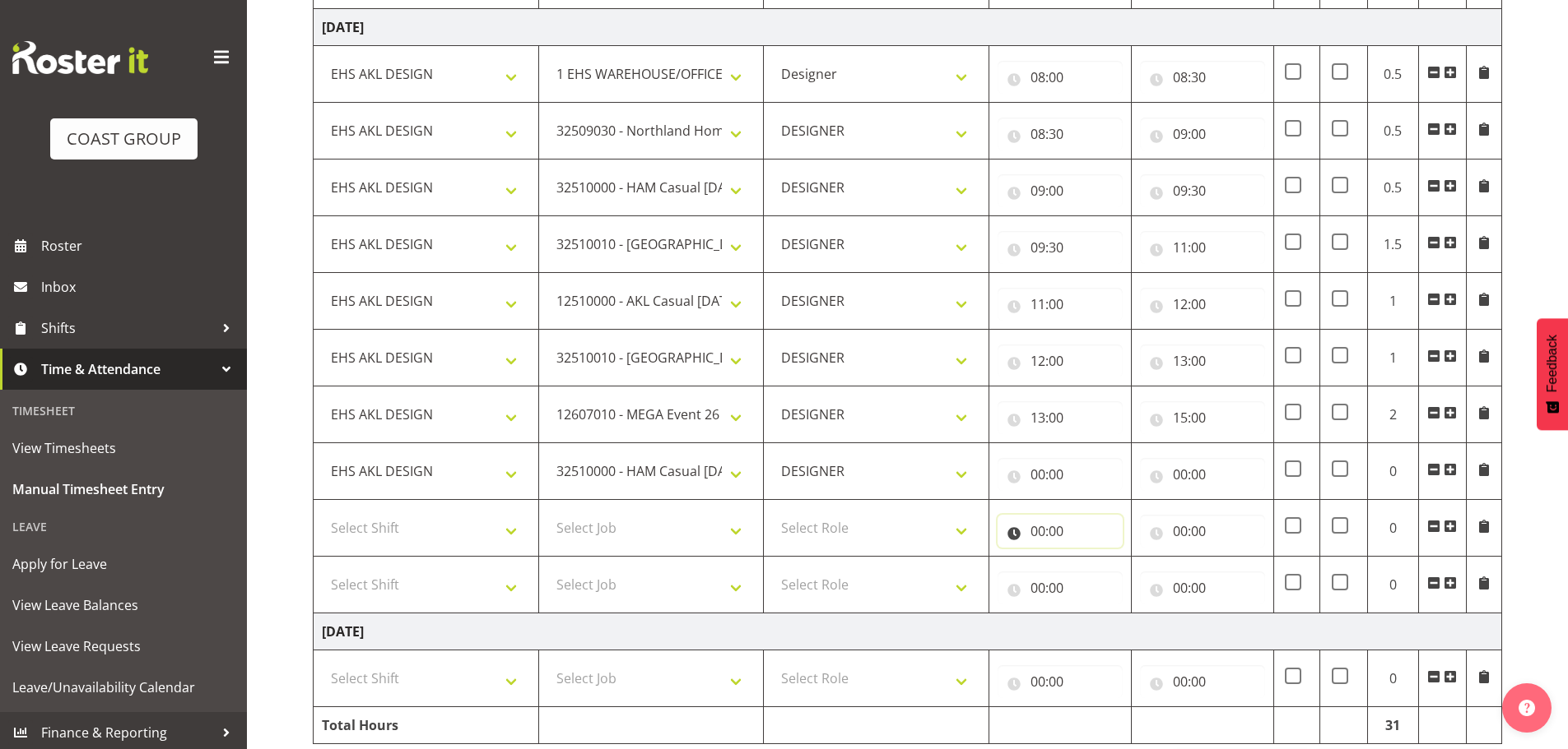
click at [1058, 523] on input "00:00" at bounding box center [1060, 531] width 126 height 33
click at [1054, 463] on input "00:00" at bounding box center [1060, 474] width 126 height 33
click at [1101, 520] on select "00 01 02 03 04 05 06 07 08 09 10 11 12 13 14 15 16 17 18 19 20 21 22 23" at bounding box center [1109, 517] width 37 height 33
select select "15"
click at [1091, 501] on select "00 01 02 03 04 05 06 07 08 09 10 11 12 13 14 15 16 17 18 19 20 21 22 23" at bounding box center [1109, 517] width 37 height 33
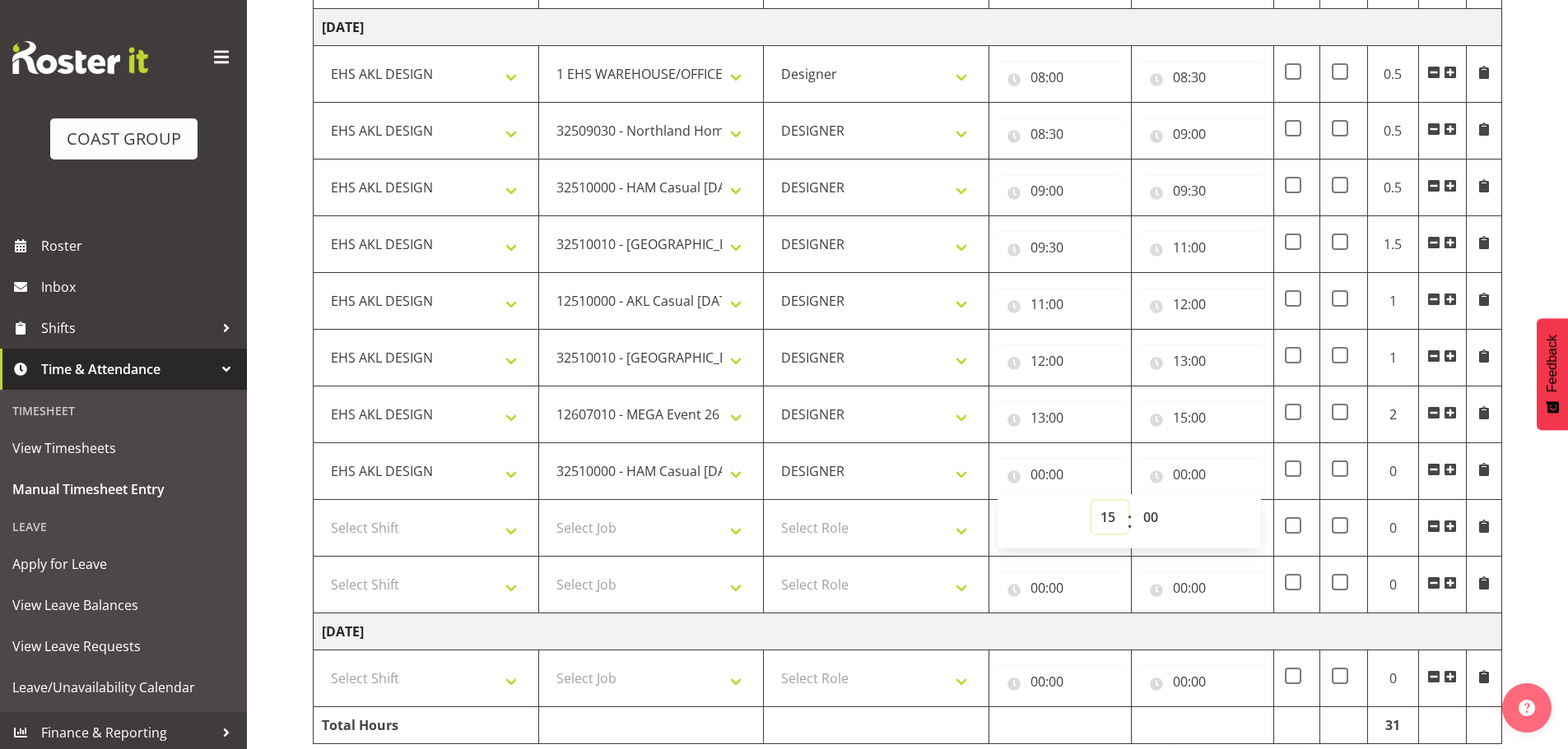
type input "15:00"
click at [1213, 474] on input "00:00" at bounding box center [1202, 474] width 126 height 33
click at [1238, 517] on select "00 01 02 03 04 05 06 07 08 09 10 11 12 13 14 15 16 17 18 19 20 21 22 23" at bounding box center [1252, 517] width 37 height 33
select select "15"
click at [1234, 501] on select "00 01 02 03 04 05 06 07 08 09 10 11 12 13 14 15 16 17 18 19 20 21 22 23" at bounding box center [1252, 517] width 37 height 33
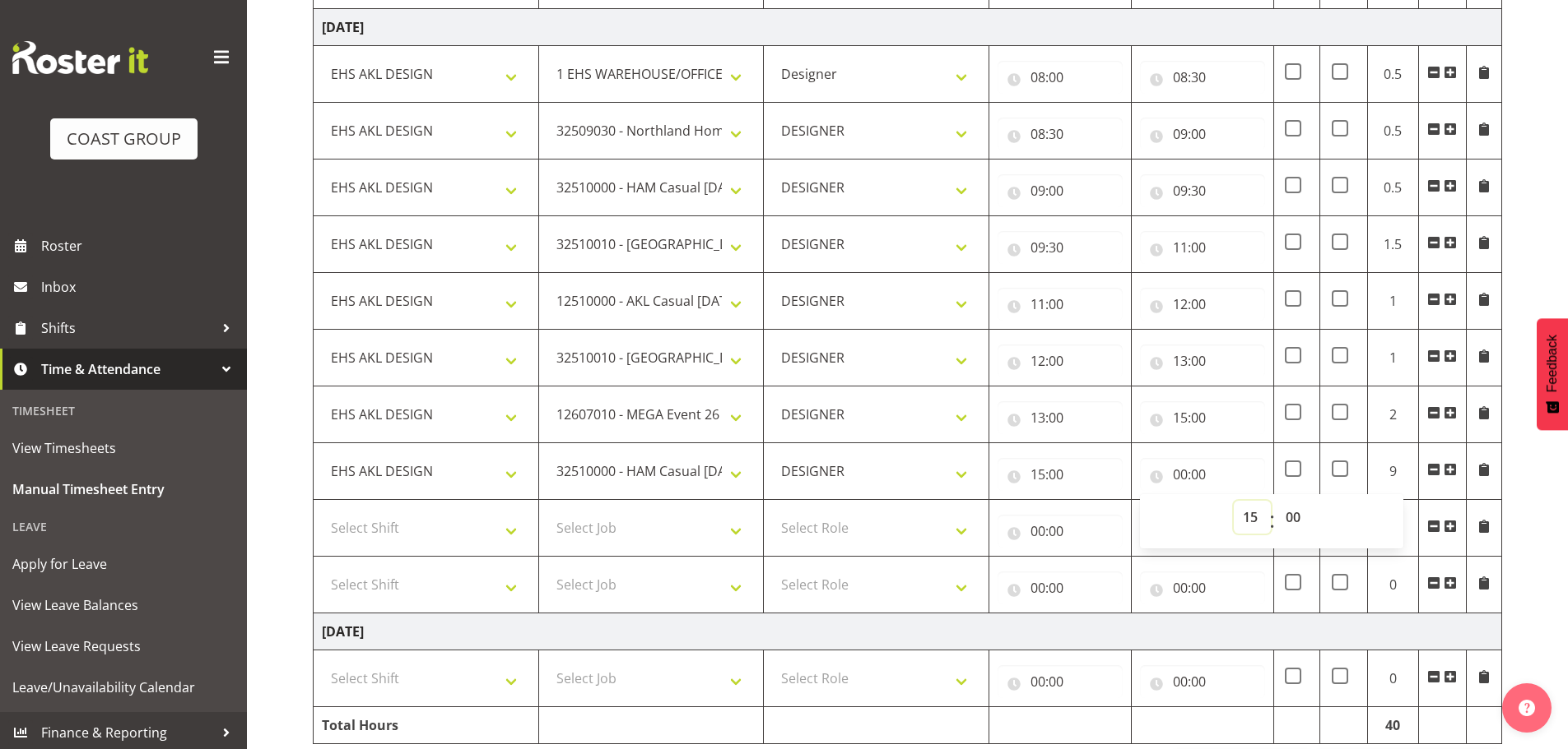
type input "15:00"
drag, startPoint x: 1294, startPoint y: 523, endPoint x: 1305, endPoint y: 502, distance: 23.7
click at [1295, 523] on select "00 01 02 03 04 05 06 07 08 09 10 11 12 13 14 15 16 17 18 19 20 21 22 23 24 25 2…" at bounding box center [1294, 517] width 37 height 33
select select "31"
click at [1276, 501] on select "00 01 02 03 04 05 06 07 08 09 10 11 12 13 14 15 16 17 18 19 20 21 22 23 24 25 2…" at bounding box center [1294, 517] width 37 height 33
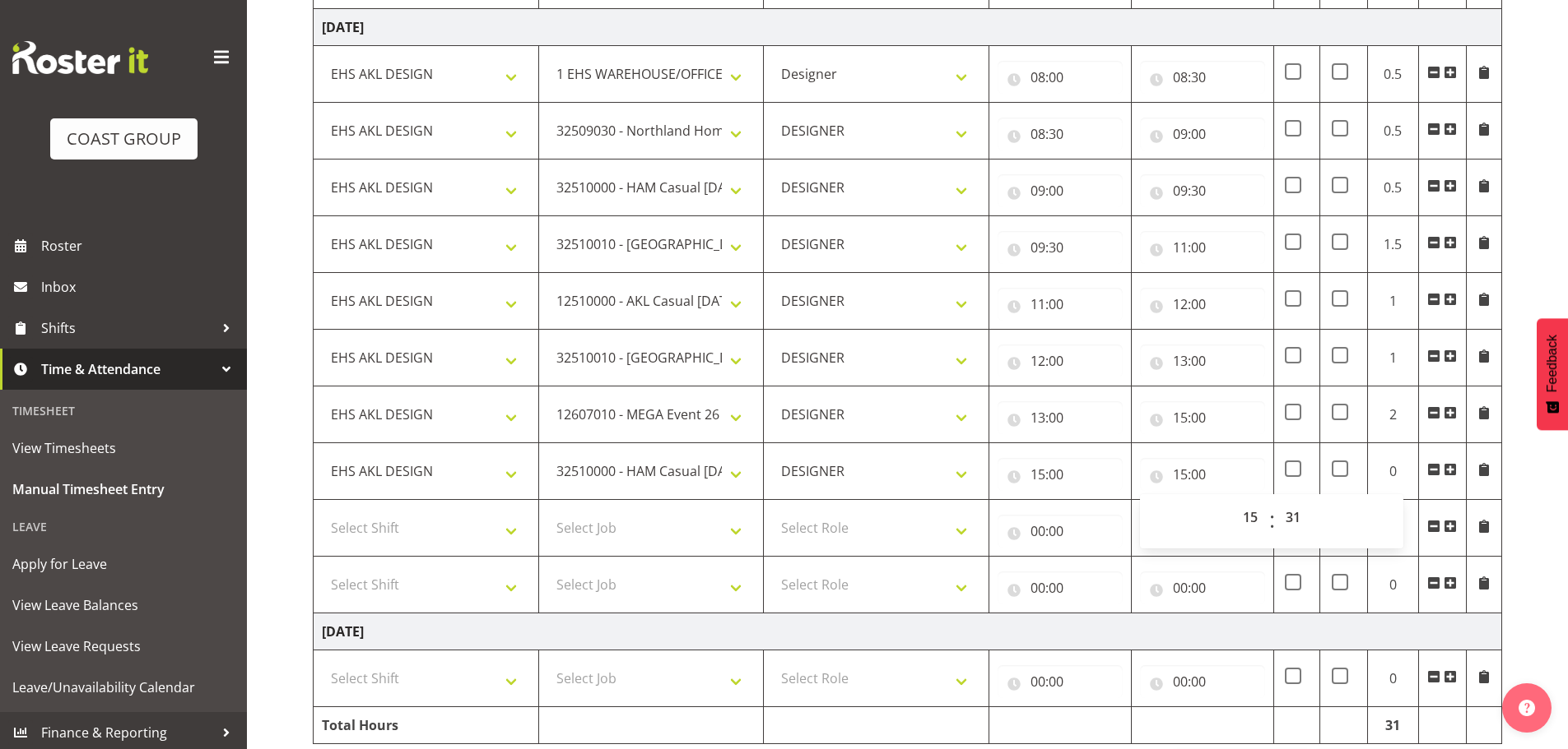
type input "15:31"
click at [1293, 339] on td at bounding box center [1296, 358] width 46 height 56
click at [1195, 483] on input "15:31" at bounding box center [1202, 474] width 126 height 33
click at [1286, 510] on select "00 01 02 03 04 05 06 07 08 09 10 11 12 13 14 15 16 17 18 19 20 21 22 23 24 25 2…" at bounding box center [1294, 517] width 37 height 33
select select "30"
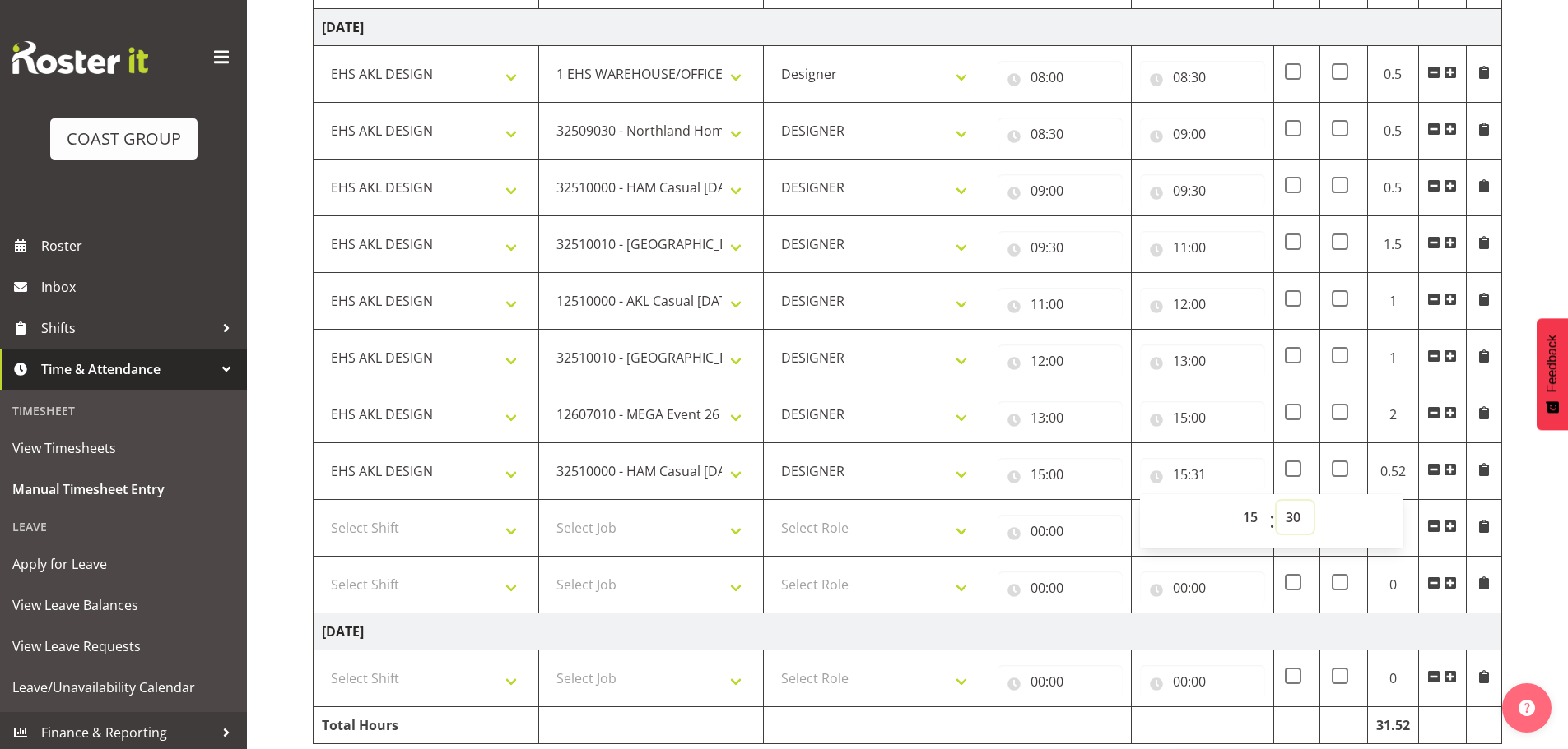
click at [1276, 501] on select "00 01 02 03 04 05 06 07 08 09 10 11 12 13 14 15 16 17 18 19 20 21 22 23 24 25 2…" at bounding box center [1294, 517] width 37 height 33
type input "15:30"
click at [391, 524] on select "Select Shift EHS AKL DESIGN" at bounding box center [425, 528] width 209 height 33
select select "1321"
click at [321, 512] on select "Select Shift EHS AKL DESIGN" at bounding box center [425, 528] width 209 height 33
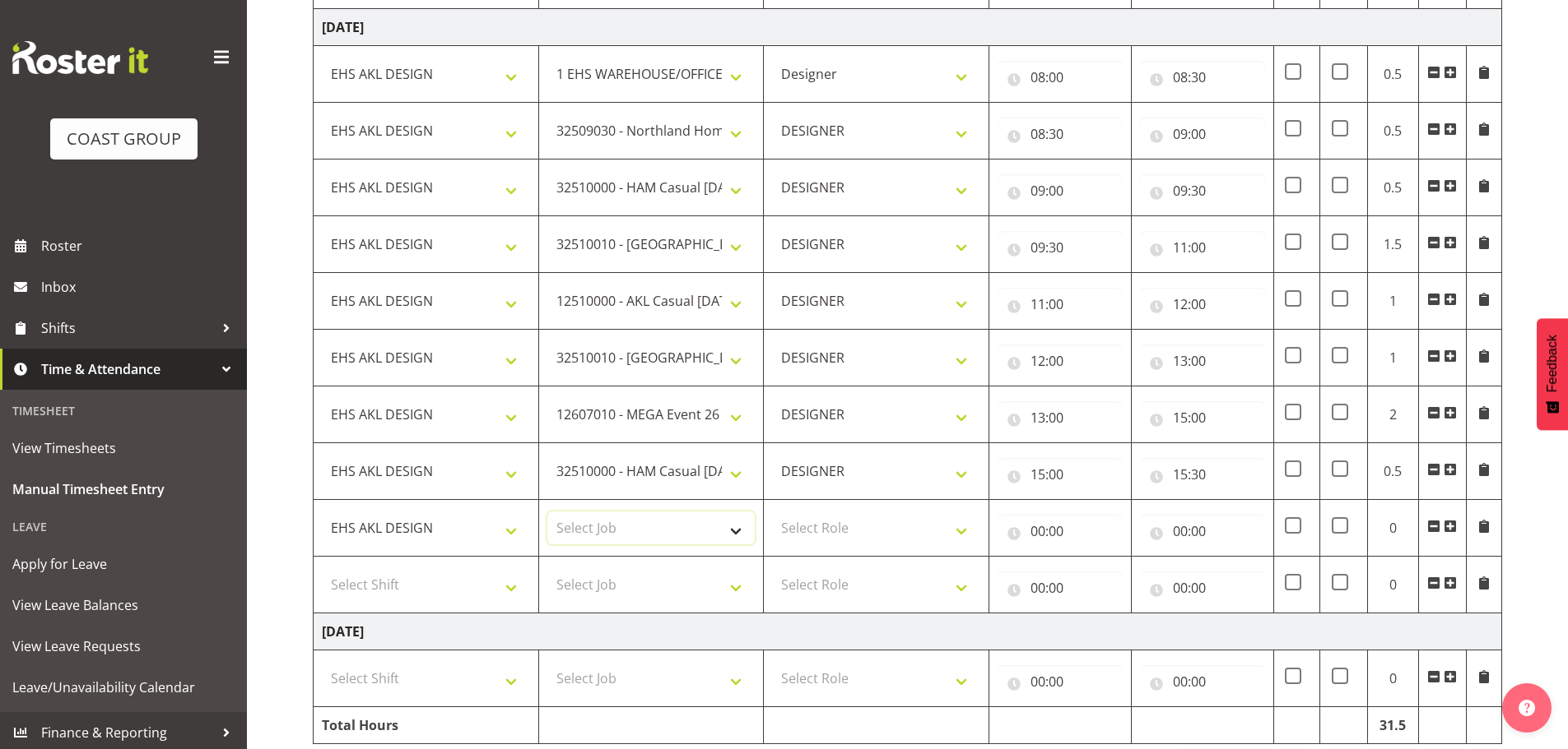
click at [626, 541] on select "Select Job 1 Carlton Events 1 [PERSON_NAME][GEOGRAPHIC_DATA] 1 [PERSON_NAME][GE…" at bounding box center [652, 528] width 209 height 33
click at [548, 512] on select "Select Job 1 Carlton Events 1 [PERSON_NAME][GEOGRAPHIC_DATA] 1 [PERSON_NAME][GE…" at bounding box center [652, 528] width 209 height 33
drag, startPoint x: 624, startPoint y: 531, endPoint x: 636, endPoint y: 533, distance: 12.2
click at [624, 531] on select "1 Carlton Events 1 [PERSON_NAME] 1 [PERSON_NAME][GEOGRAPHIC_DATA] 1 EHS WAREHOU…" at bounding box center [652, 528] width 209 height 33
select select "10417"
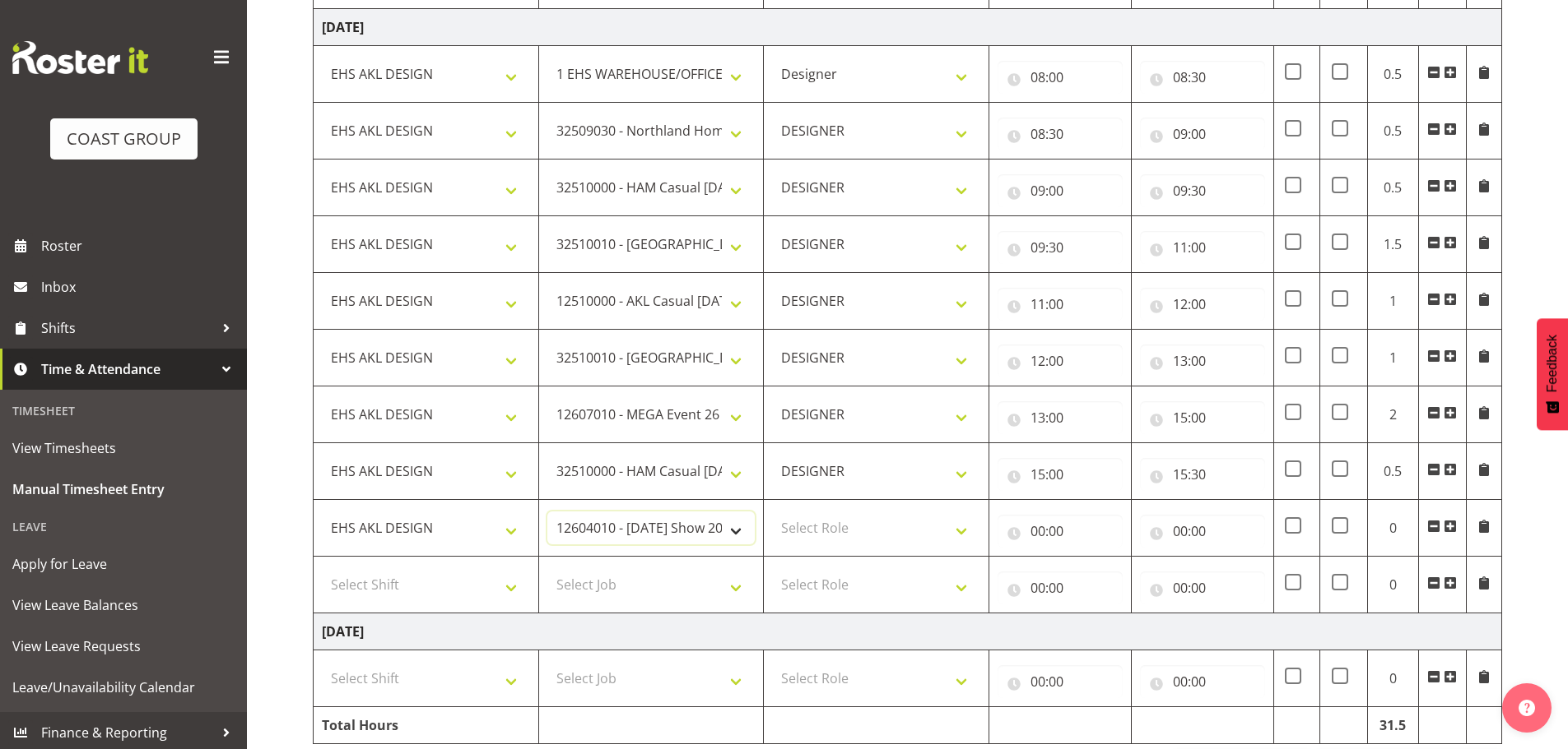
click at [548, 512] on select "1 Carlton Events 1 [PERSON_NAME] 1 [PERSON_NAME][GEOGRAPHIC_DATA] 1 EHS WAREHOU…" at bounding box center [652, 528] width 209 height 33
drag, startPoint x: 862, startPoint y: 523, endPoint x: 876, endPoint y: 542, distance: 23.6
click at [863, 523] on select "Select Role DESIGNER Designer" at bounding box center [876, 528] width 209 height 33
select select "215"
click at [772, 512] on select "Select Role DESIGNER Designer" at bounding box center [876, 528] width 209 height 33
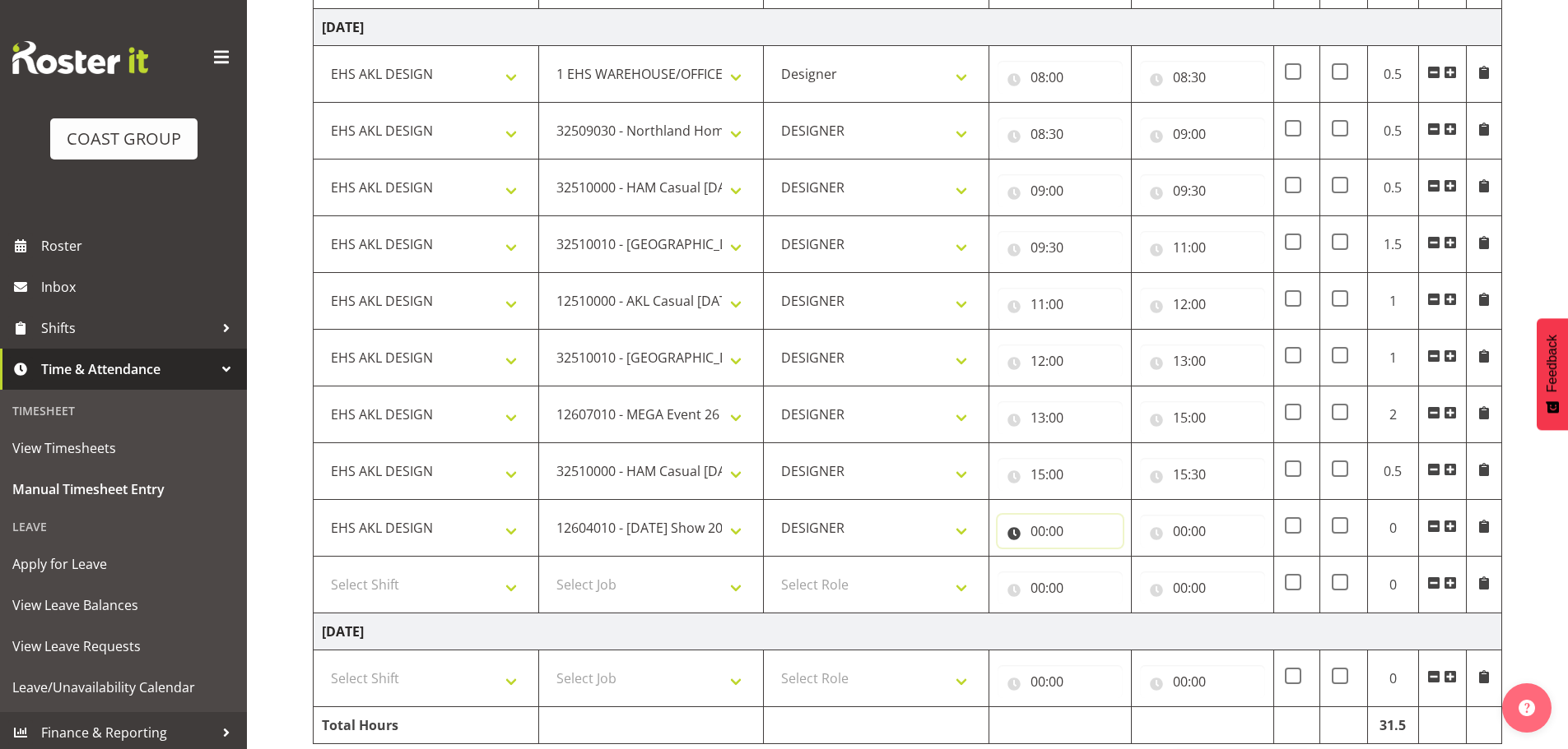
click at [1115, 517] on input "00:00" at bounding box center [1060, 531] width 126 height 33
click at [1121, 557] on div "00 01 02 03 04 05 06 07 08 09 10 11 12 13 14 15 16 17 18 19 20 21 22 23 : 00 01…" at bounding box center [1129, 578] width 263 height 54
click at [1103, 570] on select "00 01 02 03 04 05 06 07 08 09 10 11 12 13 14 15 16 17 18 19 20 21 22 23" at bounding box center [1109, 573] width 37 height 33
select select "15"
click at [1091, 557] on select "00 01 02 03 04 05 06 07 08 09 10 11 12 13 14 15 16 17 18 19 20 21 22 23" at bounding box center [1109, 573] width 37 height 33
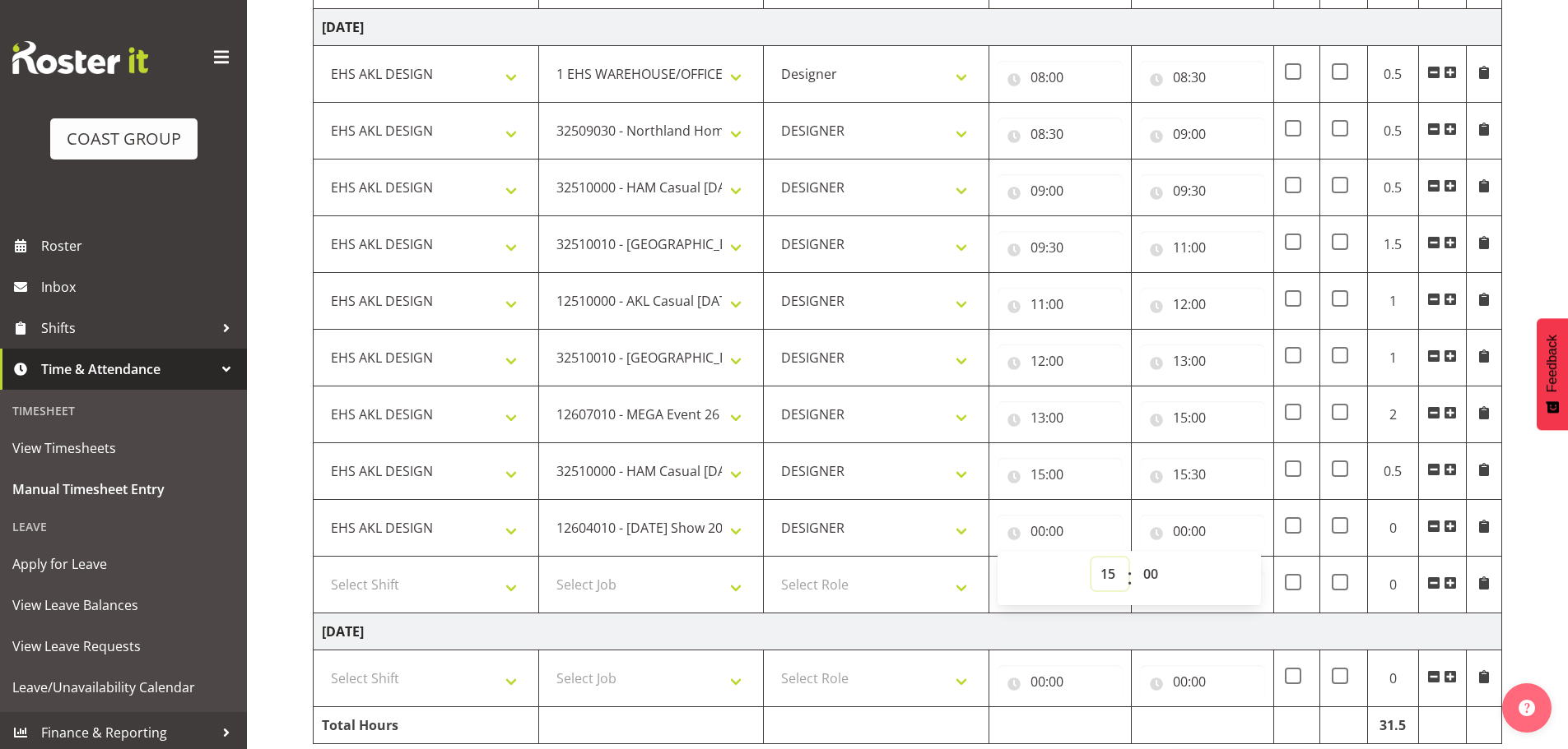
type input "15:00"
click at [1147, 569] on select "00 01 02 03 04 05 06 07 08 09 10 11 12 13 14 15 16 17 18 19 20 21 22 23 24 25 2…" at bounding box center [1152, 573] width 37 height 33
drag, startPoint x: 1174, startPoint y: 523, endPoint x: 1171, endPoint y: 515, distance: 8.5
click at [1174, 523] on input "00:00" at bounding box center [1202, 531] width 126 height 33
click at [1092, 541] on input "15:00" at bounding box center [1060, 531] width 126 height 33
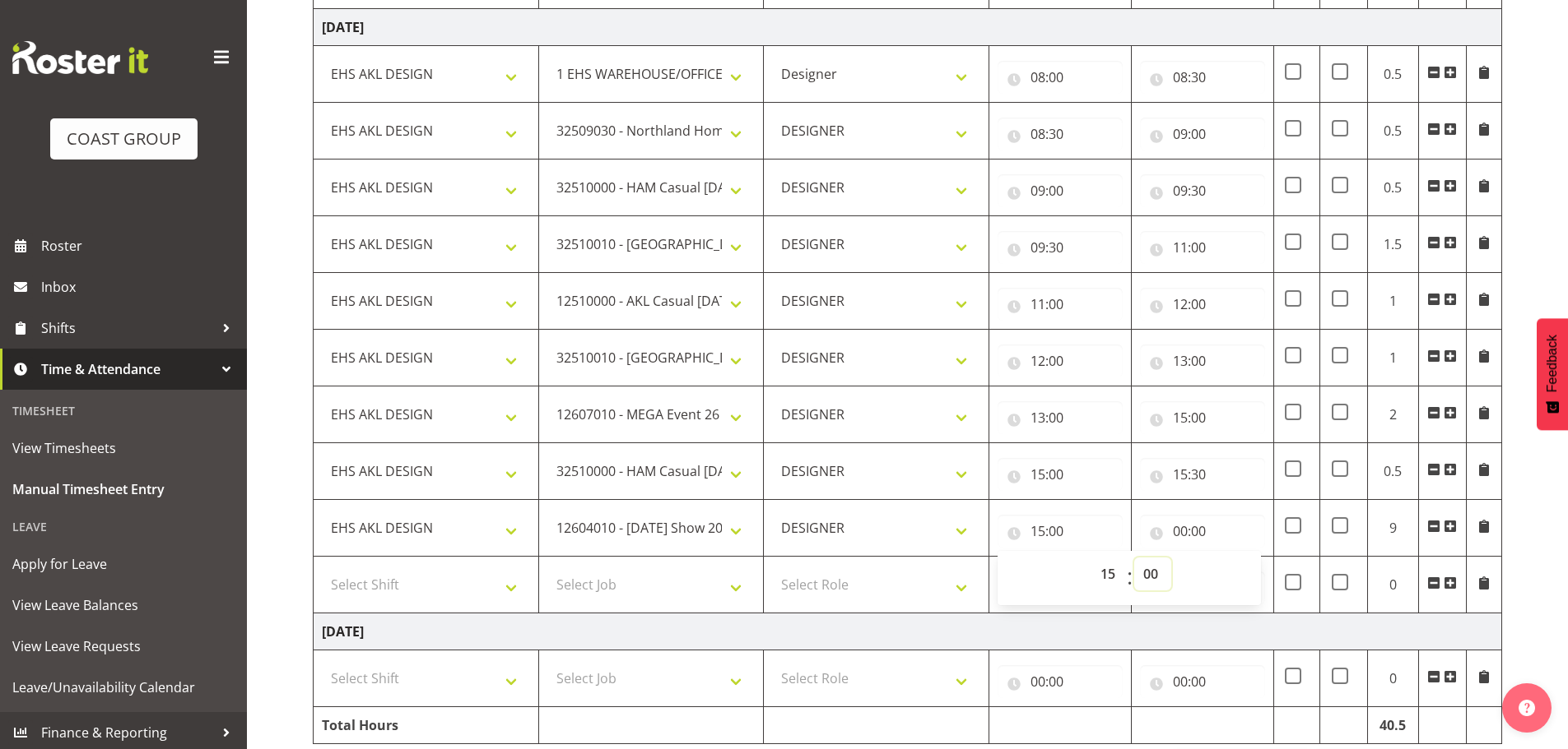
drag, startPoint x: 1150, startPoint y: 571, endPoint x: 1149, endPoint y: 559, distance: 12.0
click at [1149, 571] on select "00 01 02 03 04 05 06 07 08 09 10 11 12 13 14 15 16 17 18 19 20 21 22 23 24 25 2…" at bounding box center [1152, 573] width 37 height 33
select select "30"
click at [1134, 557] on select "00 01 02 03 04 05 06 07 08 09 10 11 12 13 14 15 16 17 18 19 20 21 22 23 24 25 2…" at bounding box center [1152, 573] width 37 height 33
type input "15:30"
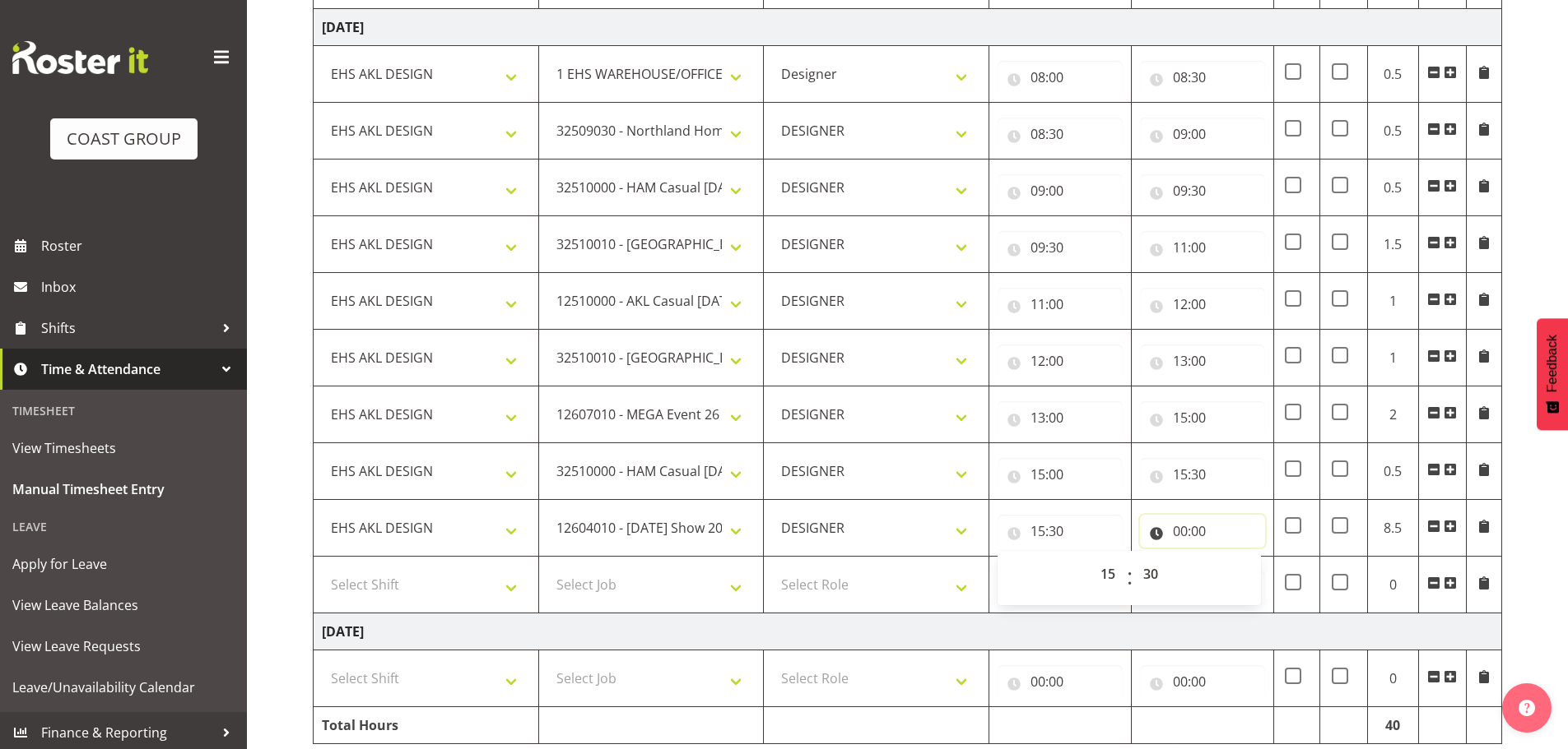
click at [1188, 525] on input "00:00" at bounding box center [1202, 531] width 126 height 33
click at [1245, 566] on select "00 01 02 03 04 05 06 07 08 09 10 11 12 13 14 15 16 17 18 19 20 21 22 23" at bounding box center [1252, 573] width 37 height 33
select select "16"
click at [1234, 557] on select "00 01 02 03 04 05 06 07 08 09 10 11 12 13 14 15 16 17 18 19 20 21 22 23" at bounding box center [1252, 573] width 37 height 33
type input "16:00"
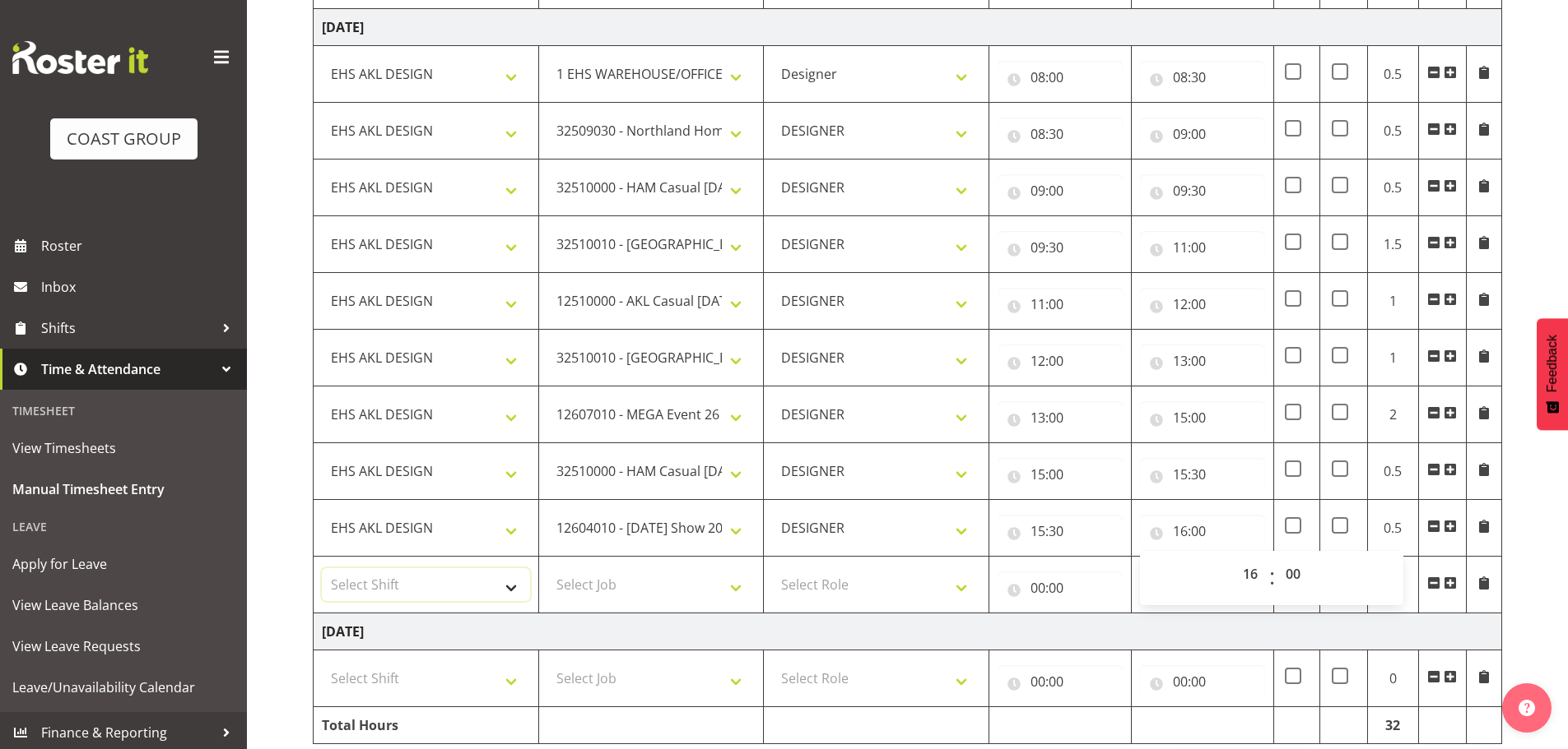
drag, startPoint x: 472, startPoint y: 592, endPoint x: 475, endPoint y: 601, distance: 9.5
click at [472, 592] on select "Select Shift EHS AKL DESIGN" at bounding box center [425, 584] width 209 height 33
select select "1321"
click at [321, 568] on select "Select Shift EHS AKL DESIGN" at bounding box center [425, 584] width 209 height 33
click at [690, 596] on select "Select Job 1 Carlton Events 1 [PERSON_NAME][GEOGRAPHIC_DATA] 1 [PERSON_NAME][GE…" at bounding box center [652, 584] width 209 height 33
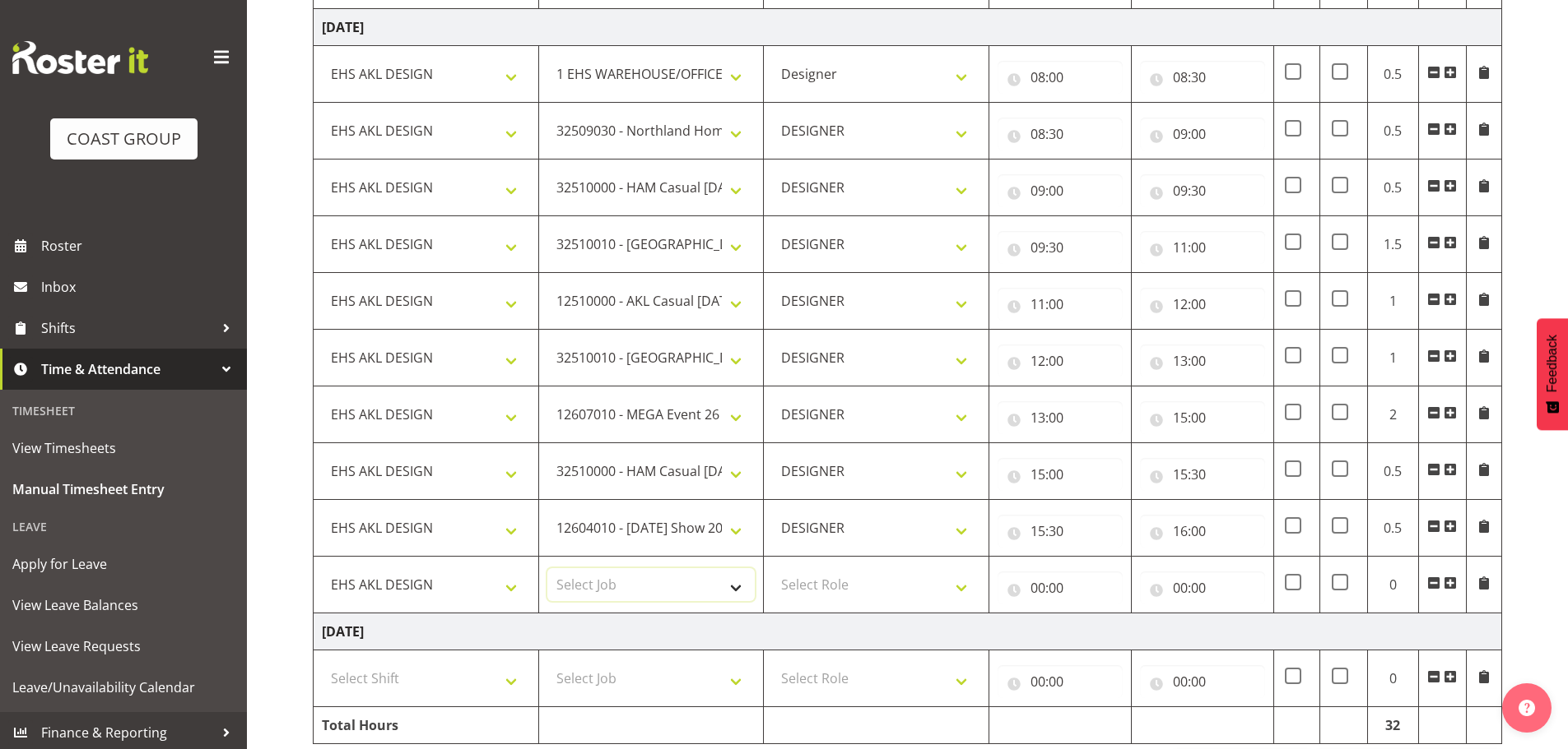
select select "69"
click at [548, 568] on select "Select Job 1 Carlton Events 1 [PERSON_NAME][GEOGRAPHIC_DATA] 1 [PERSON_NAME][GE…" at bounding box center [652, 584] width 209 height 33
click at [899, 610] on td "Select Role DESIGNER Designer" at bounding box center [876, 585] width 225 height 56
drag, startPoint x: 905, startPoint y: 592, endPoint x: 907, endPoint y: 601, distance: 9.2
click at [905, 591] on select "Select Role DESIGNER Designer" at bounding box center [876, 584] width 209 height 33
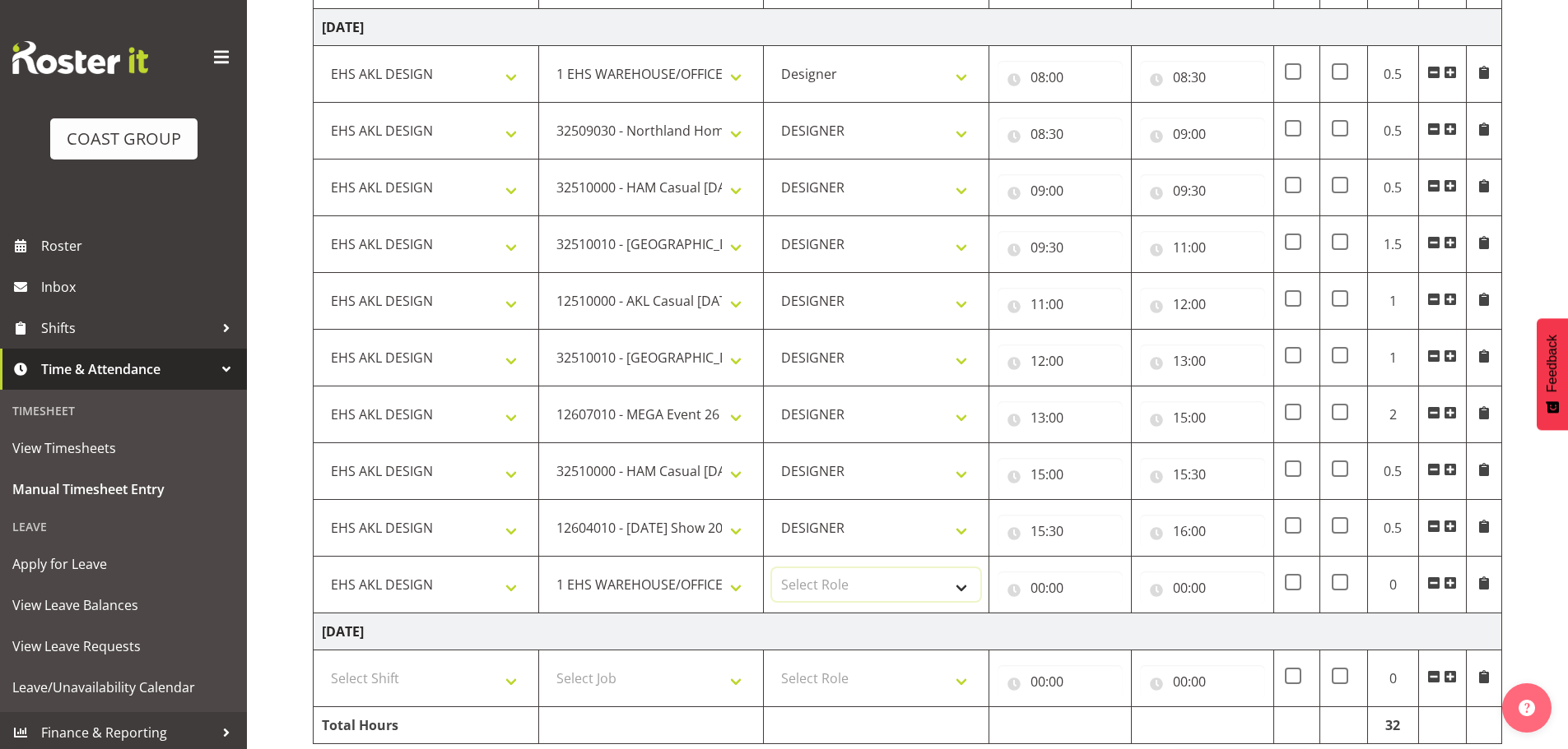
select select "215"
click at [772, 568] on select "Select Role DESIGNER Designer" at bounding box center [876, 584] width 209 height 33
click at [1054, 582] on input "00:00" at bounding box center [1060, 587] width 126 height 33
click at [1117, 625] on select "00 01 02 03 04 05 06 07 08 09 10 11 12 13 14 15 16 17 18 19 20 21 22 23" at bounding box center [1109, 630] width 37 height 33
select select "16"
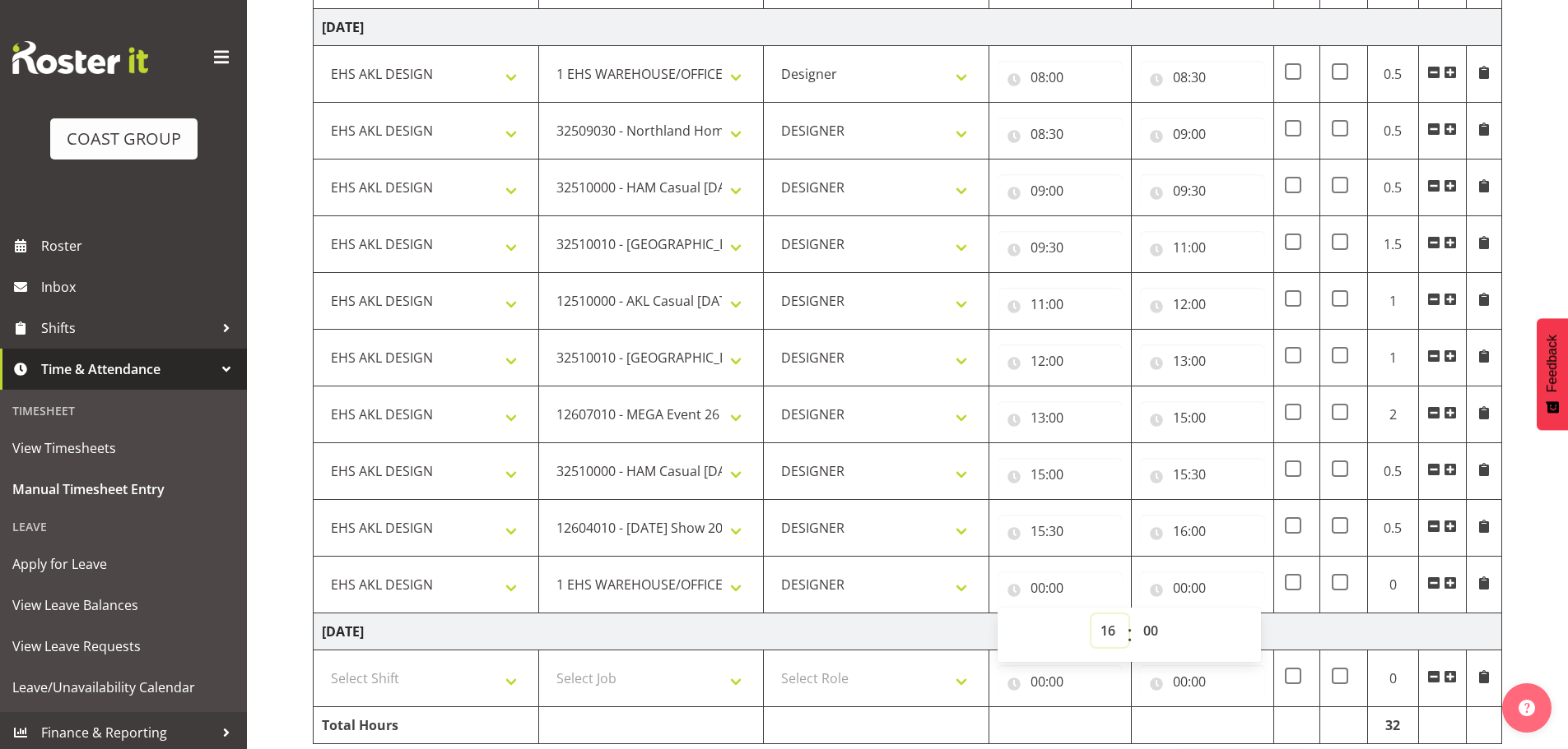
click at [1091, 615] on select "00 01 02 03 04 05 06 07 08 09 10 11 12 13 14 15 16 17 18 19 20 21 22 23" at bounding box center [1109, 630] width 37 height 33
type input "16:00"
click at [1186, 606] on div "00 01 02 03 04 05 06 07 08 09 10 11 12 13 14 15 16 17 18 19 20 21 22 23 : 00 01…" at bounding box center [1129, 633] width 263 height 57
click at [1204, 591] on input "00:00" at bounding box center [1202, 587] width 126 height 33
drag, startPoint x: 1251, startPoint y: 626, endPoint x: 1253, endPoint y: 617, distance: 9.2
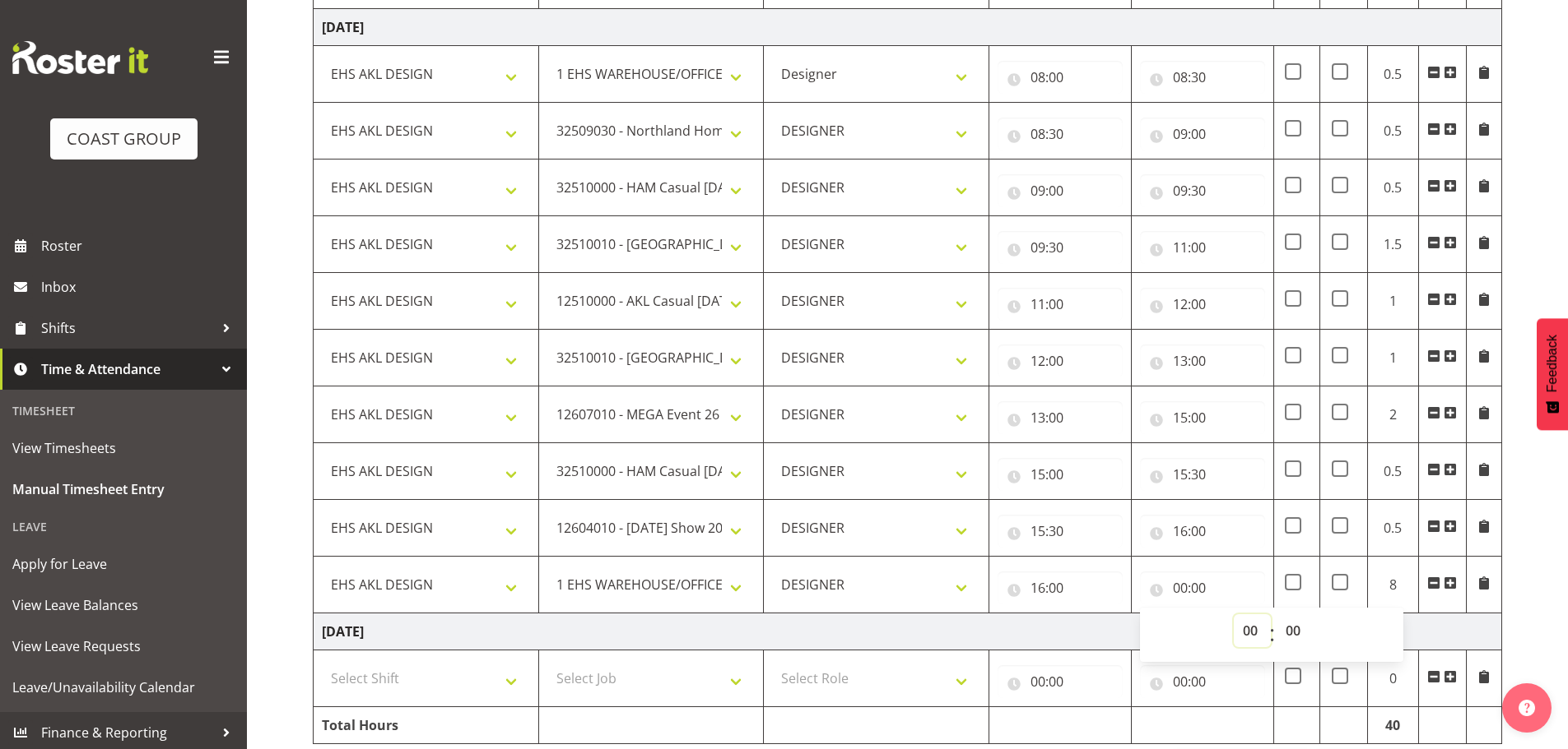
click at [1251, 626] on select "00 01 02 03 04 05 06 07 08 09 10 11 12 13 14 15 16 17 18 19 20 21 22 23" at bounding box center [1252, 630] width 37 height 33
select select "16"
click at [1234, 615] on select "00 01 02 03 04 05 06 07 08 09 10 11 12 13 14 15 16 17 18 19 20 21 22 23" at bounding box center [1252, 630] width 37 height 33
type input "16:00"
click at [1292, 630] on select "00 01 02 03 04 05 06 07 08 09 10 11 12 13 14 15 16 17 18 19 20 21 22 23 24 25 2…" at bounding box center [1294, 630] width 37 height 33
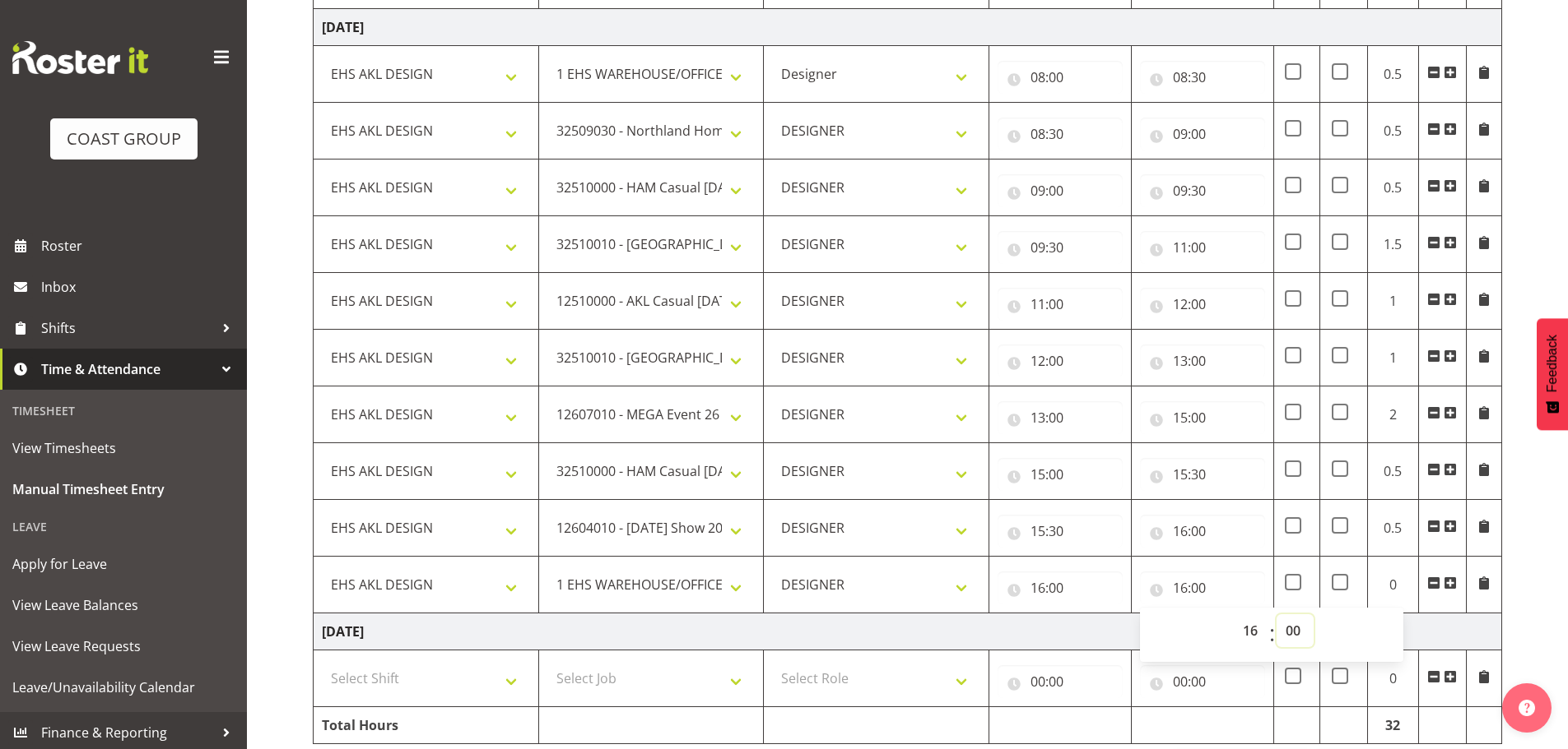
select select "30"
click at [1276, 615] on select "00 01 02 03 04 05 06 07 08 09 10 11 12 13 14 15 16 17 18 19 20 21 22 23 24 25 2…" at bounding box center [1294, 630] width 37 height 33
type input "16:30"
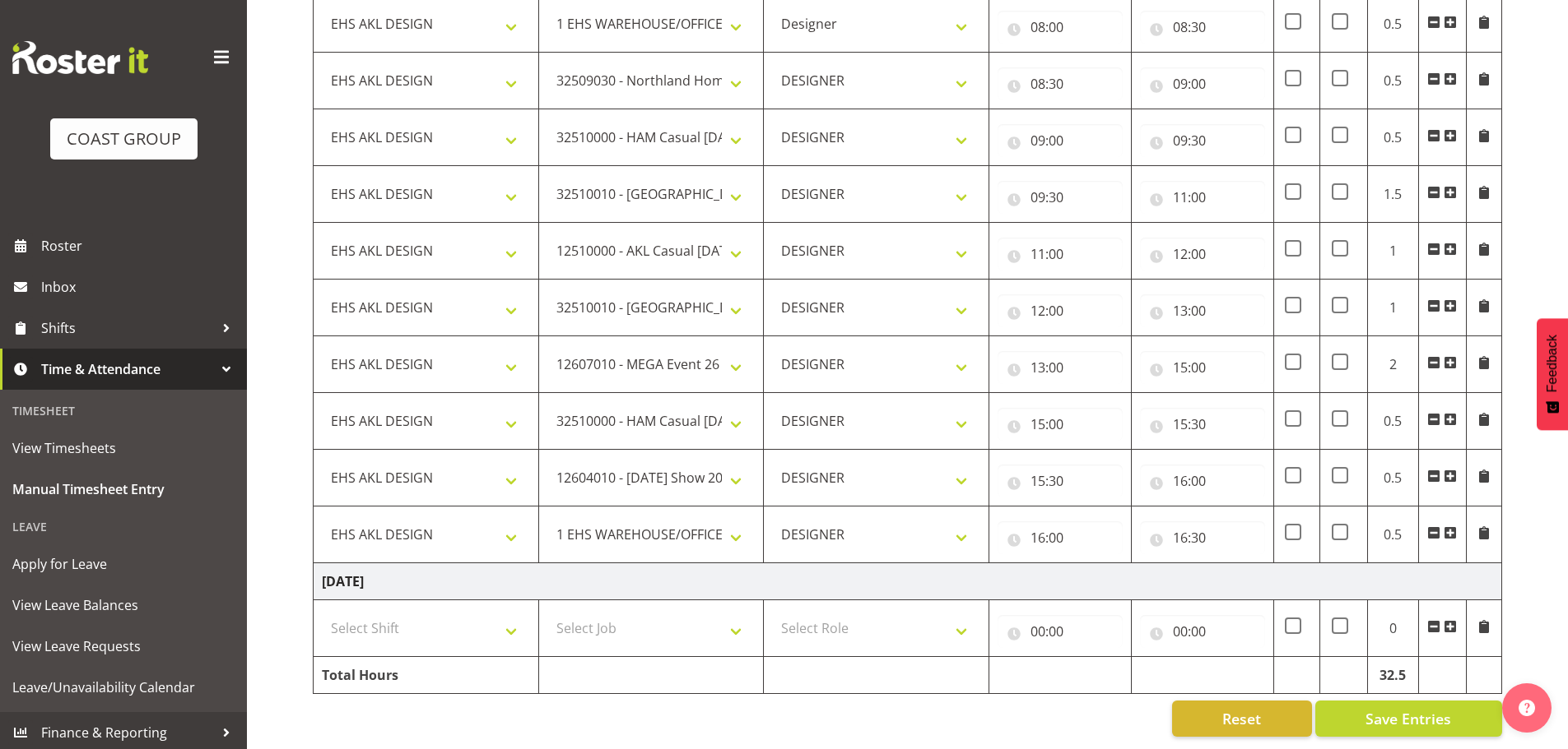
scroll to position [1747, 0]
click at [1416, 701] on button "Save Entries" at bounding box center [1408, 718] width 187 height 37
